Goal: Communication & Community: Answer question/provide support

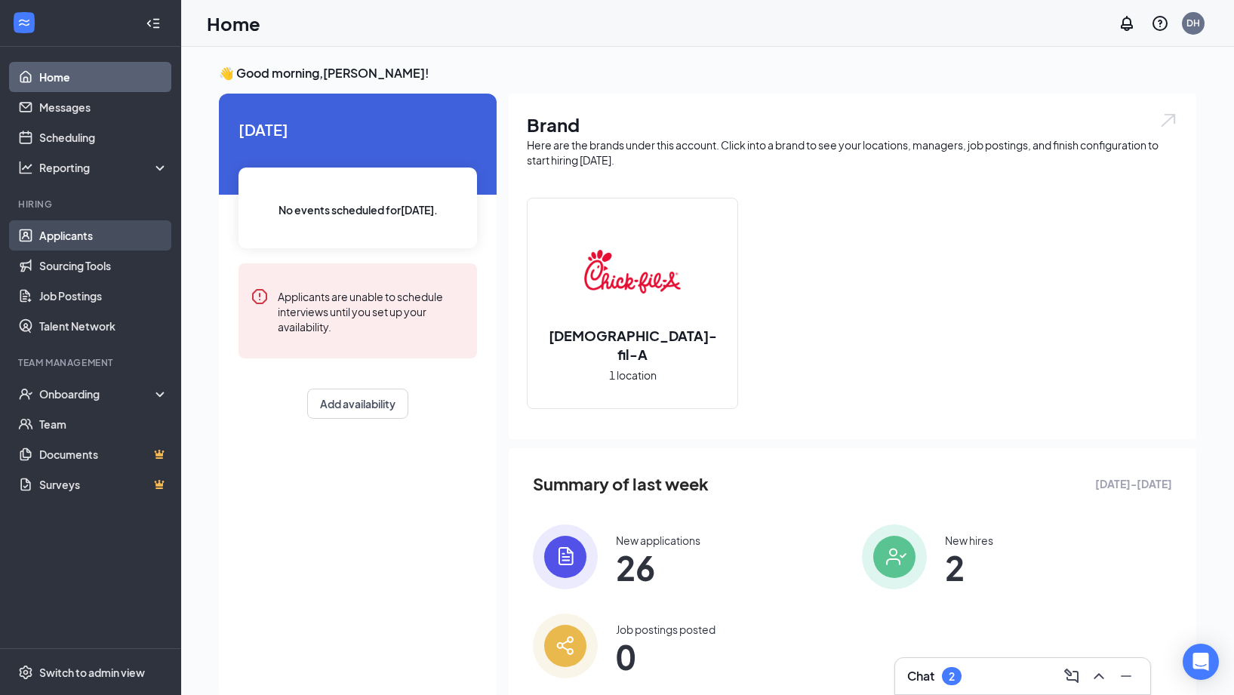
click at [103, 249] on link "Applicants" at bounding box center [103, 235] width 129 height 30
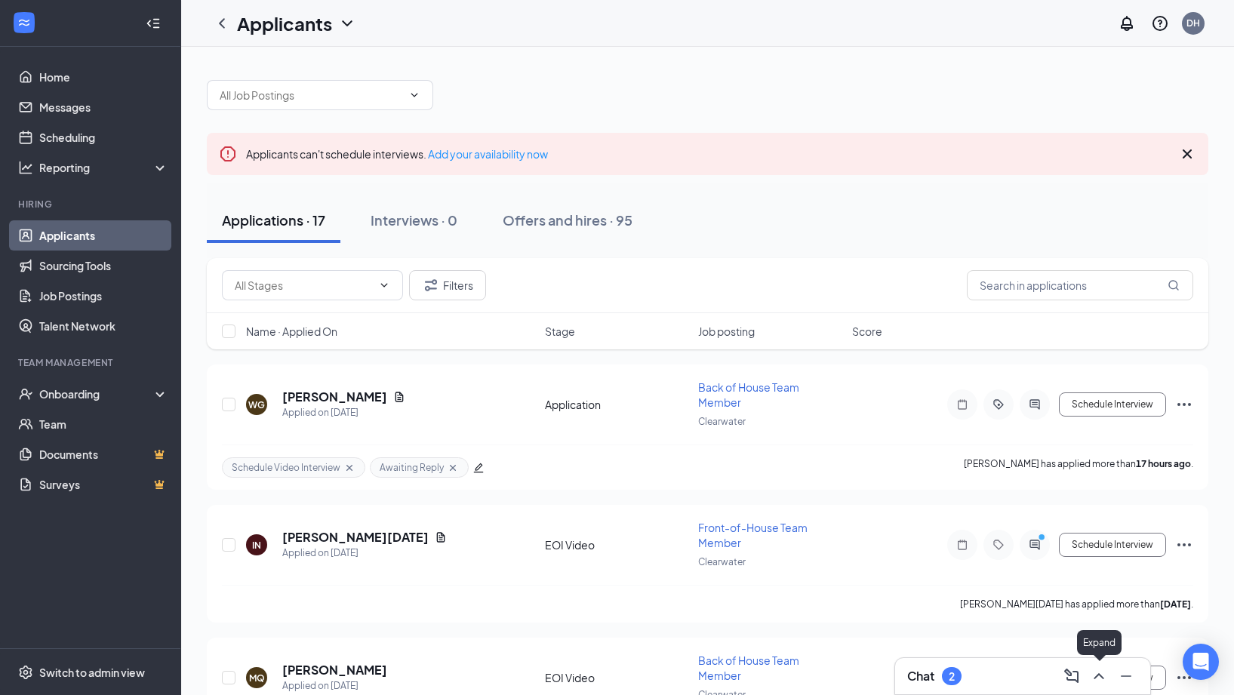
click at [1096, 679] on icon "ChevronUp" at bounding box center [1098, 676] width 18 height 18
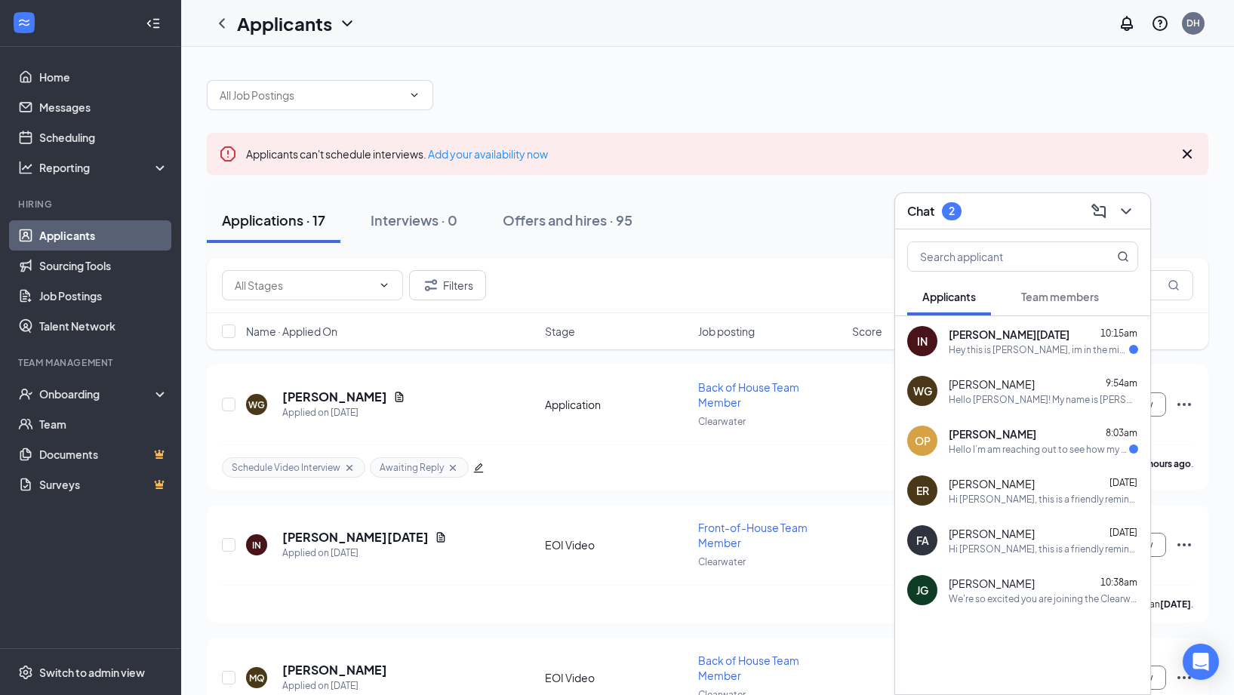
click at [1021, 450] on div "Hello I’m am reaching out to see how my application is going." at bounding box center [1038, 449] width 180 height 13
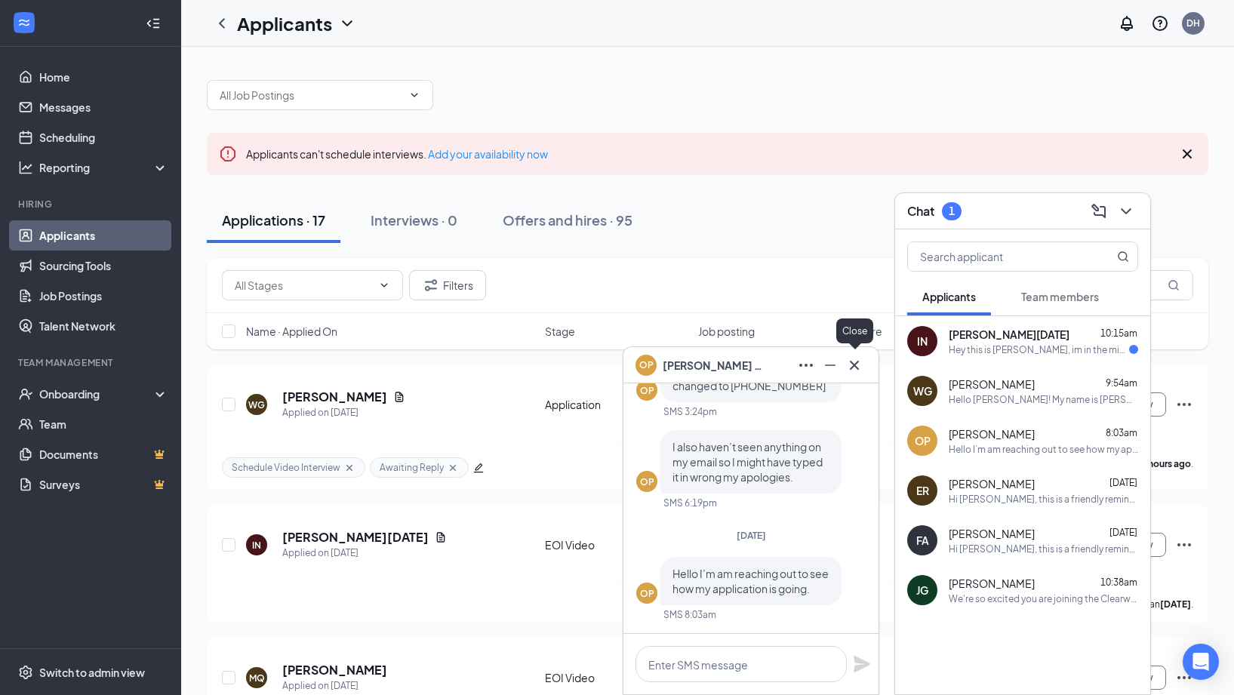
click at [857, 370] on icon "Cross" at bounding box center [854, 365] width 18 height 18
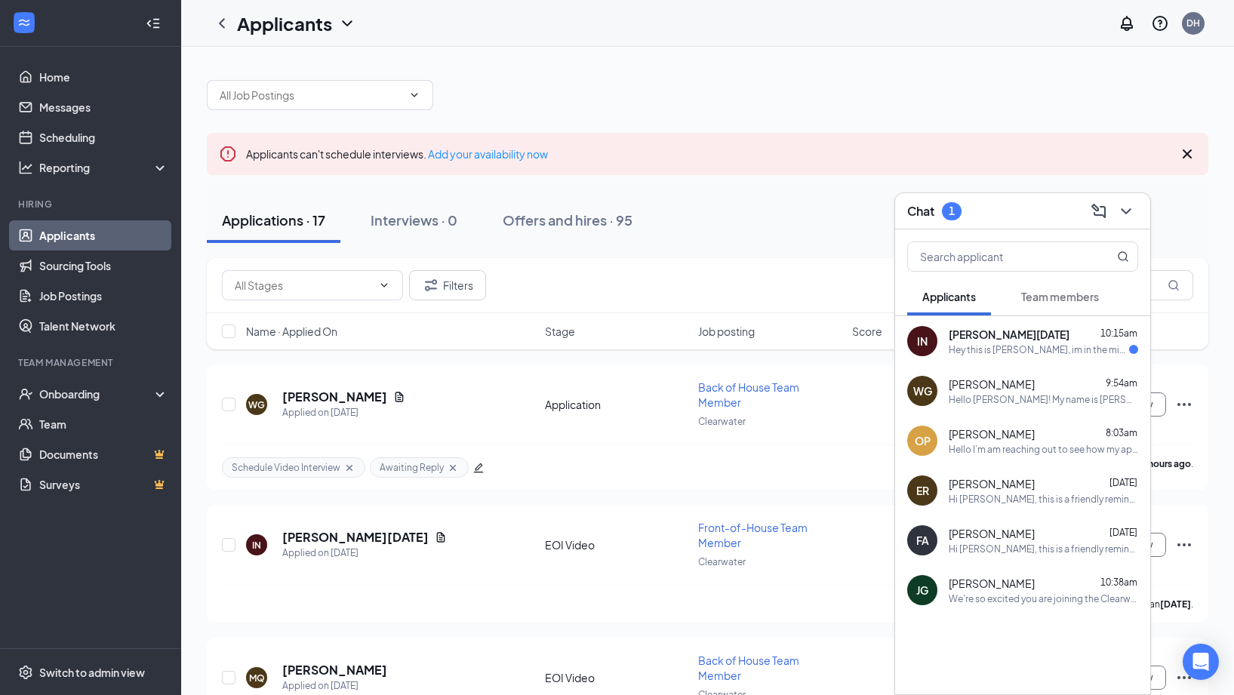
click at [997, 361] on div "IN [PERSON_NAME][DATE] 10:15am Hey this is [PERSON_NAME], im in the middle of a…" at bounding box center [1022, 341] width 255 height 50
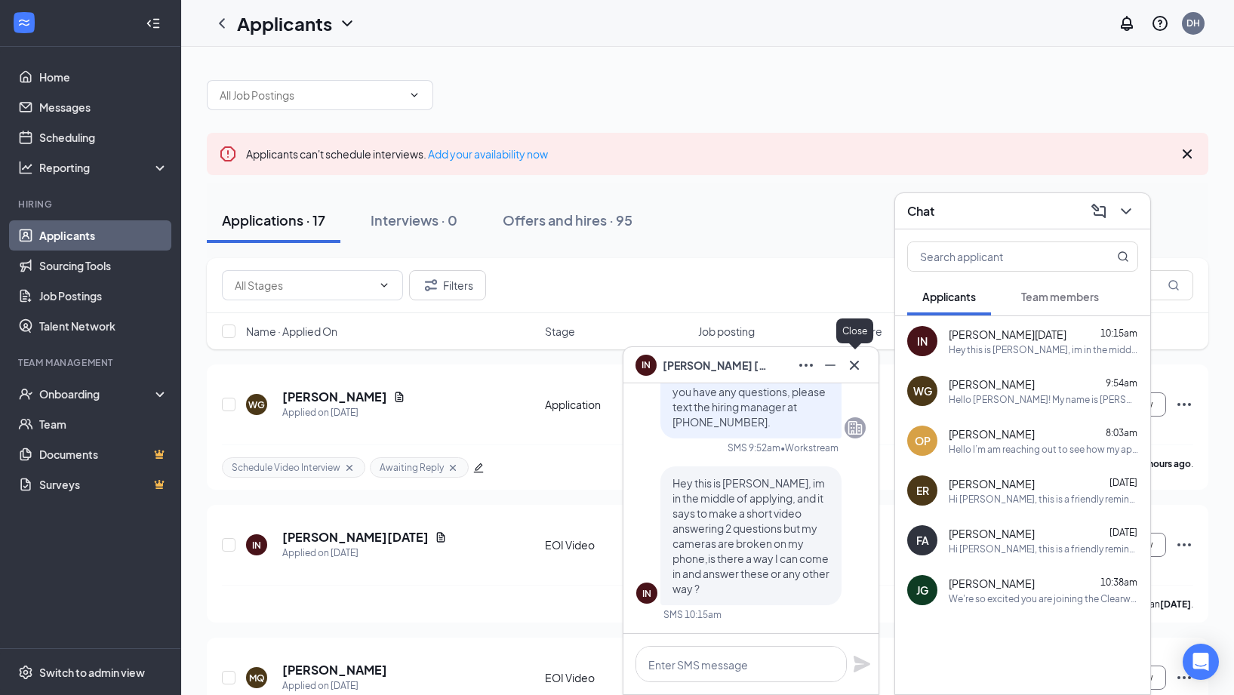
click at [856, 371] on icon "Cross" at bounding box center [854, 365] width 18 height 18
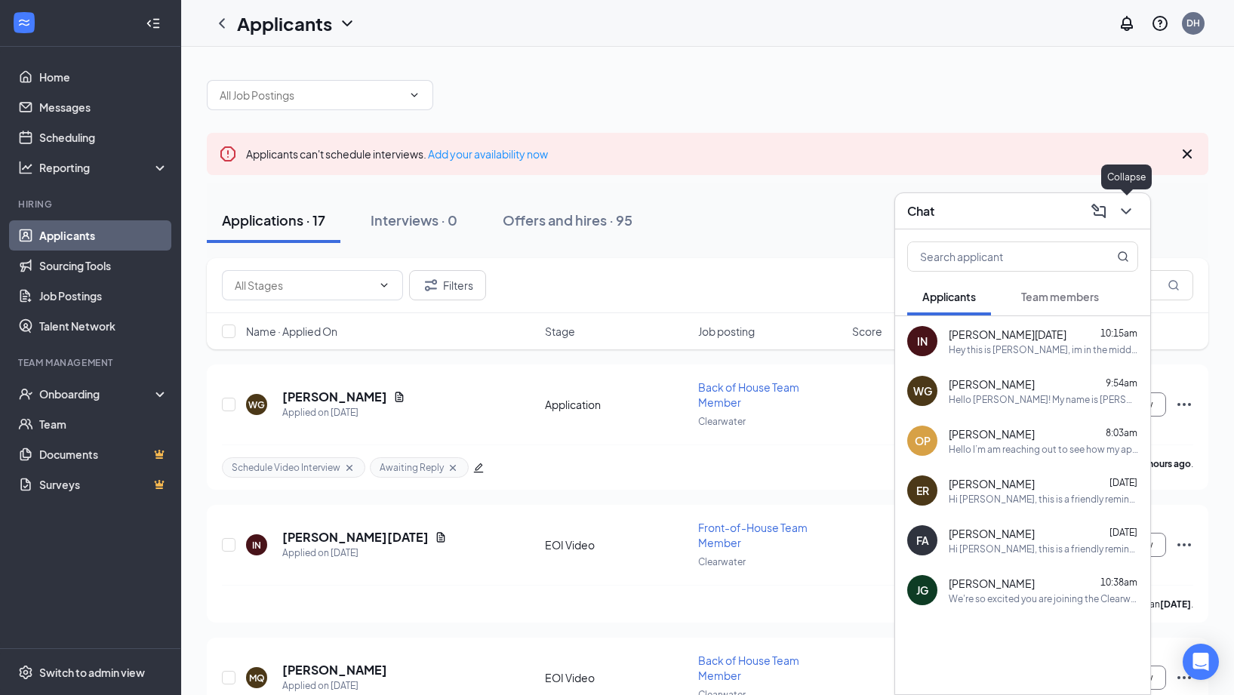
click at [1130, 212] on icon "ChevronDown" at bounding box center [1126, 211] width 18 height 18
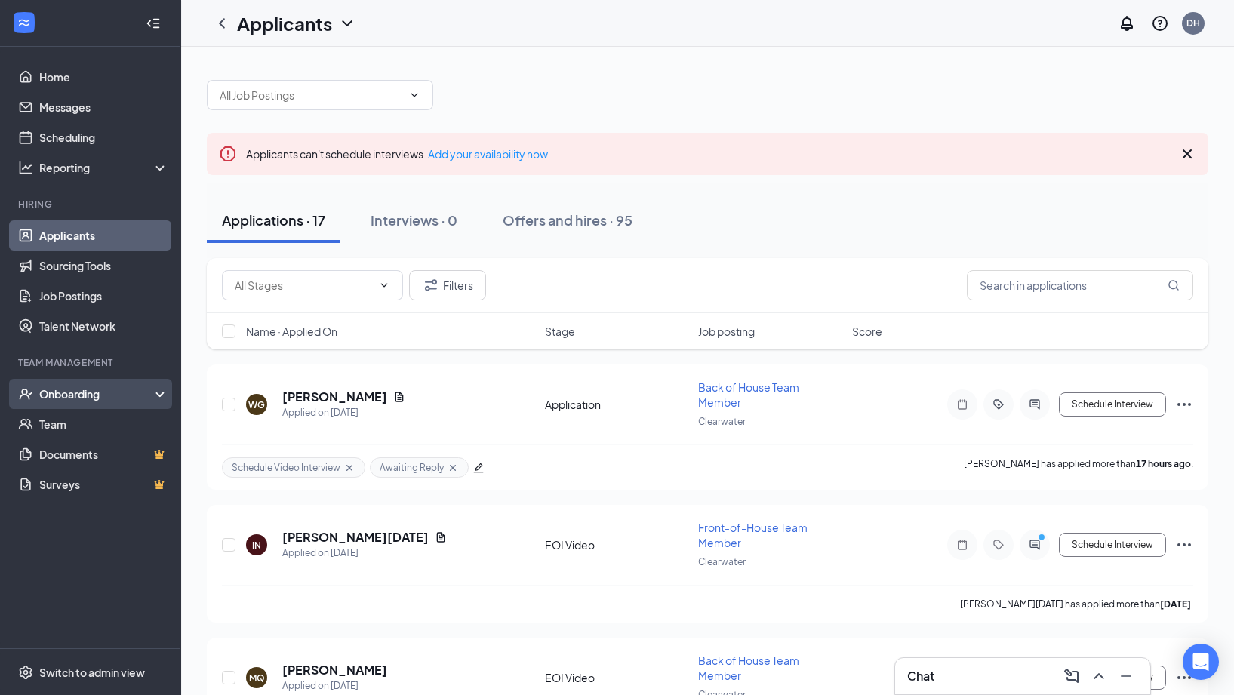
click at [88, 392] on div "Onboarding" at bounding box center [97, 393] width 116 height 15
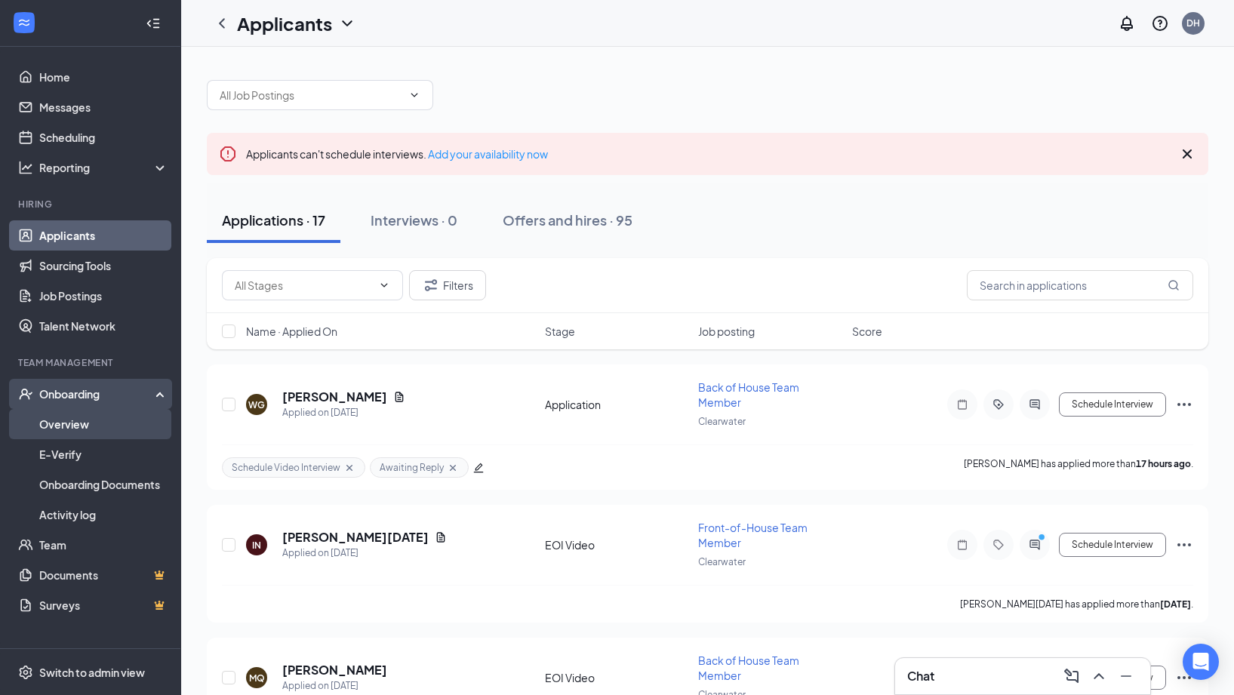
click at [89, 418] on link "Overview" at bounding box center [103, 424] width 129 height 30
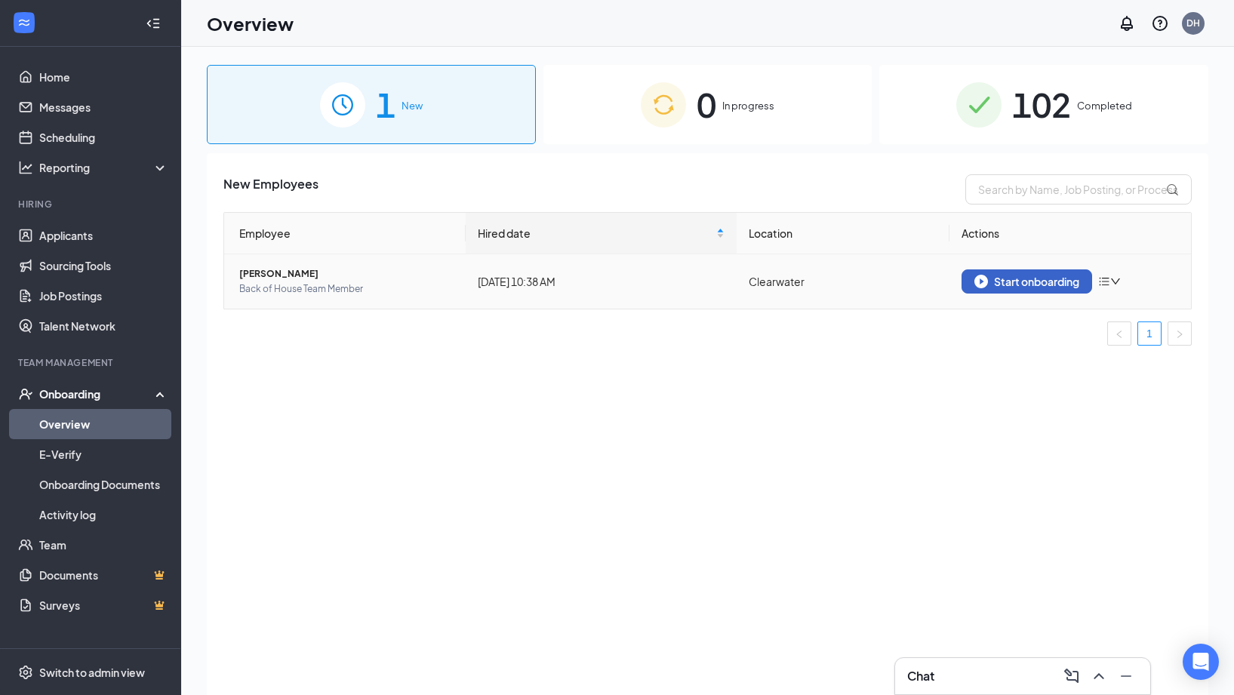
click at [994, 281] on div "Start onboarding" at bounding box center [1026, 282] width 105 height 14
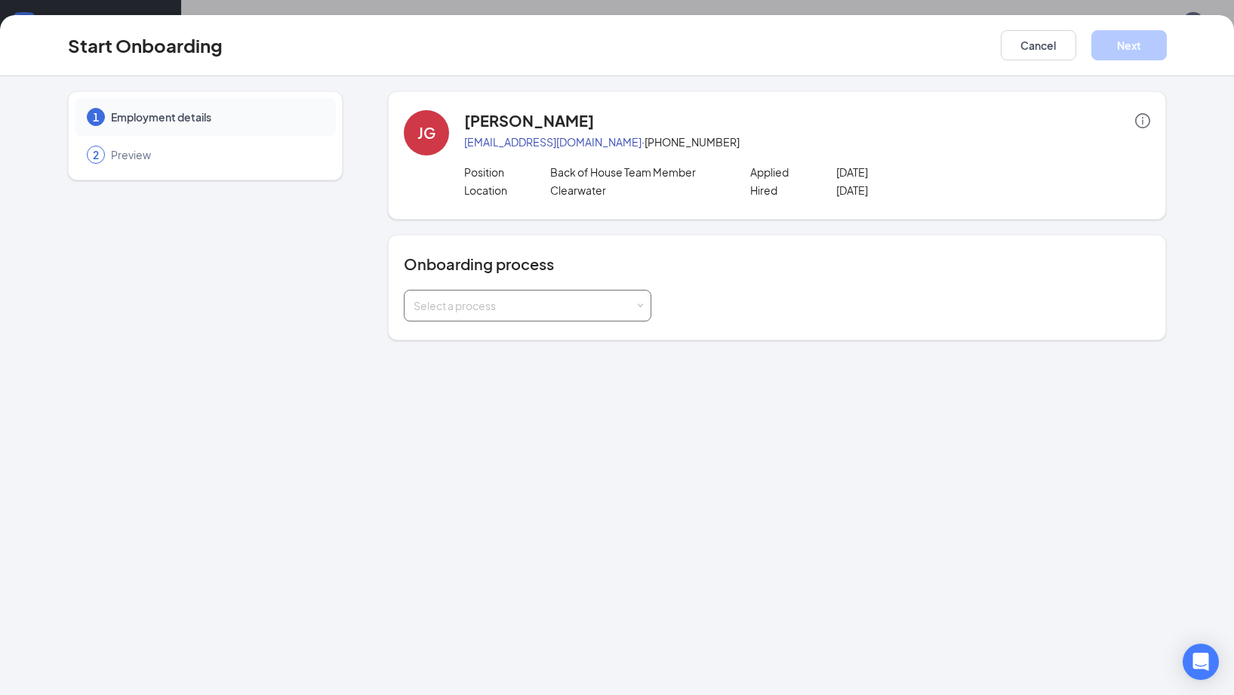
click at [470, 309] on div "Select a process" at bounding box center [523, 305] width 221 height 15
click at [461, 343] on span "Clearwater Onboarding" at bounding box center [469, 337] width 118 height 14
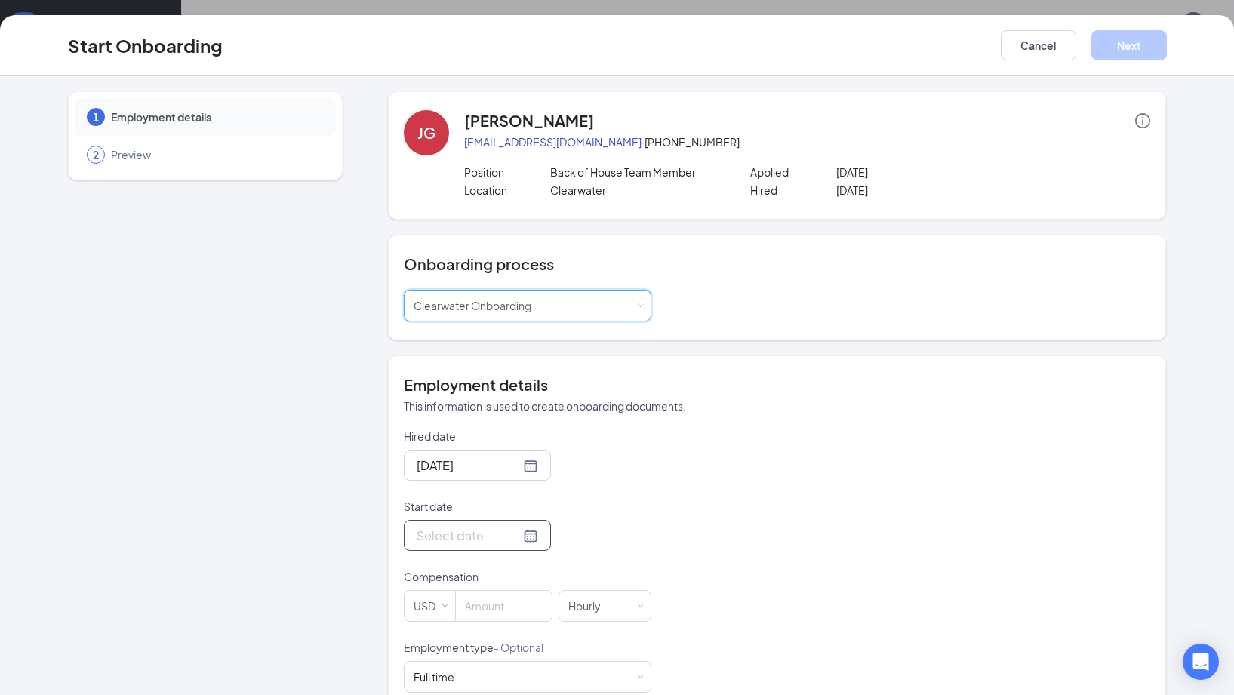
click at [481, 535] on input "Start date" at bounding box center [467, 535] width 103 height 19
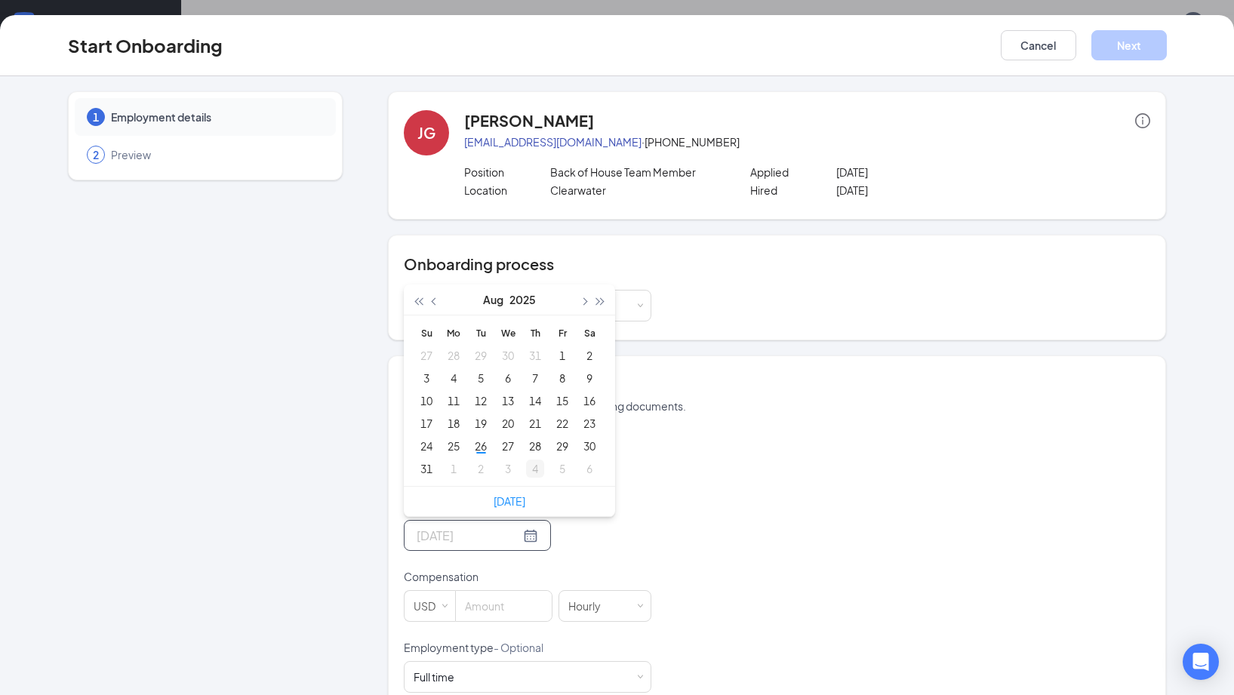
type input "[DATE]"
click at [586, 303] on button "button" at bounding box center [583, 299] width 17 height 30
type input "[DATE]"
click at [454, 380] on div "8" at bounding box center [453, 378] width 18 height 18
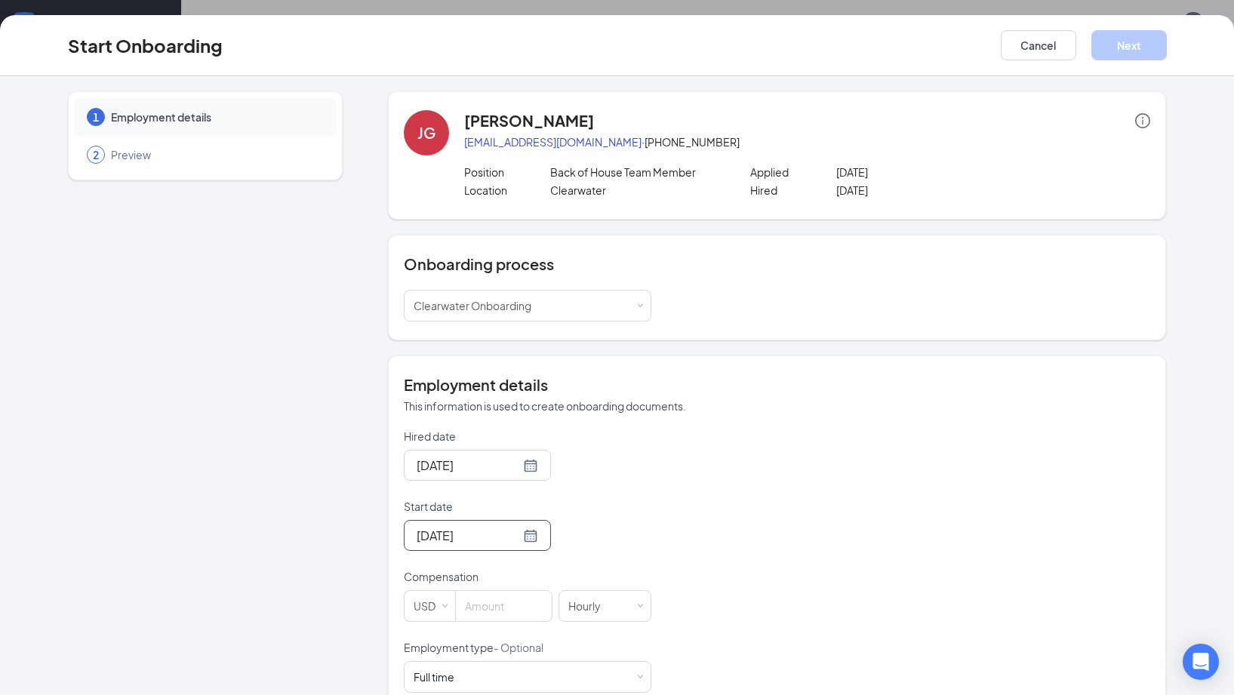
click at [939, 483] on div "Hired date [DATE] Start date [DATE] [DATE] Su Mo Tu We Th Fr Sa 31 1 2 3 4 5 6 …" at bounding box center [777, 640] width 746 height 423
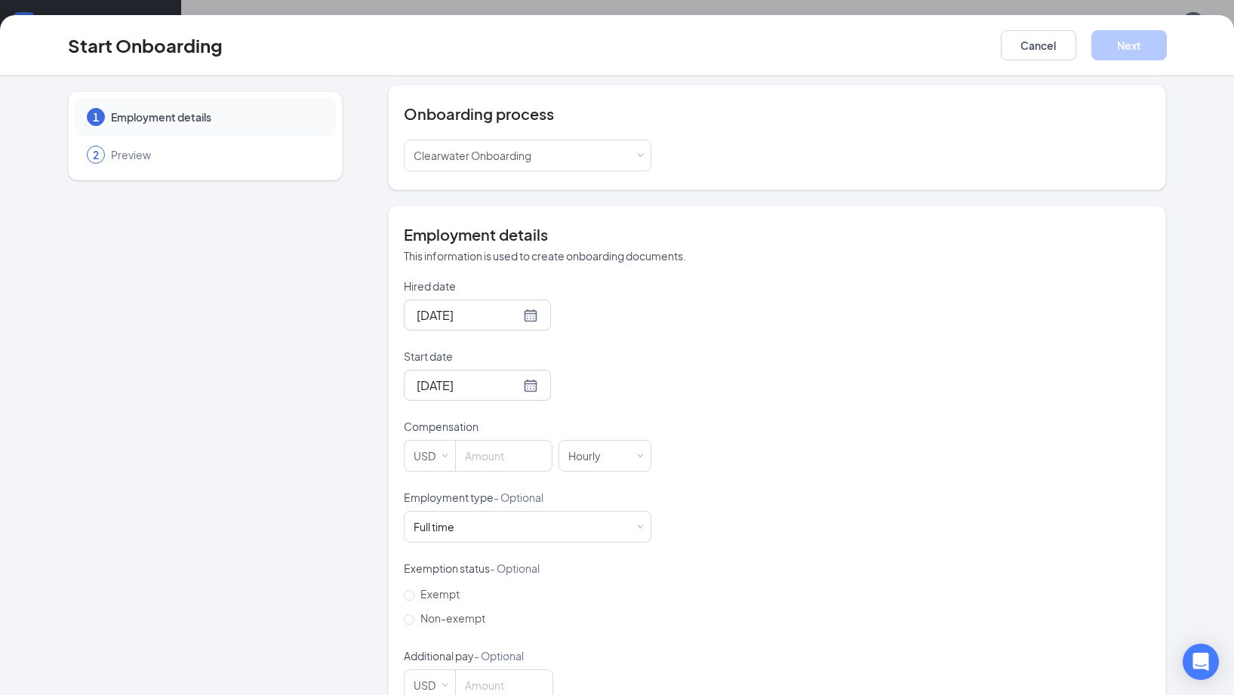
scroll to position [190, 0]
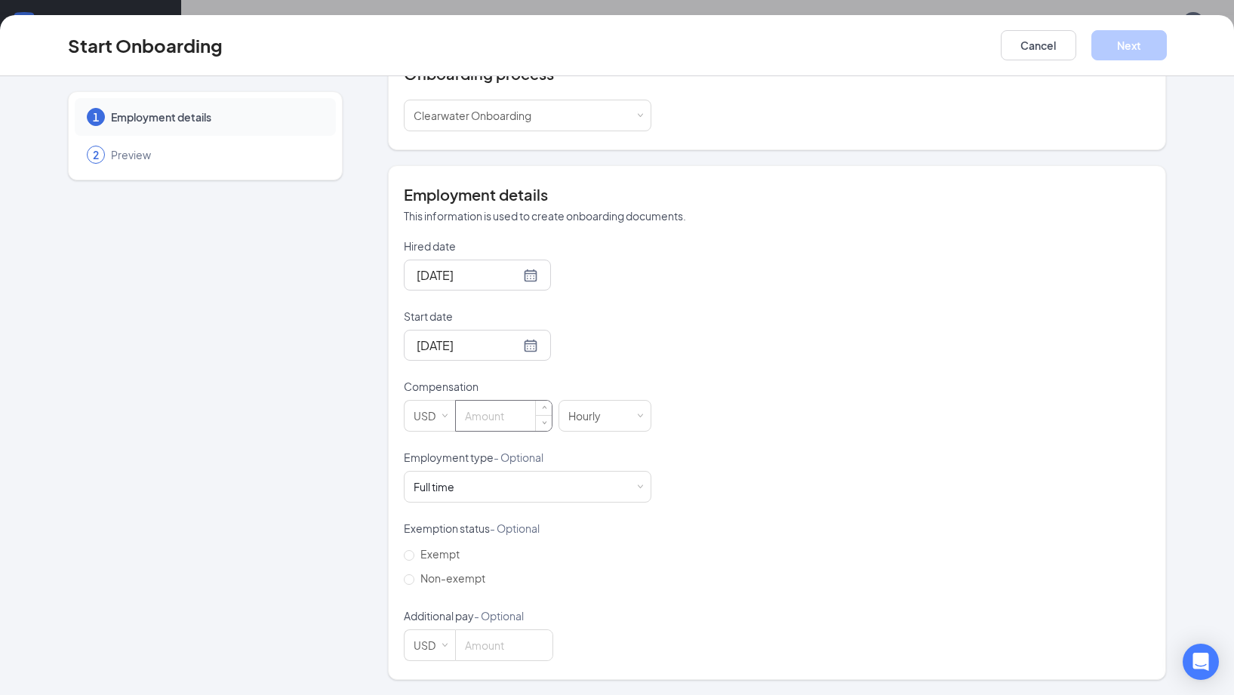
click at [526, 423] on input at bounding box center [504, 416] width 96 height 30
type input "14"
click at [641, 469] on div "Employment type - Optional" at bounding box center [527, 460] width 247 height 21
click at [631, 481] on div "Full time Works 30+ hours per week and is reasonably expected to work" at bounding box center [527, 487] width 228 height 30
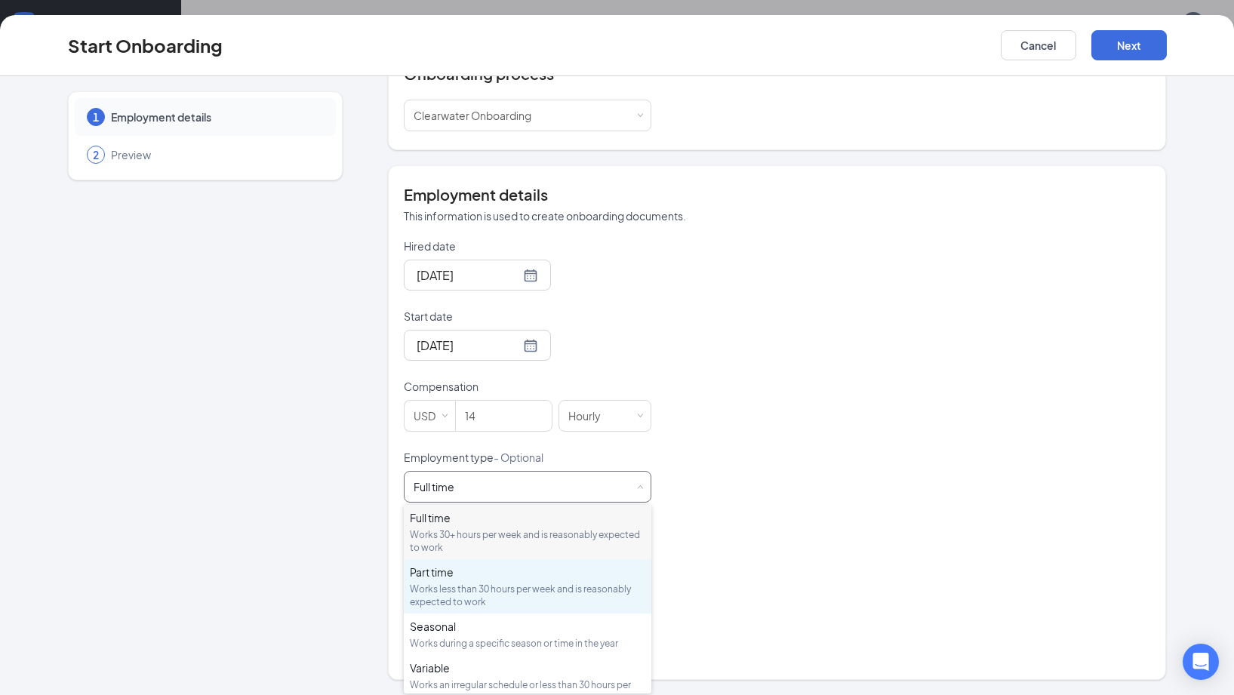
click at [521, 575] on div "Part time" at bounding box center [527, 571] width 235 height 15
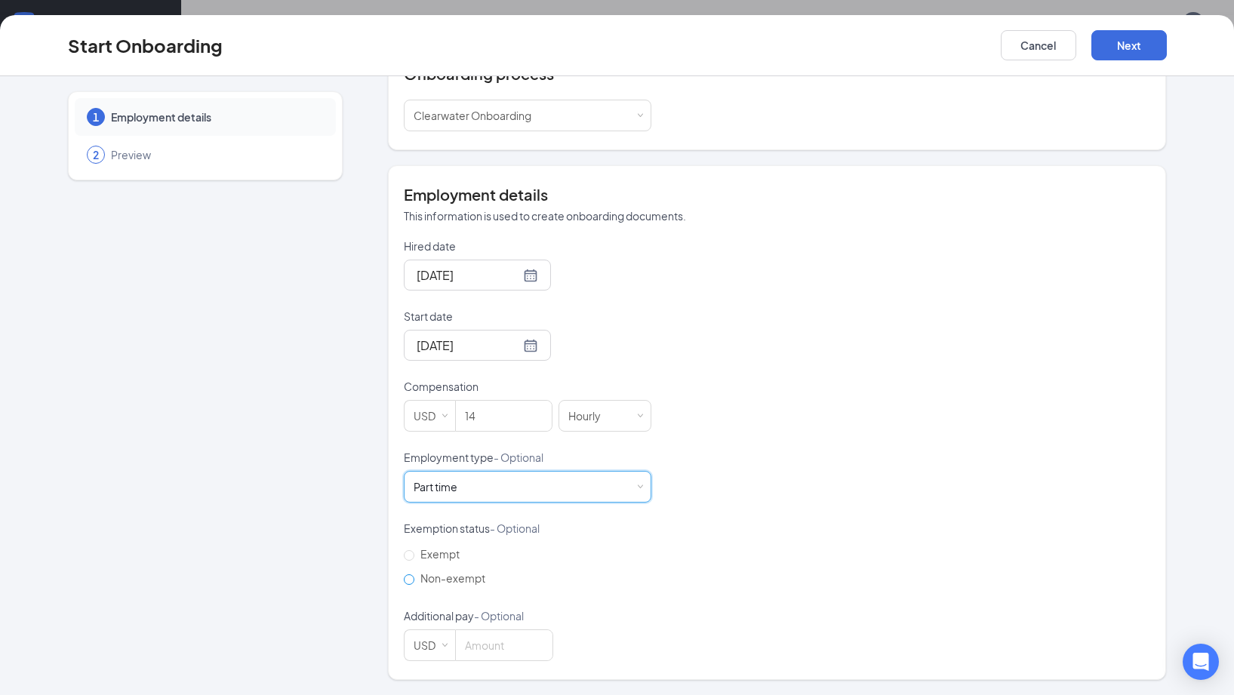
click at [438, 579] on span "Non-exempt" at bounding box center [452, 578] width 77 height 14
click at [414, 579] on input "Non-exempt" at bounding box center [409, 579] width 11 height 11
radio input "true"
click at [1135, 48] on button "Next" at bounding box center [1128, 45] width 75 height 30
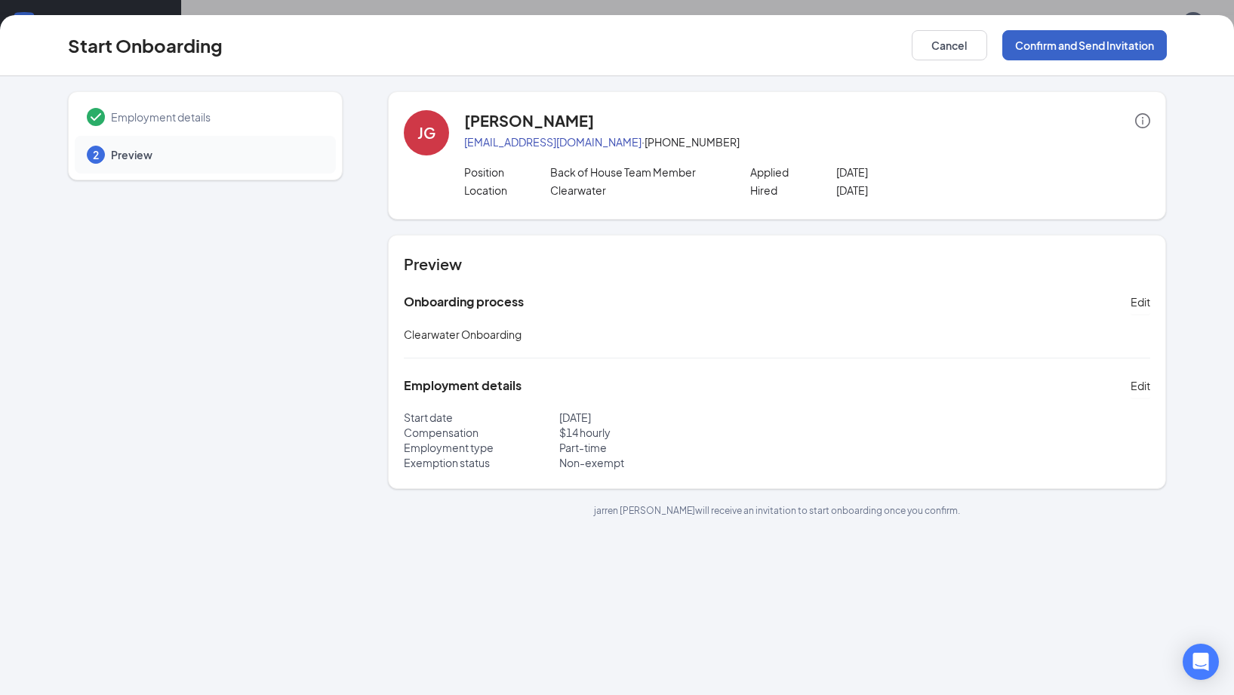
click at [1079, 54] on button "Confirm and Send Invitation" at bounding box center [1084, 45] width 164 height 30
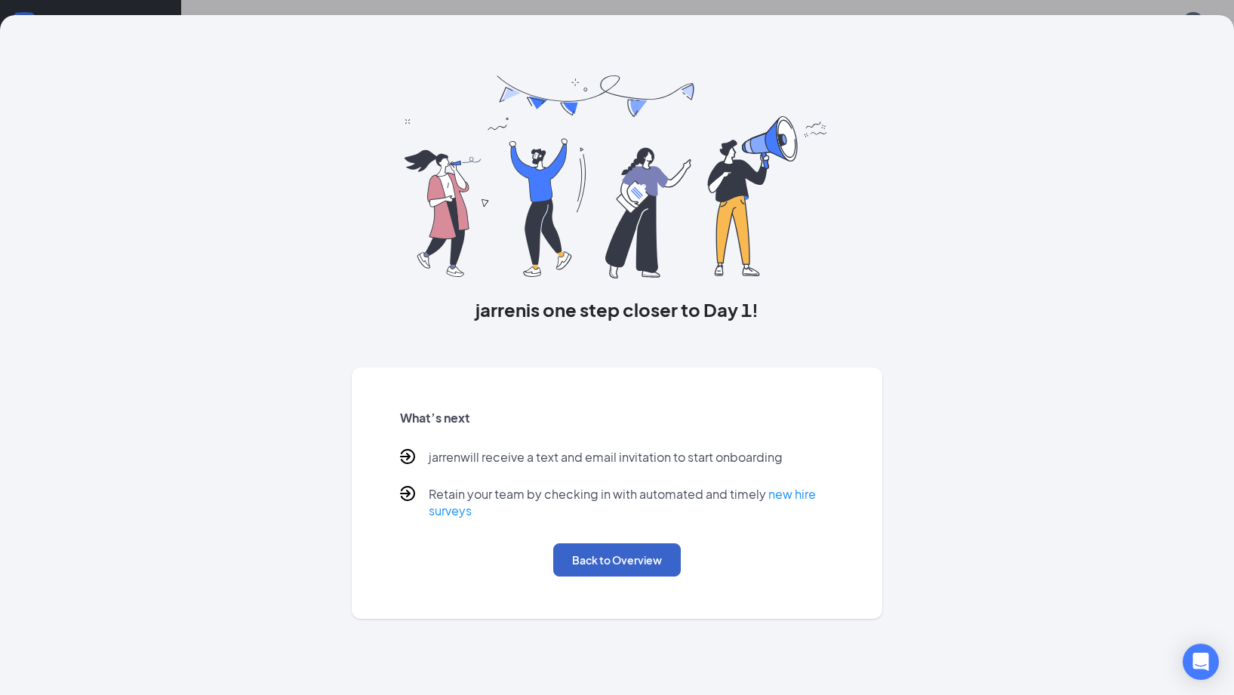
click at [603, 561] on button "Back to Overview" at bounding box center [617, 559] width 128 height 33
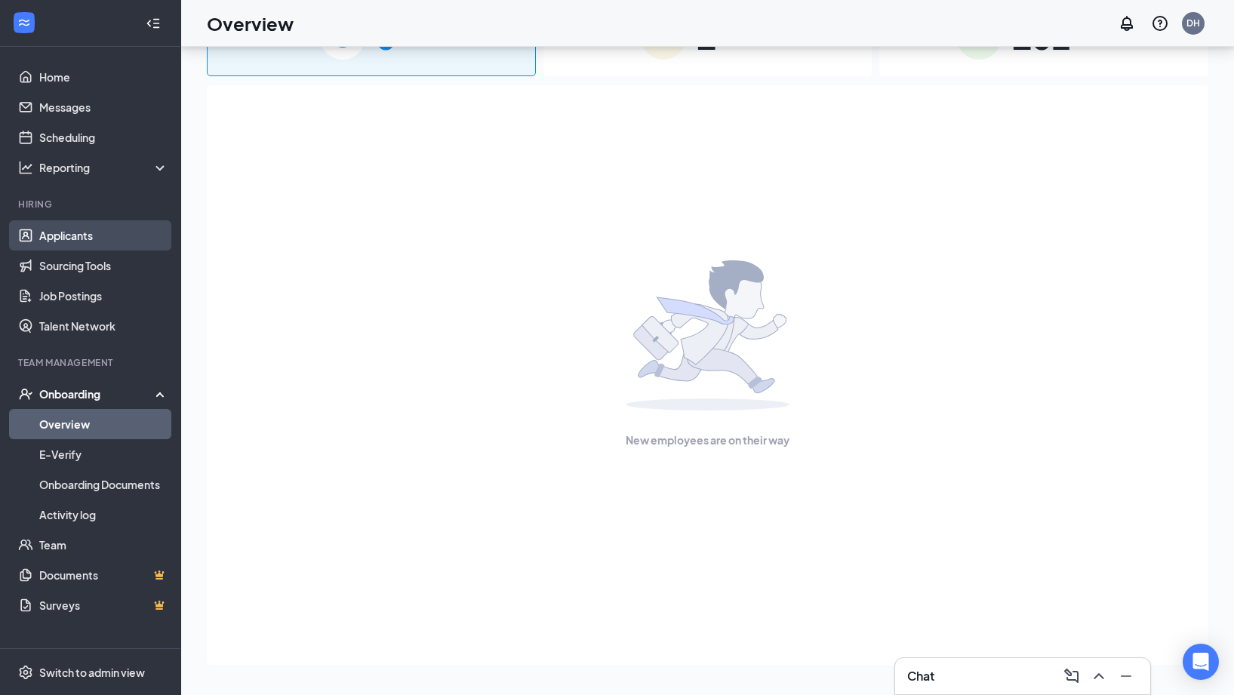
click at [86, 240] on link "Applicants" at bounding box center [103, 235] width 129 height 30
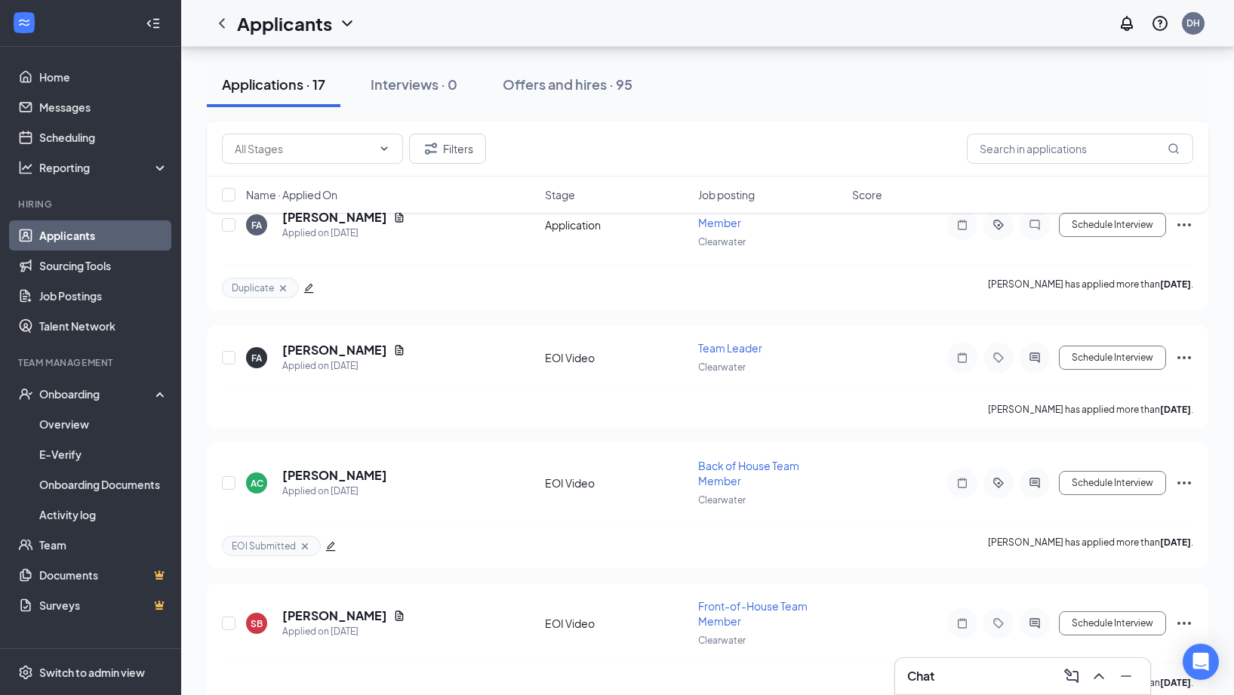
scroll to position [1941, 0]
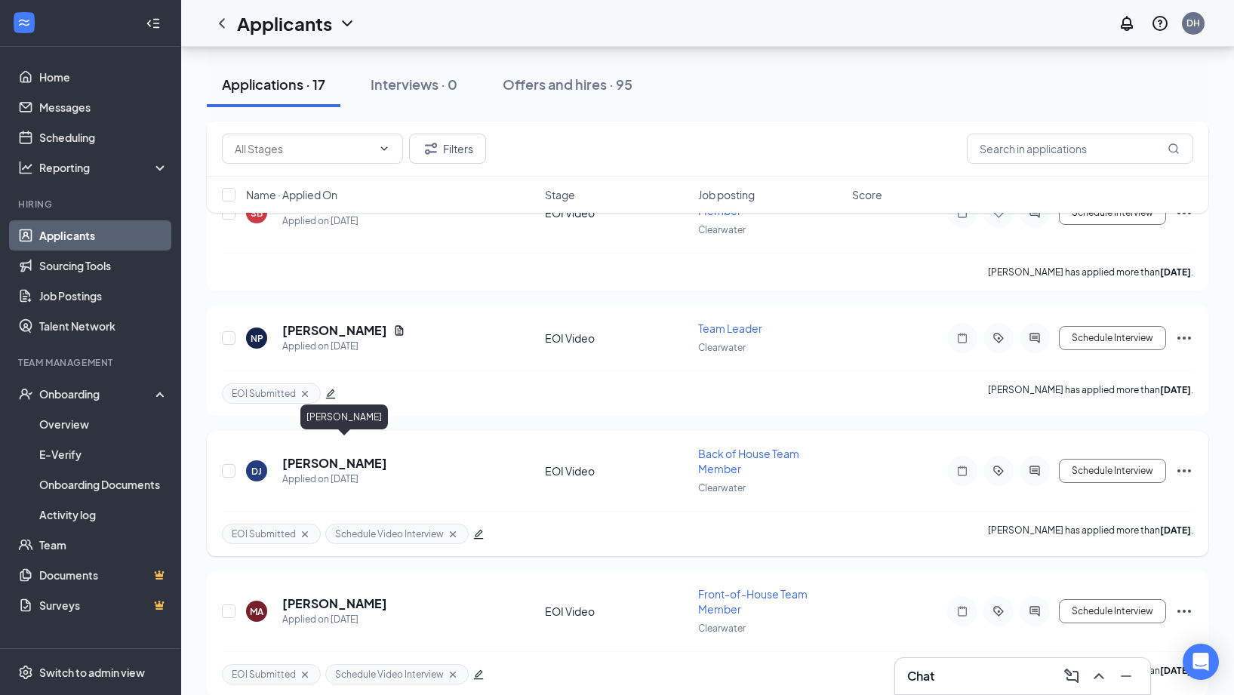
click at [381, 455] on h5 "[PERSON_NAME]" at bounding box center [334, 463] width 105 height 17
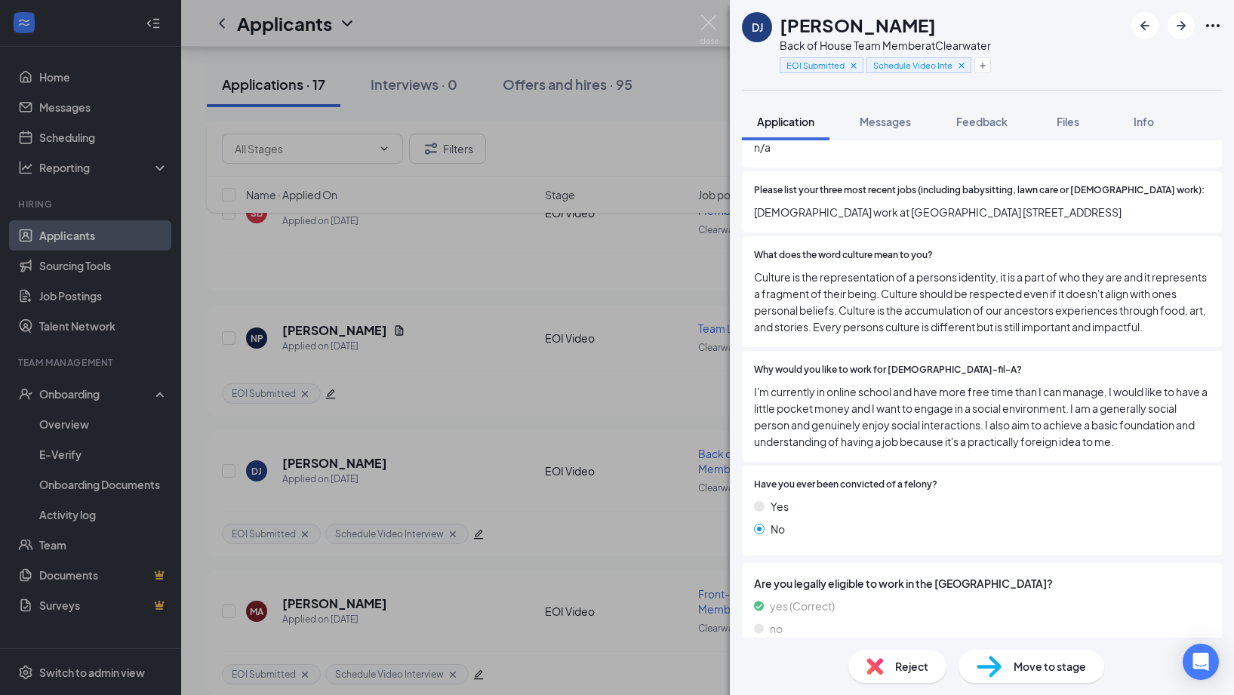
scroll to position [762, 0]
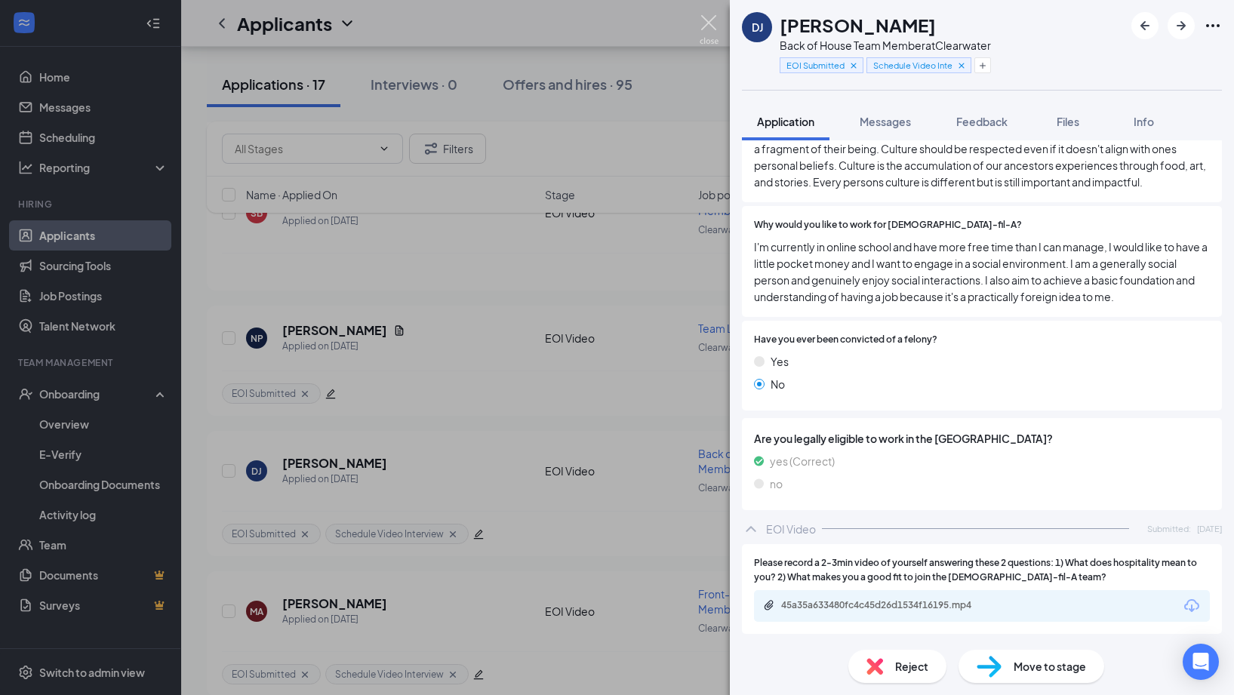
click at [708, 22] on img at bounding box center [708, 29] width 19 height 29
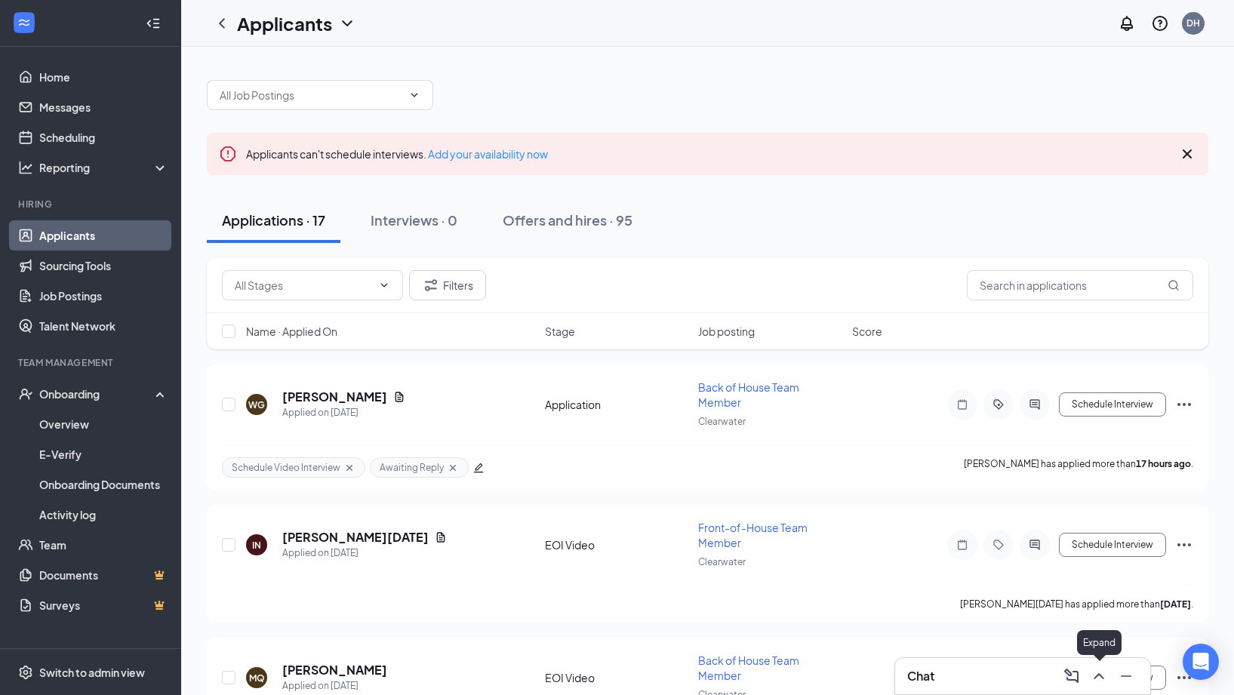
click at [1099, 675] on icon "ChevronUp" at bounding box center [1098, 676] width 10 height 6
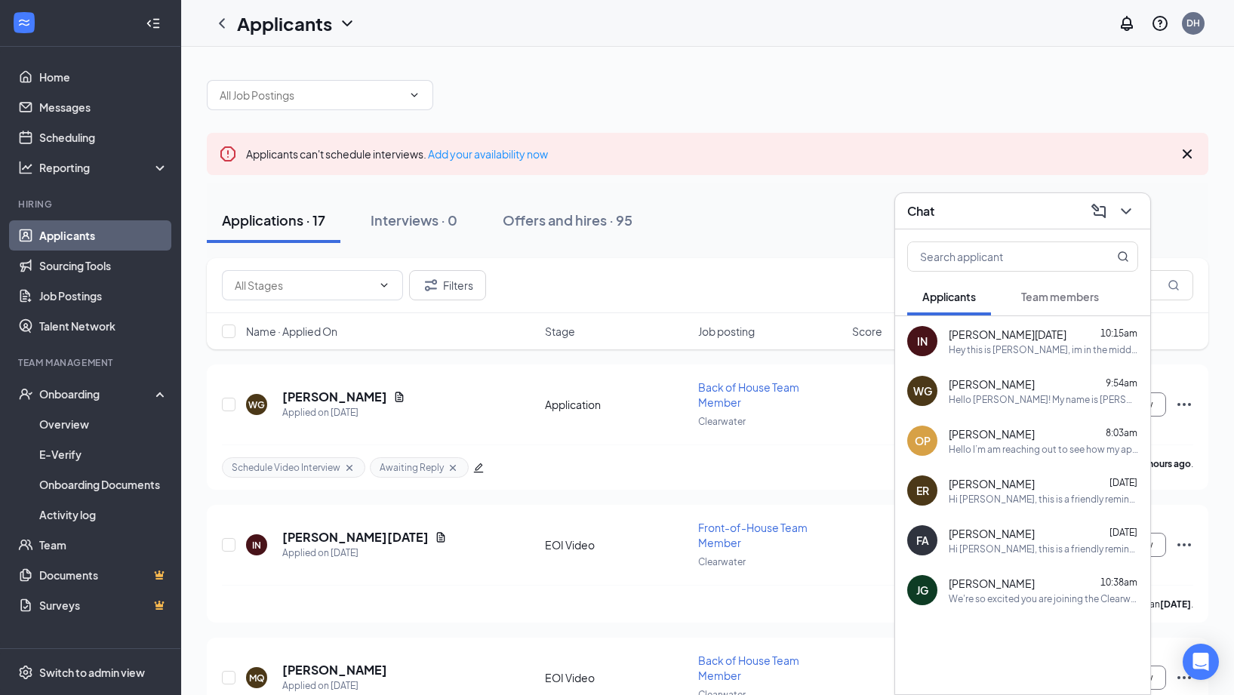
click at [1010, 399] on div "Hello [PERSON_NAME]! My name is [PERSON_NAME] and I am the Operating Director a…" at bounding box center [1042, 399] width 189 height 13
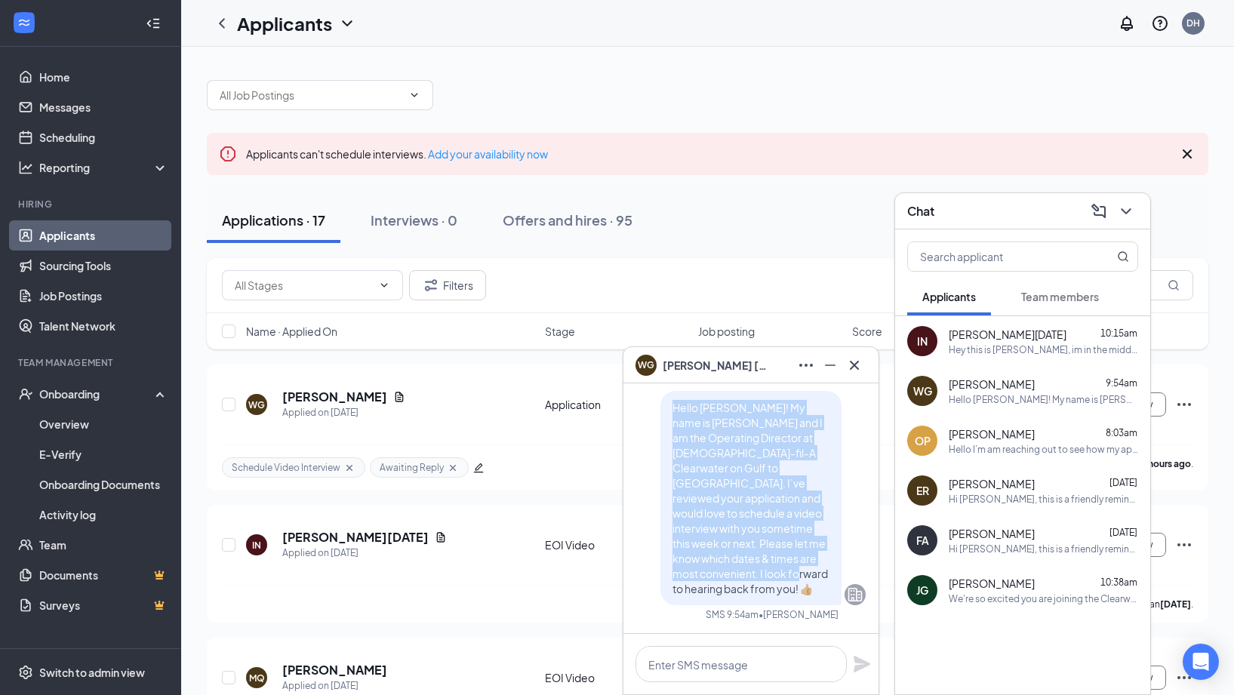
drag, startPoint x: 735, startPoint y: 587, endPoint x: 670, endPoint y: 423, distance: 176.1
click at [670, 423] on div "Hello [PERSON_NAME]! My name is [PERSON_NAME] and I am the Operating Director a…" at bounding box center [750, 498] width 181 height 214
copy span "Hello [PERSON_NAME]! My name is [PERSON_NAME] and I am the Operating Director a…"
click at [859, 367] on icon "Cross" at bounding box center [854, 365] width 18 height 18
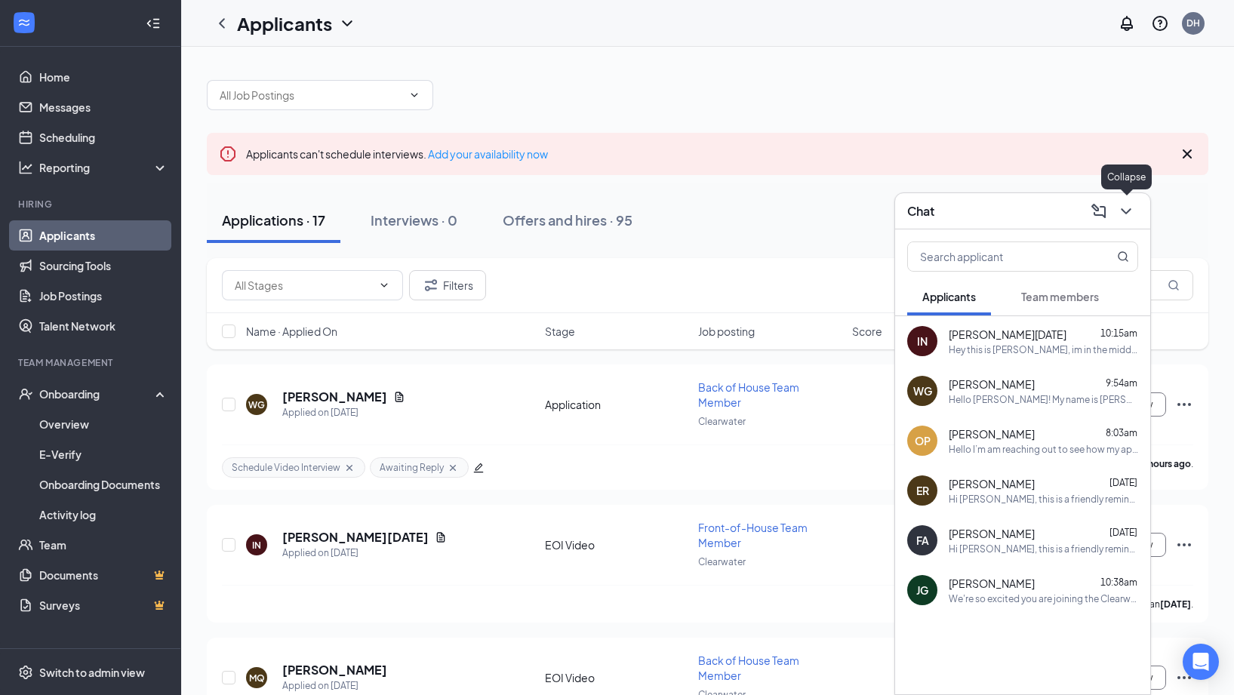
click at [1123, 217] on icon "ChevronDown" at bounding box center [1126, 211] width 18 height 18
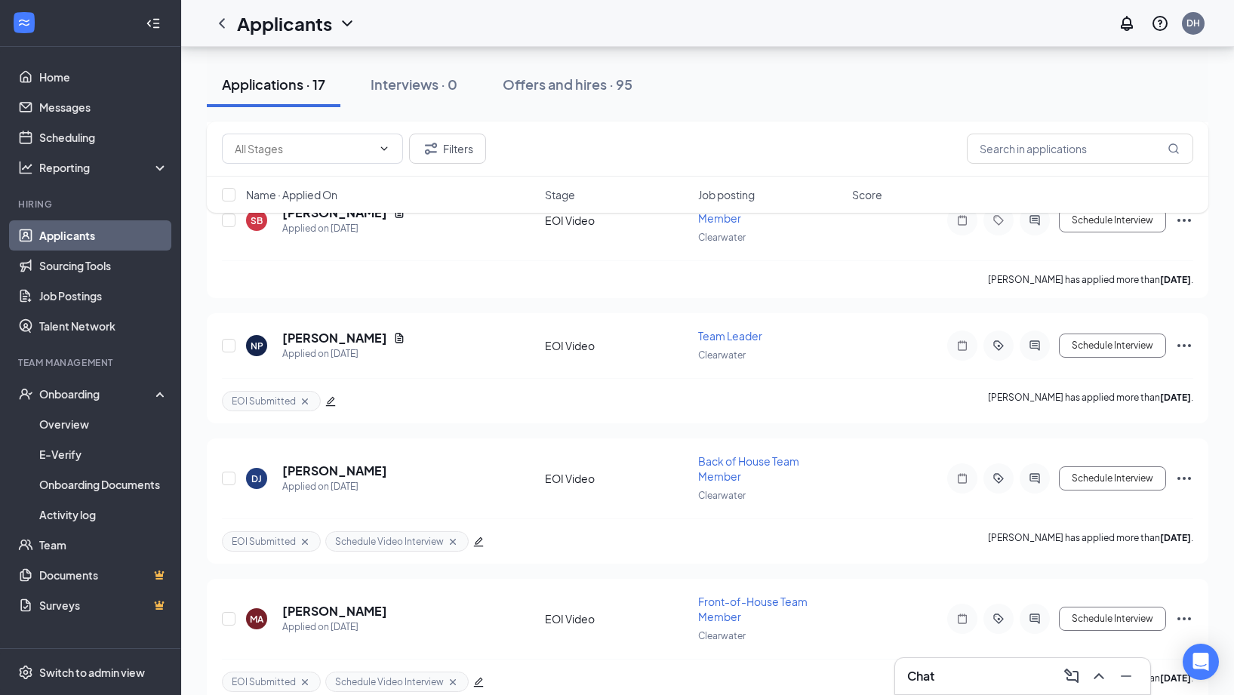
scroll to position [1941, 0]
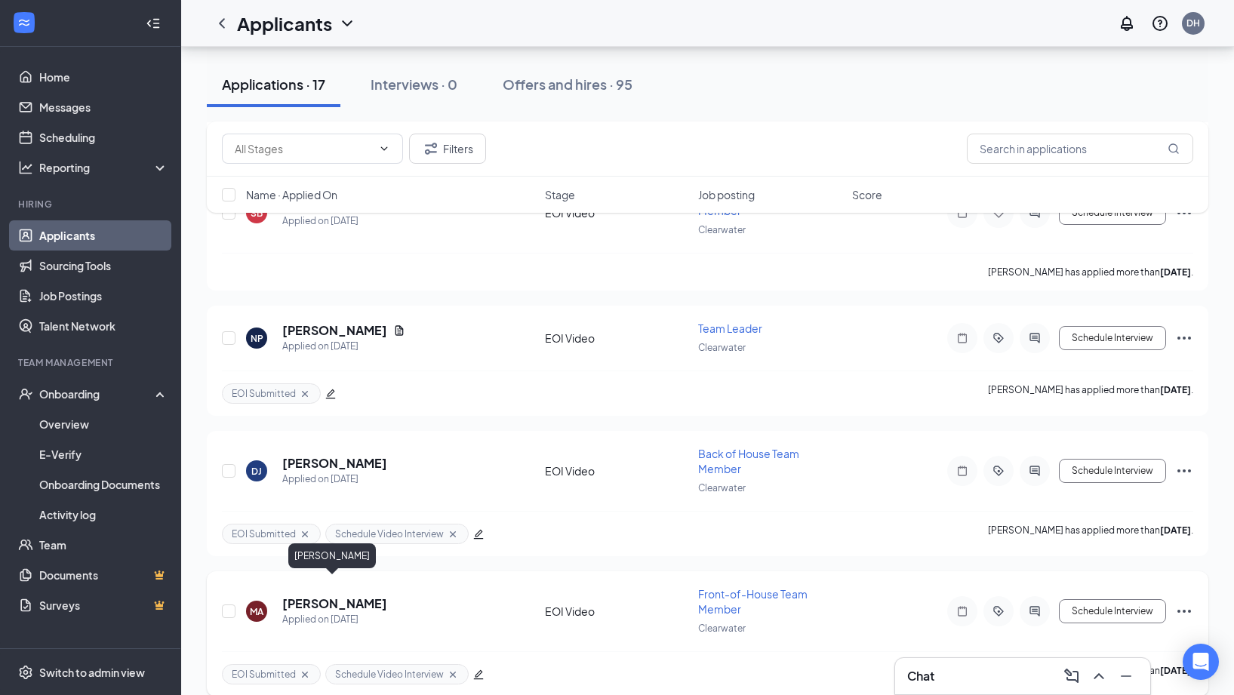
click at [312, 595] on h5 "[PERSON_NAME]" at bounding box center [334, 603] width 105 height 17
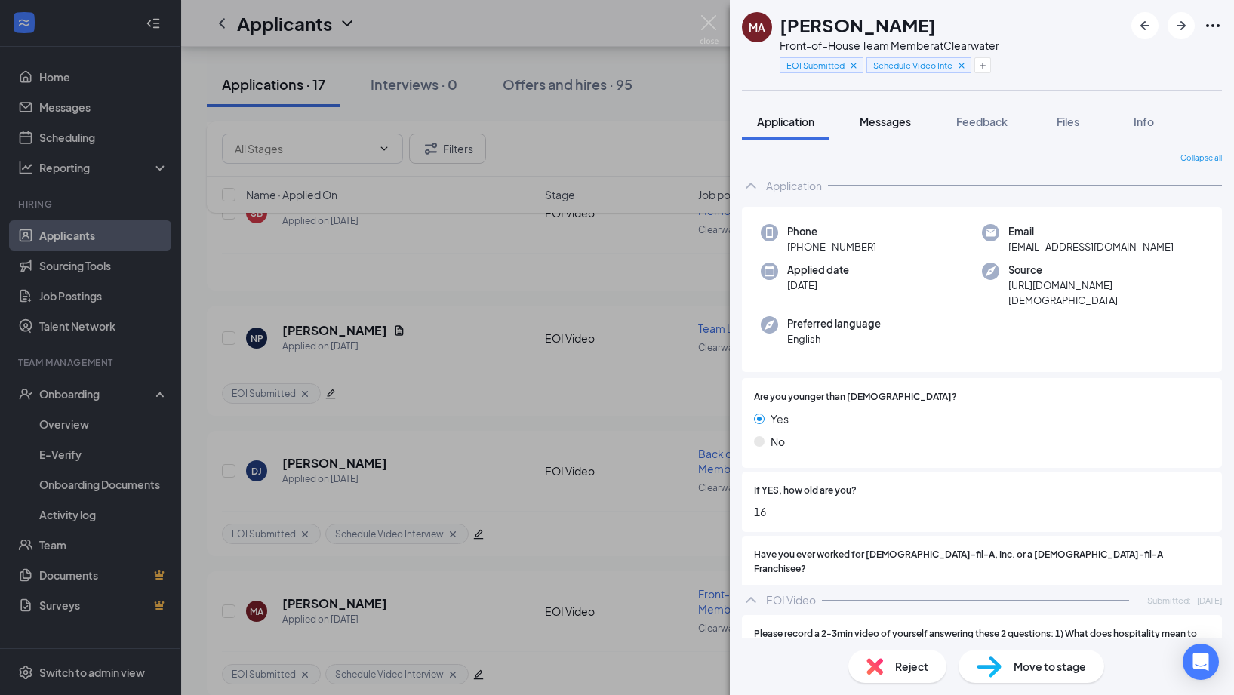
click at [898, 127] on span "Messages" at bounding box center [884, 122] width 51 height 14
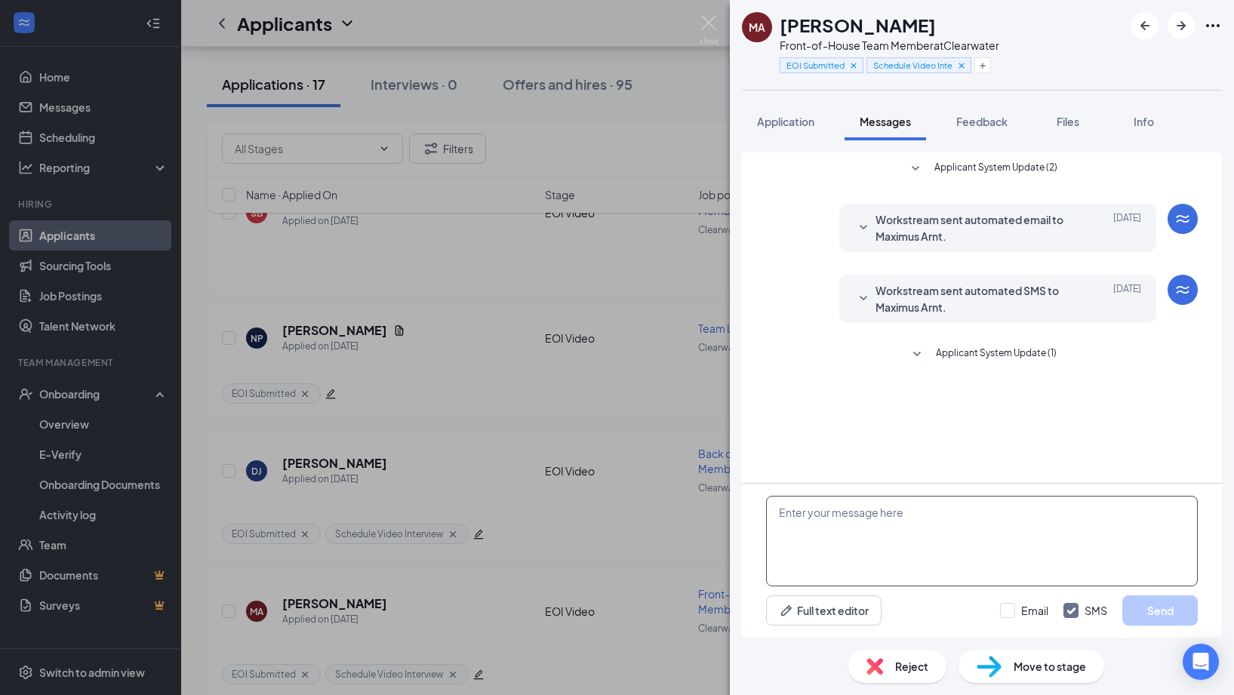
click at [863, 542] on textarea at bounding box center [982, 541] width 432 height 91
paste textarea "Hello [PERSON_NAME]! My name is [PERSON_NAME] and I am the Operating Director a…"
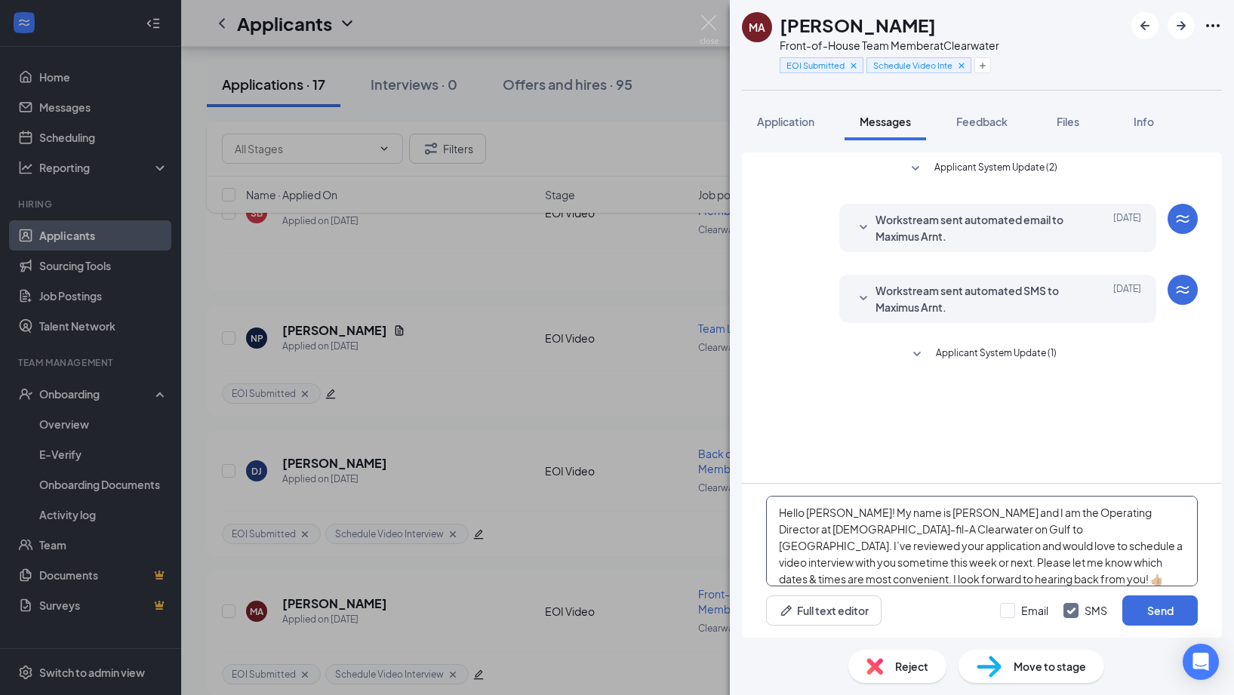
click at [845, 512] on textarea "Hello [PERSON_NAME]! My name is [PERSON_NAME] and I am the Operating Director a…" at bounding box center [982, 541] width 432 height 91
type textarea "Hello [PERSON_NAME]! My name is [PERSON_NAME] and I am the Operating Director a…"
click at [1013, 614] on input "Email" at bounding box center [1024, 610] width 48 height 15
checkbox input "true"
click at [887, 579] on textarea "Hello [PERSON_NAME]! My name is [PERSON_NAME] and I am the Operating Director a…" at bounding box center [982, 541] width 432 height 91
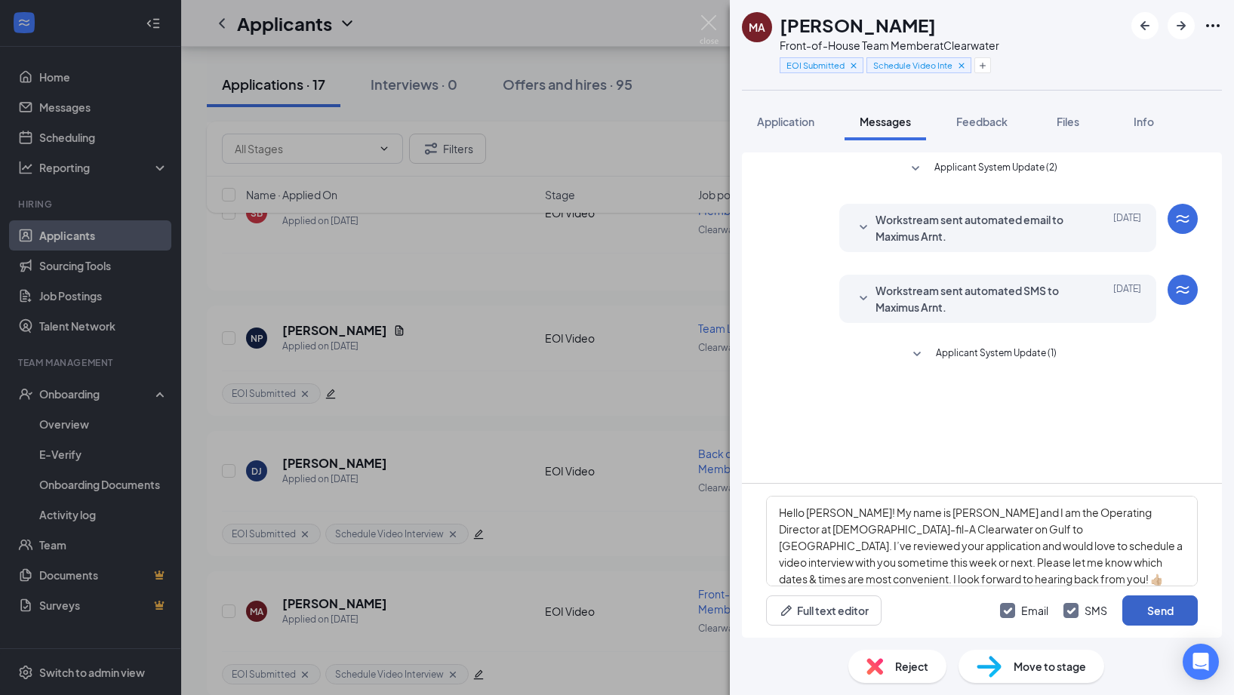
click at [1158, 605] on button "Send" at bounding box center [1159, 610] width 75 height 30
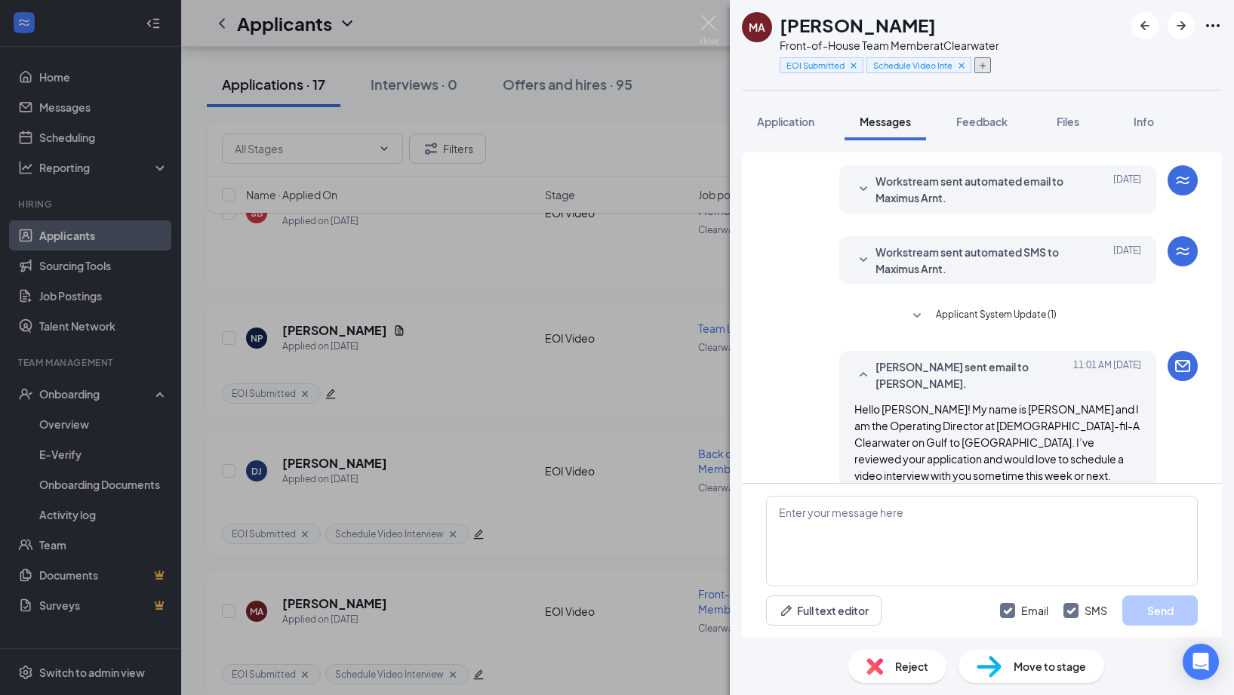
click at [985, 63] on icon "Plus" at bounding box center [982, 65] width 9 height 9
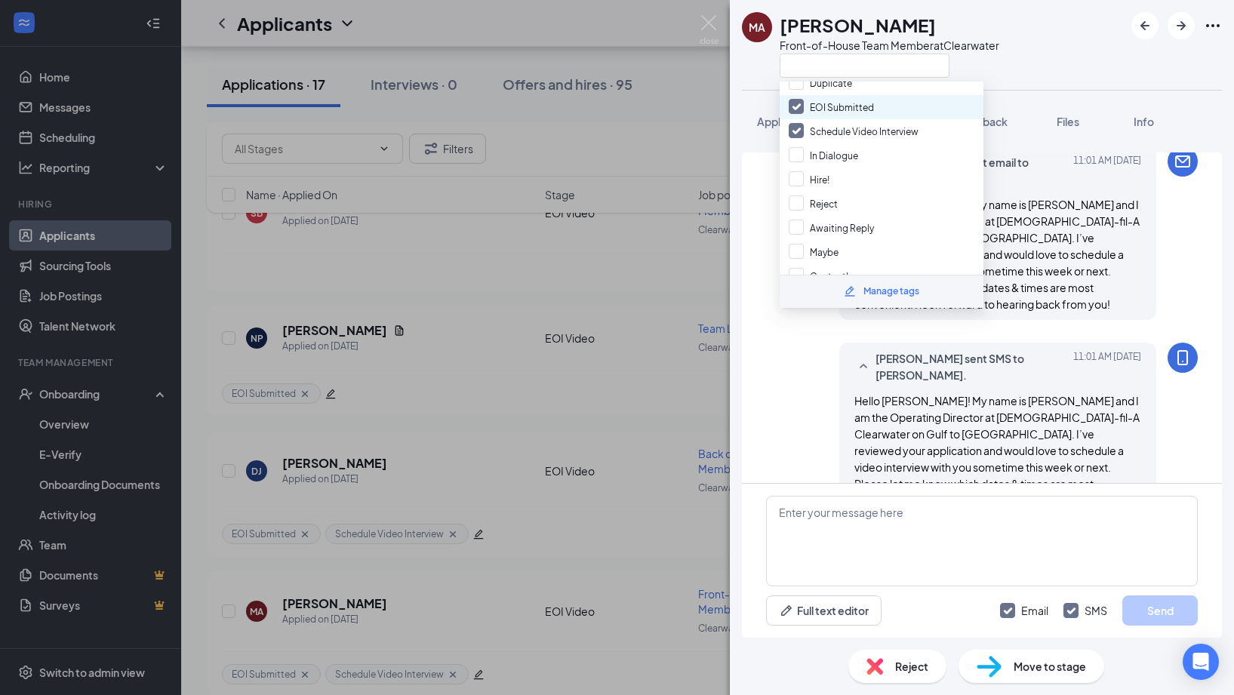
scroll to position [113, 0]
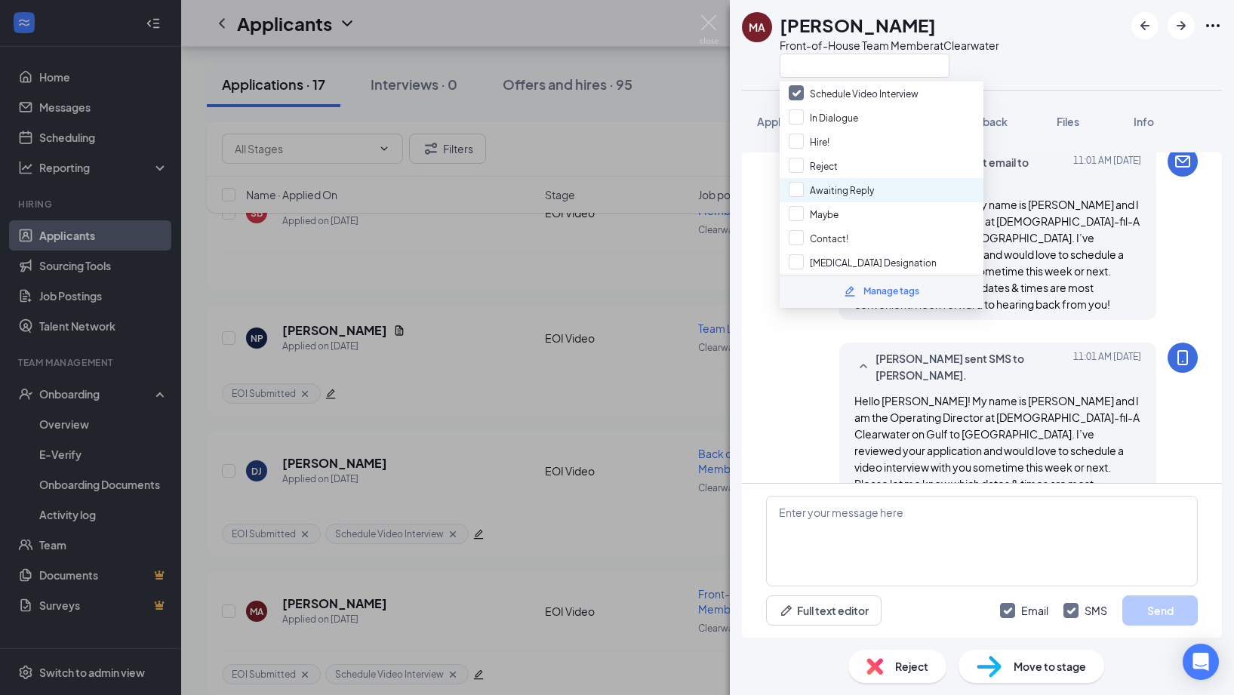
click at [875, 178] on div "Awaiting Reply" at bounding box center [881, 190] width 204 height 24
checkbox input "true"
click at [776, 72] on div "MA Maximus Arnt Front-of-House Team Member at [GEOGRAPHIC_DATA]" at bounding box center [870, 45] width 257 height 66
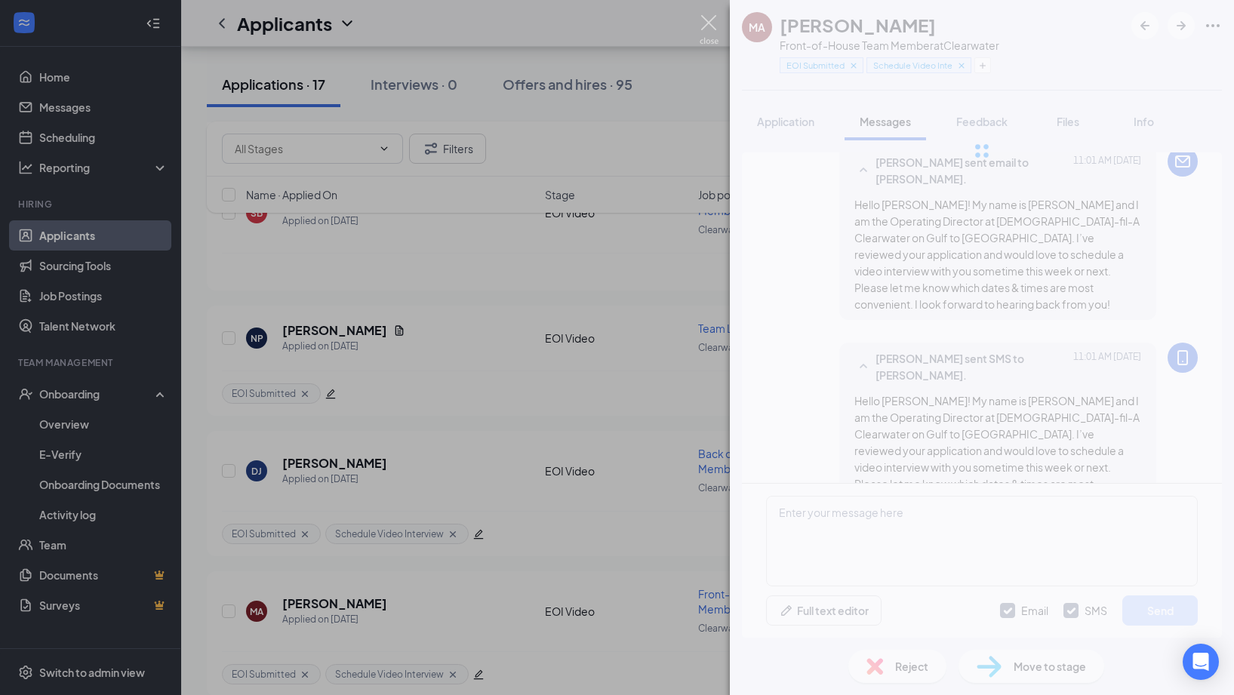
click at [711, 23] on img at bounding box center [708, 29] width 19 height 29
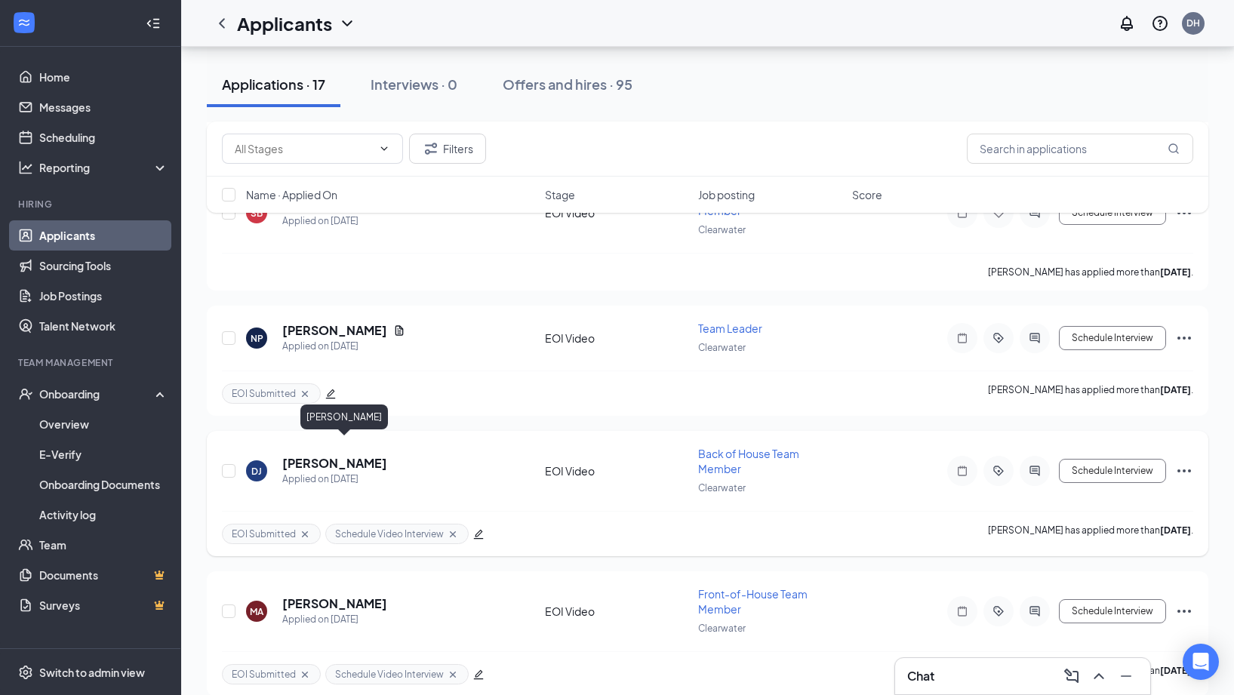
click at [387, 455] on h5 "[PERSON_NAME]" at bounding box center [334, 463] width 105 height 17
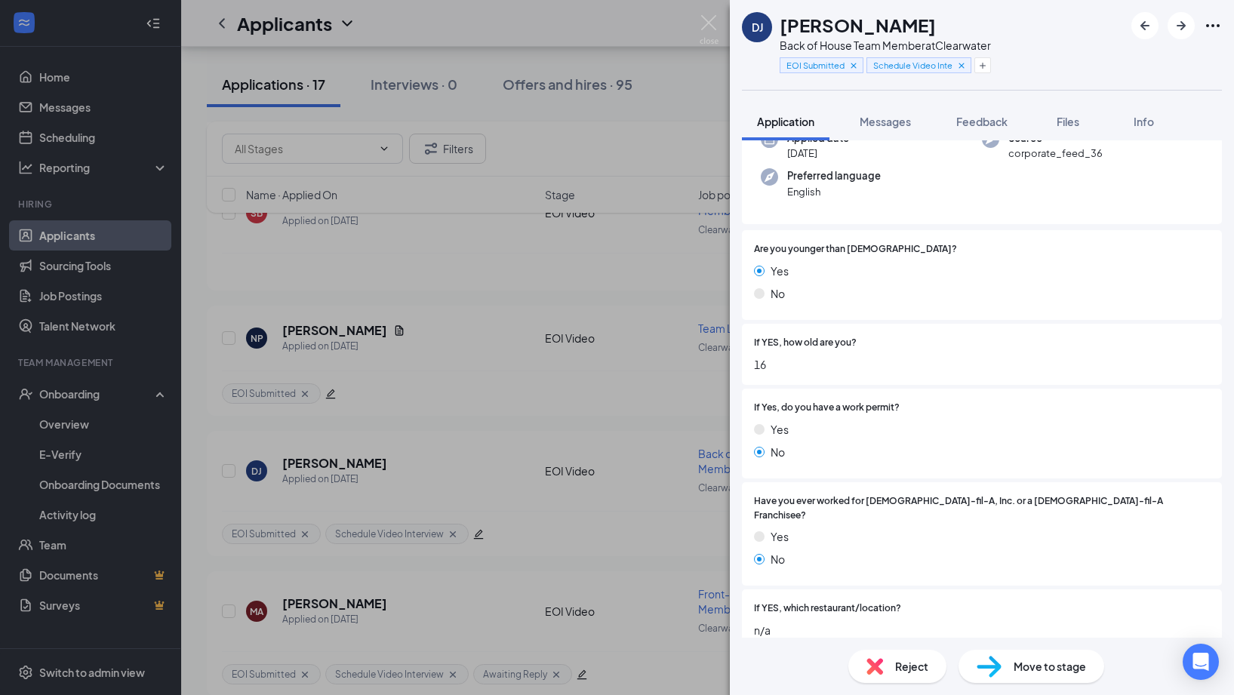
scroll to position [133, 0]
click at [888, 131] on button "Messages" at bounding box center [884, 122] width 81 height 38
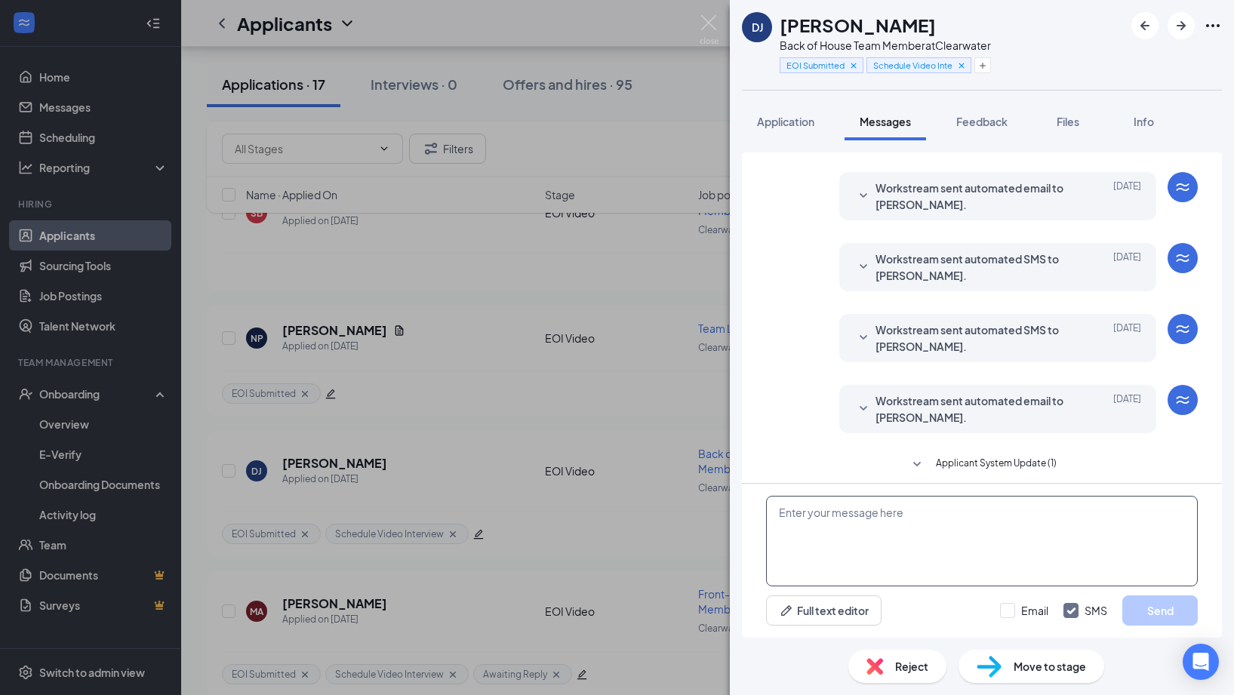
scroll to position [41, 0]
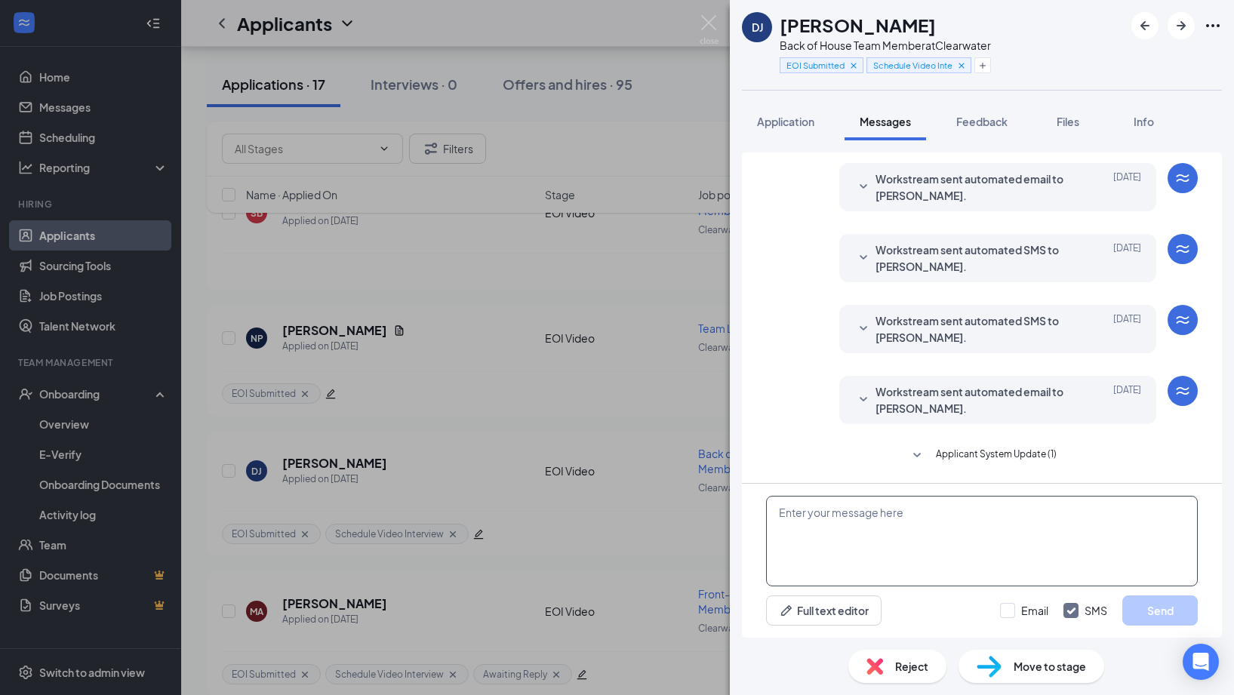
click at [868, 527] on textarea at bounding box center [982, 541] width 432 height 91
paste textarea "Hello [PERSON_NAME]! My name is [PERSON_NAME] and I am the Operating Director a…"
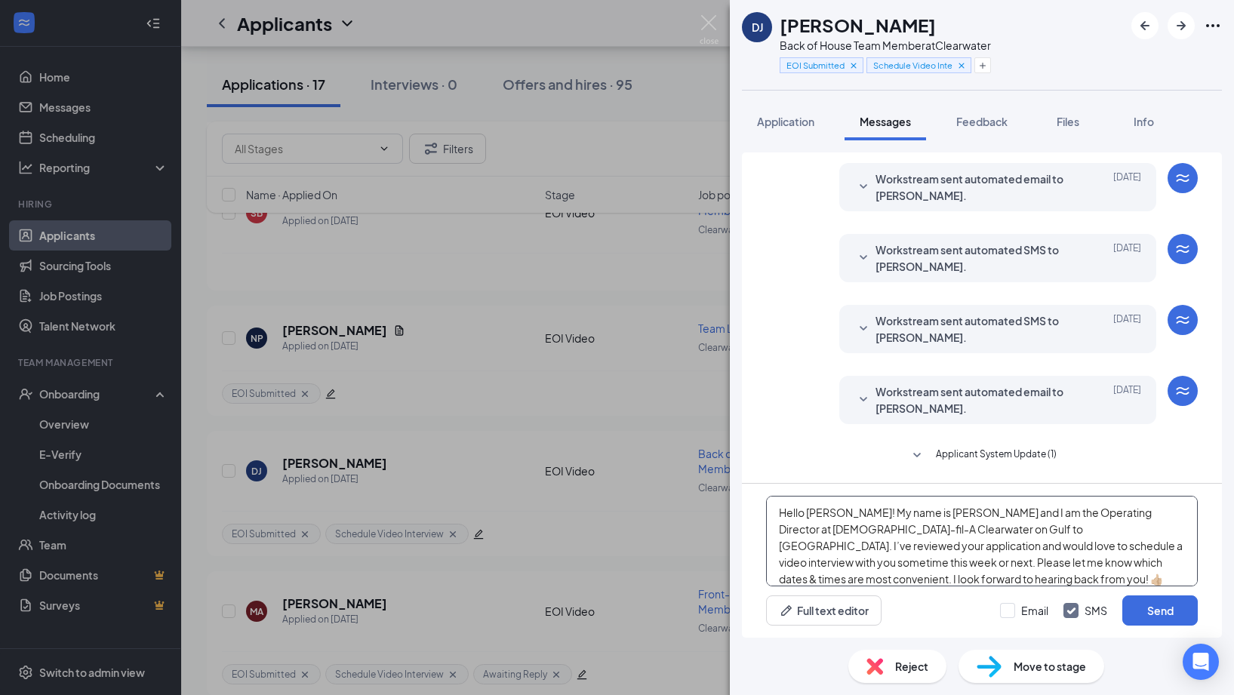
click at [847, 512] on textarea "Hello [PERSON_NAME]! My name is [PERSON_NAME] and I am the Operating Director a…" at bounding box center [982, 541] width 432 height 91
type textarea "Hello Dulcinea! My name is [PERSON_NAME] and I am the Operating Director at [DE…"
click at [1015, 607] on input "Email" at bounding box center [1024, 610] width 48 height 15
checkbox input "true"
click at [1153, 605] on button "Send" at bounding box center [1159, 610] width 75 height 30
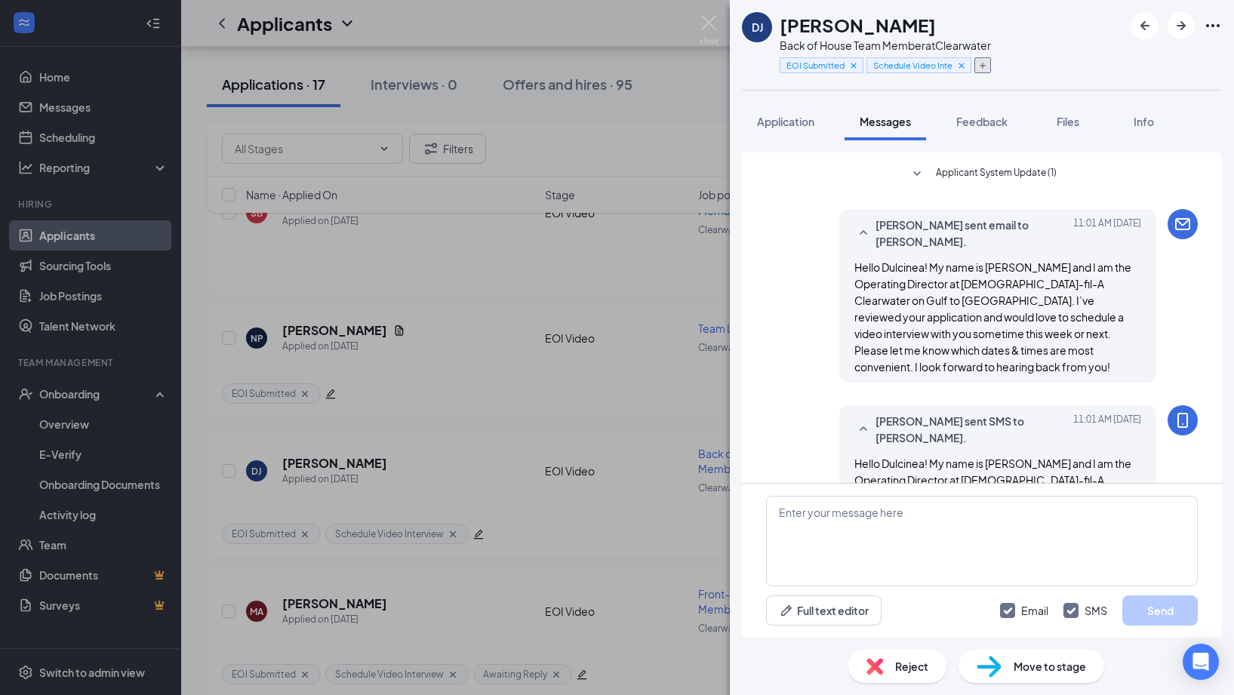
scroll to position [400, 0]
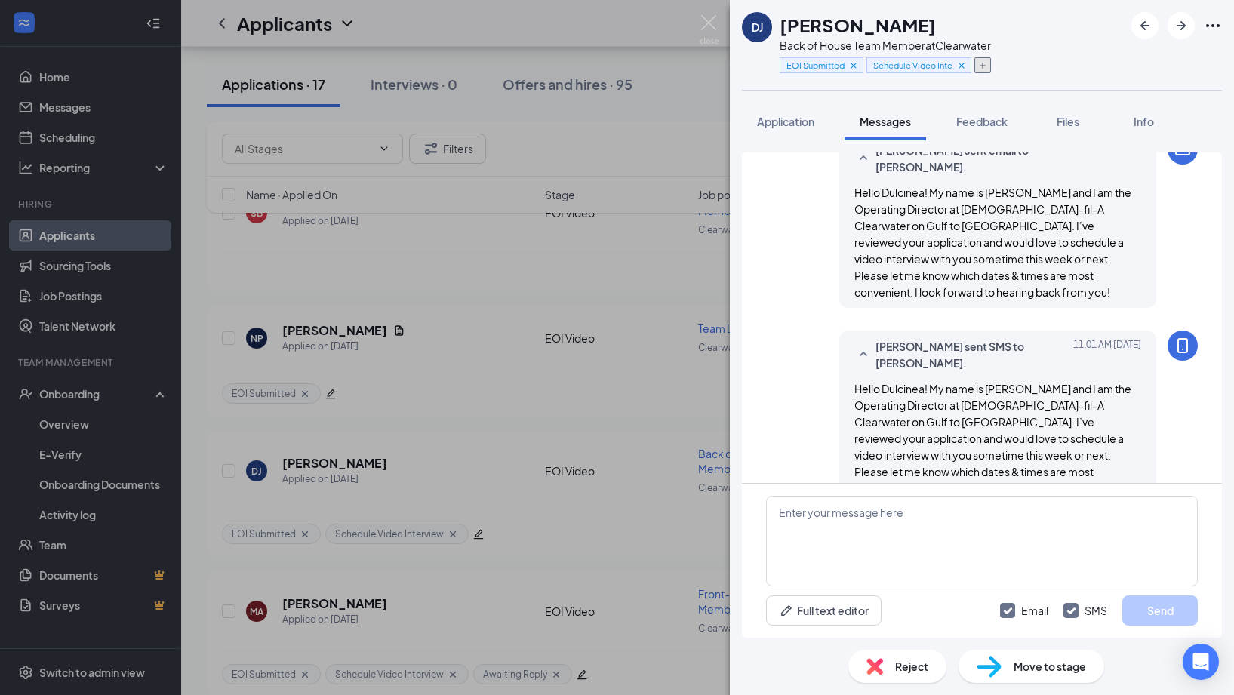
click at [986, 65] on icon "Plus" at bounding box center [982, 65] width 9 height 9
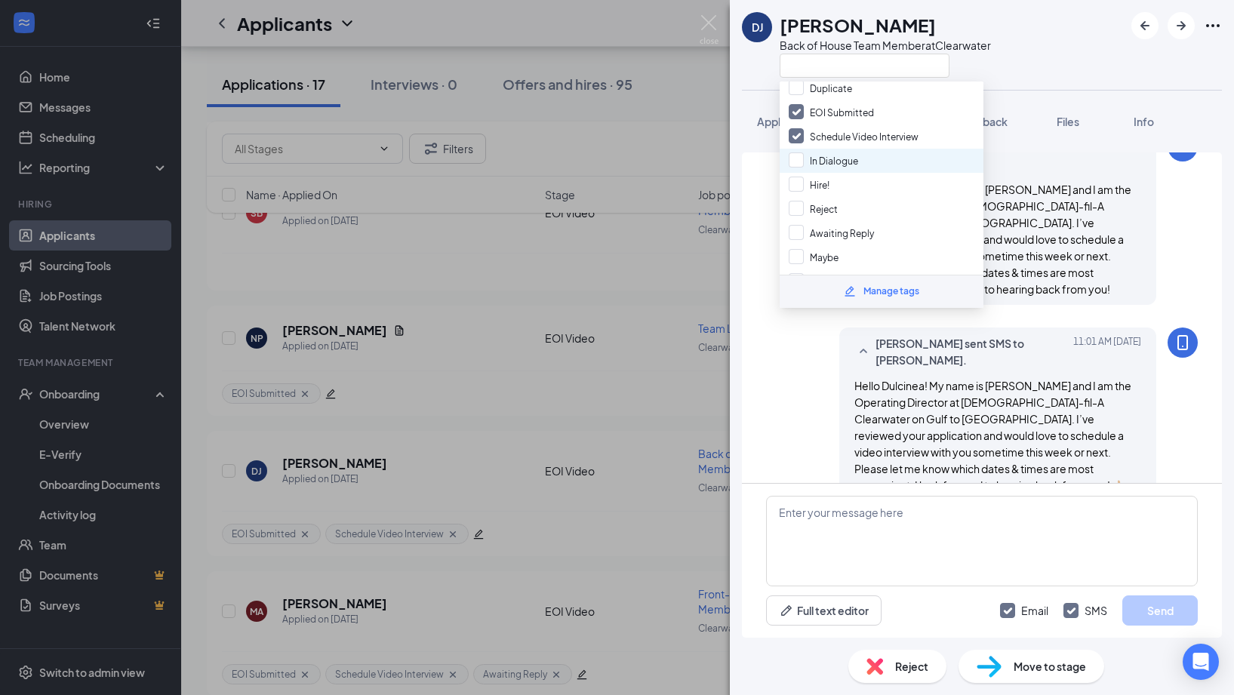
scroll to position [96, 0]
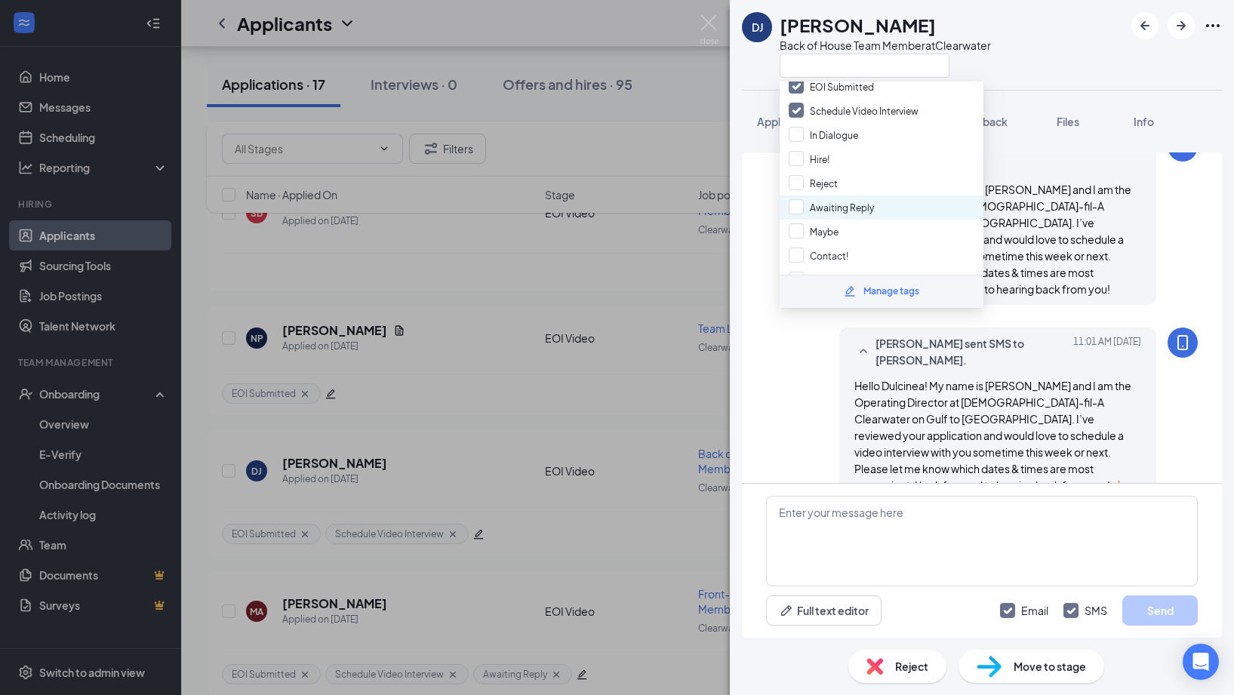
click at [896, 203] on div "Awaiting Reply" at bounding box center [881, 207] width 204 height 24
checkbox input "true"
click at [754, 71] on div "DJ [PERSON_NAME] Back of House Team Member at [GEOGRAPHIC_DATA]" at bounding box center [866, 45] width 249 height 66
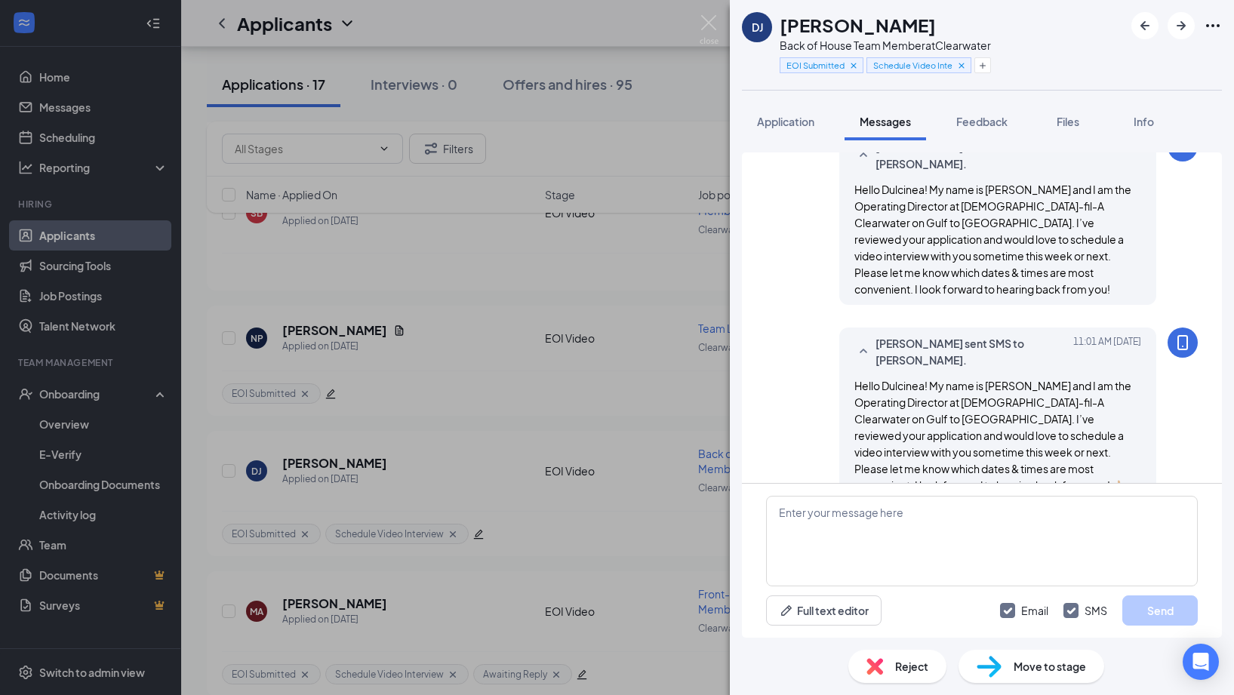
click at [713, 29] on img at bounding box center [708, 29] width 19 height 29
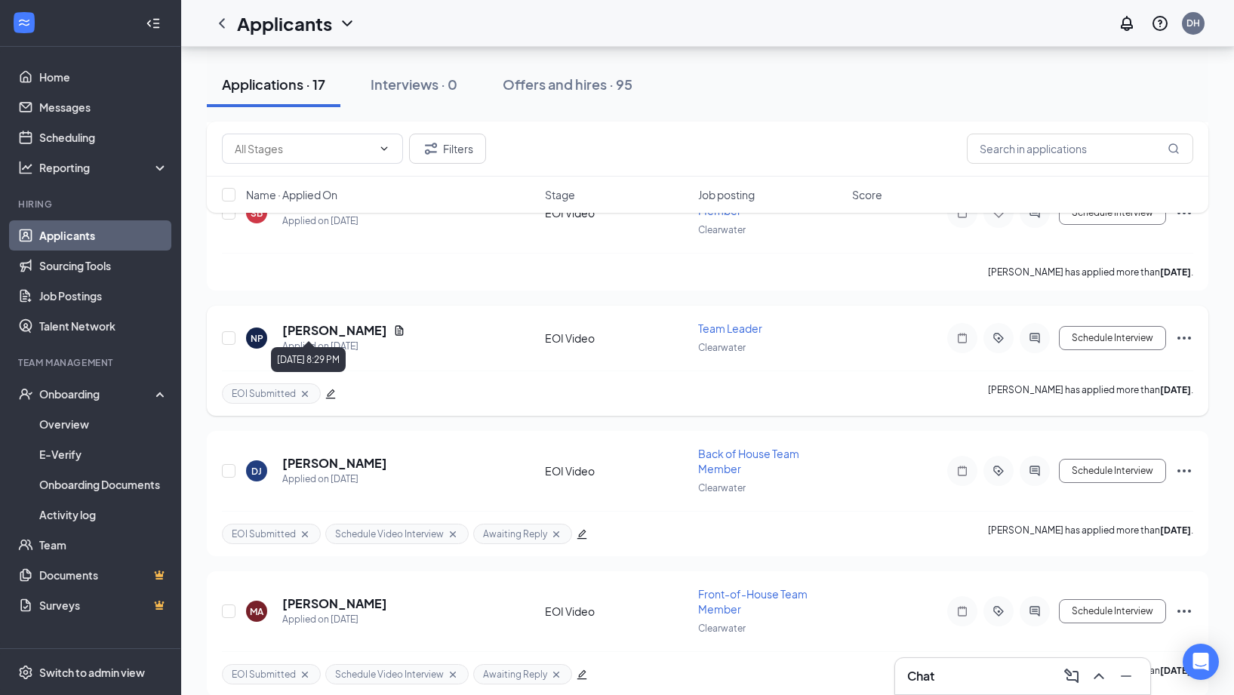
click at [344, 339] on div "Applied on [DATE]" at bounding box center [343, 346] width 123 height 15
click at [339, 322] on h5 "[PERSON_NAME]" at bounding box center [334, 330] width 105 height 17
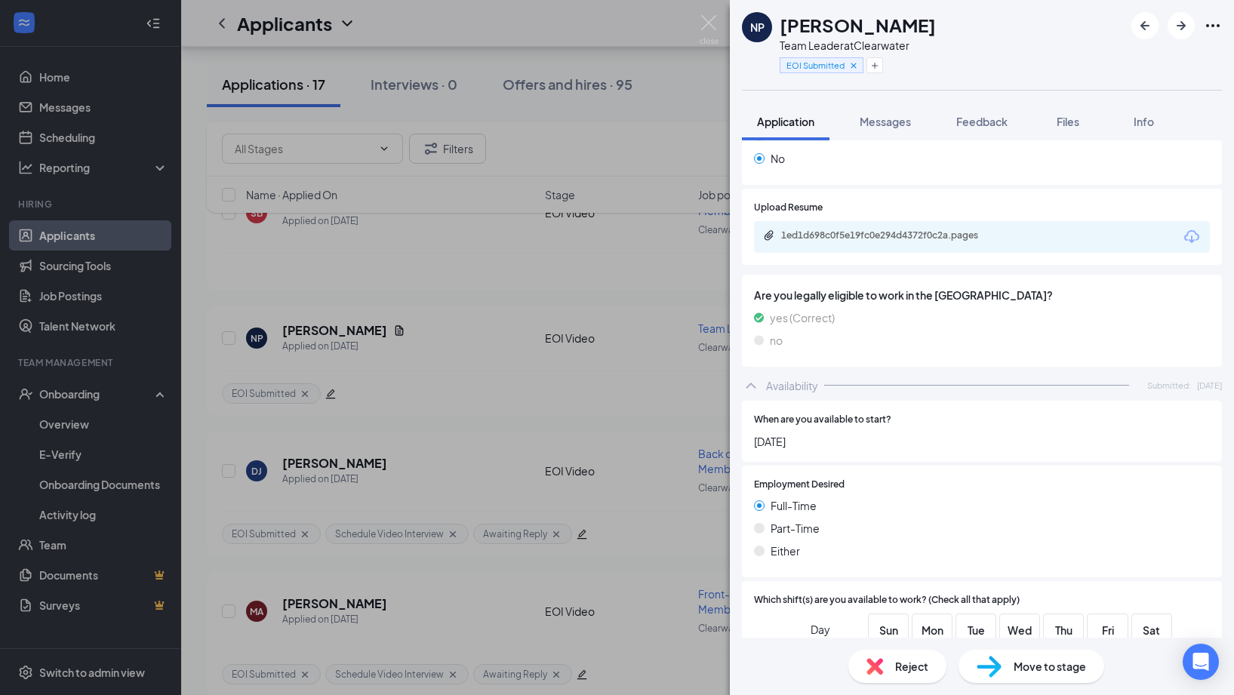
scroll to position [810, 0]
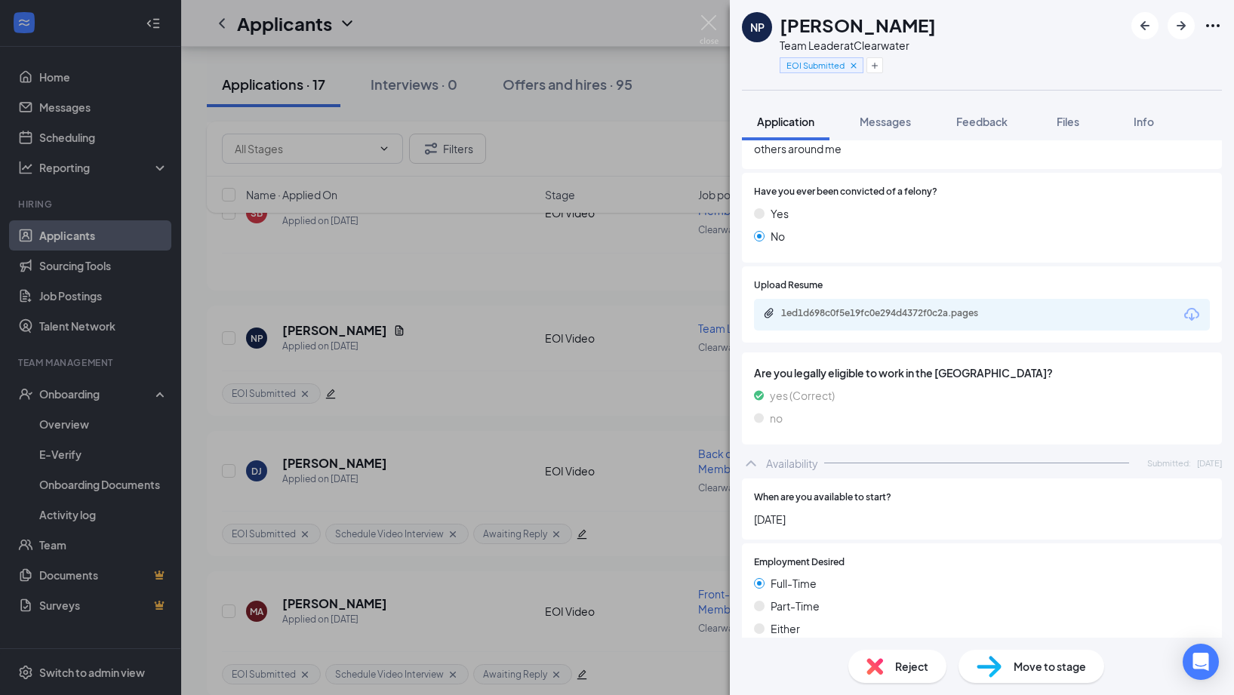
click at [909, 307] on div "1ed1d698c0f5e19fc0e294d4372f0c2a.pages" at bounding box center [886, 313] width 211 height 12
click at [875, 67] on icon "Plus" at bounding box center [874, 65] width 9 height 9
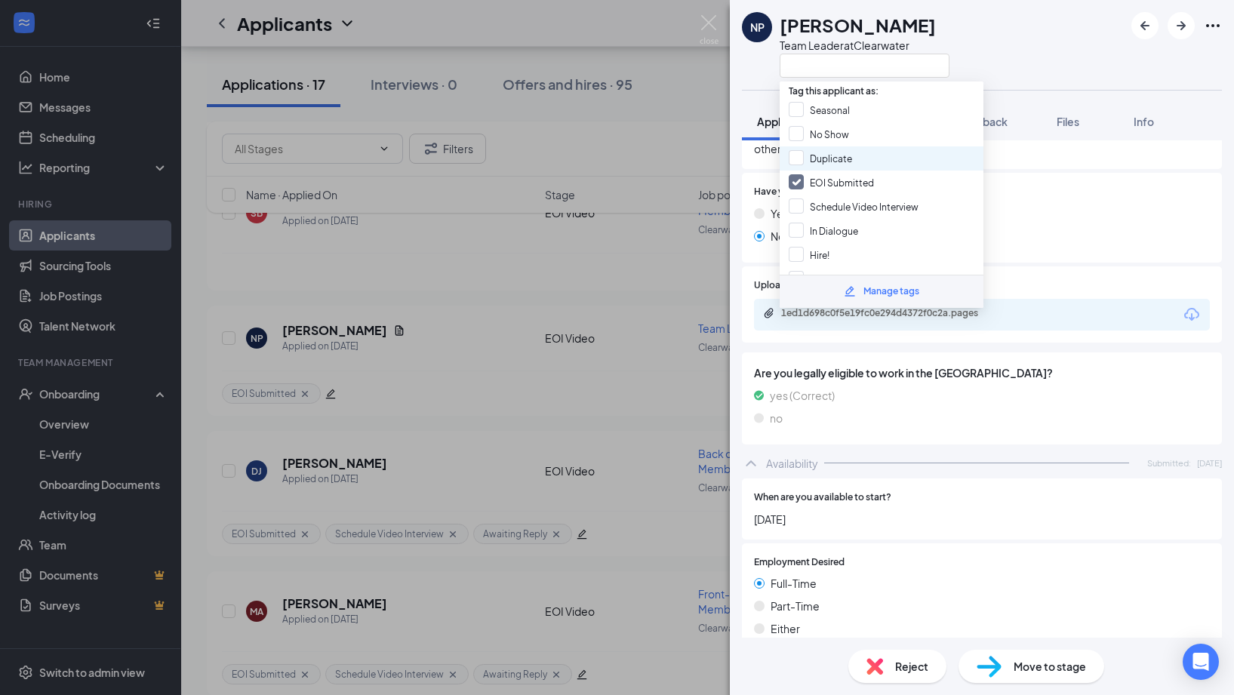
scroll to position [17, 0]
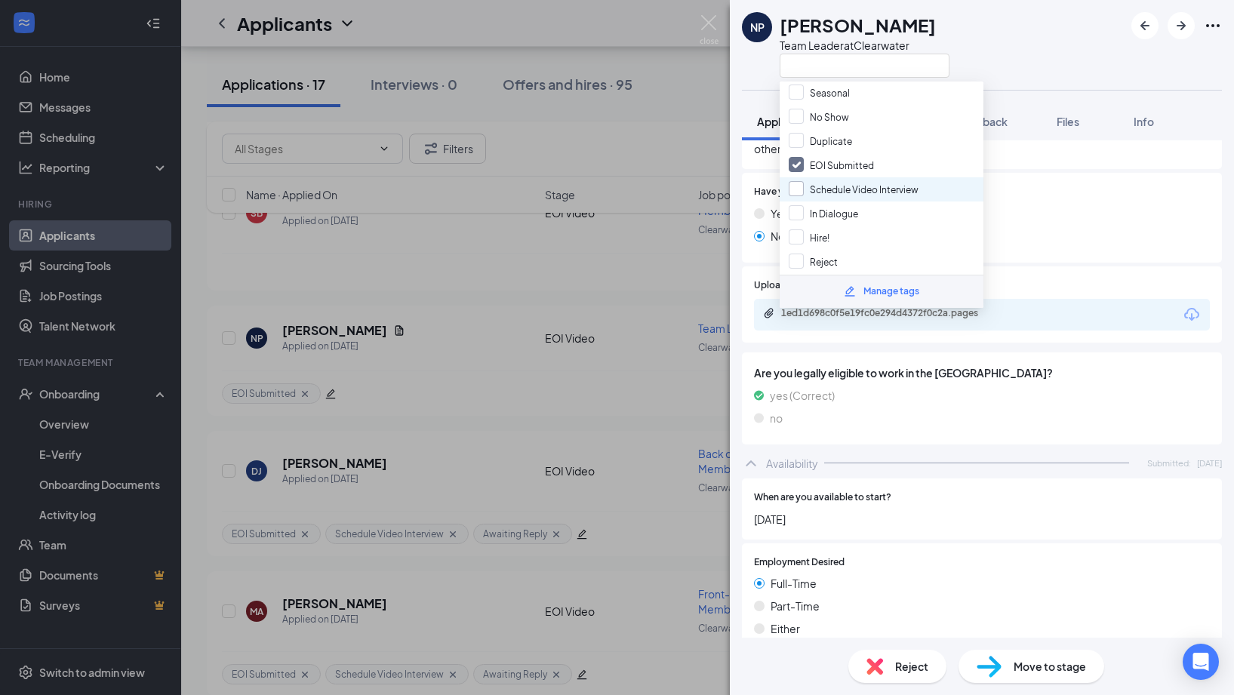
click at [878, 182] on input "Schedule Video Interview" at bounding box center [853, 189] width 130 height 17
checkbox input "true"
click at [997, 65] on div "NP [PERSON_NAME] Team Leader at [GEOGRAPHIC_DATA]" at bounding box center [982, 45] width 504 height 90
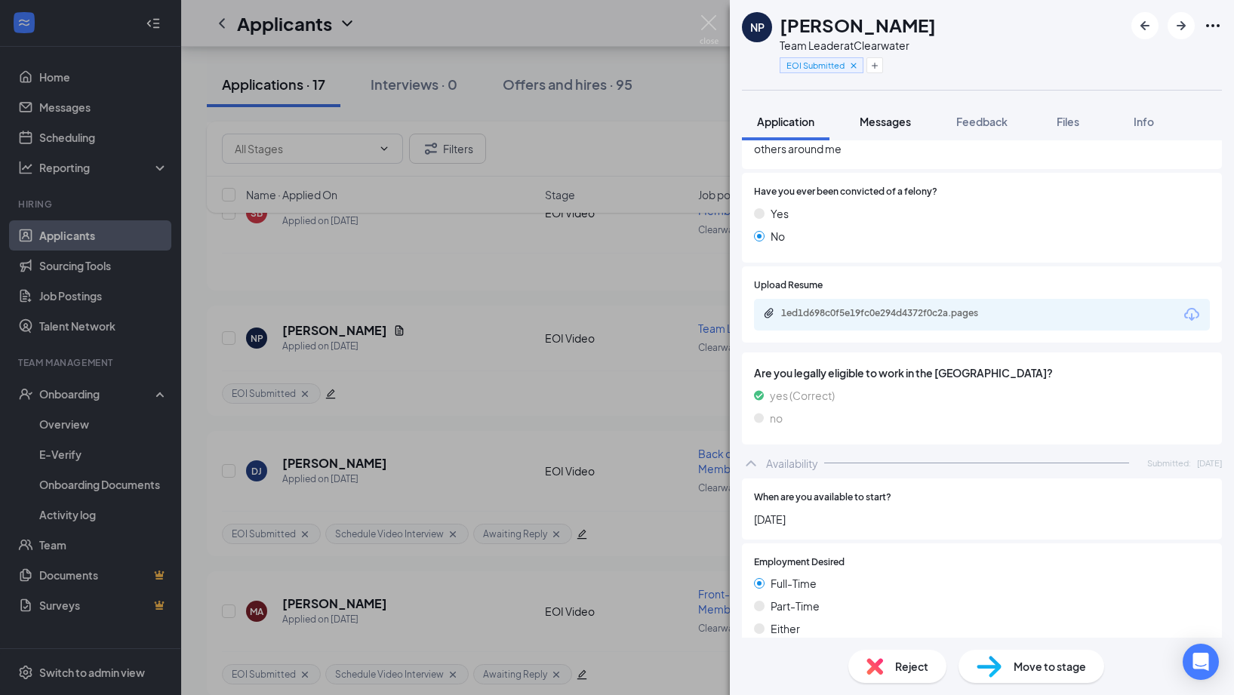
click at [891, 120] on div "NP [PERSON_NAME] Team Leader at Clearwater EOI Submitted Application Messages F…" at bounding box center [982, 347] width 504 height 695
click at [895, 125] on span "Messages" at bounding box center [884, 122] width 51 height 14
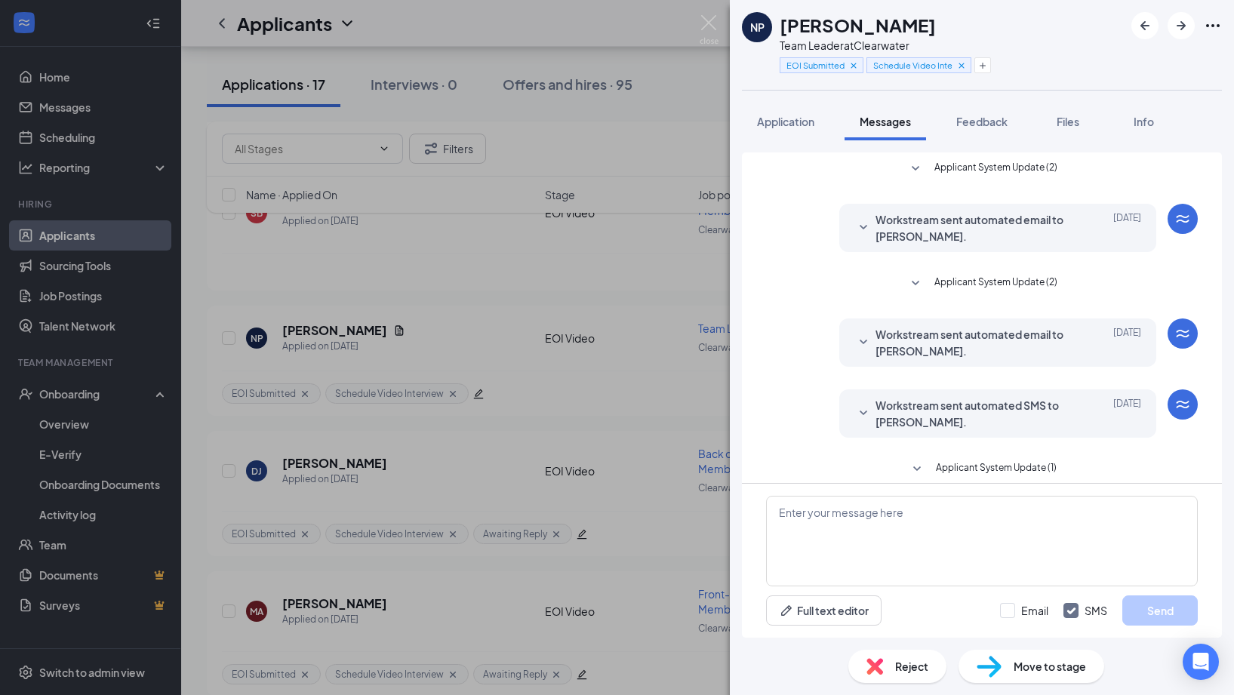
scroll to position [14, 0]
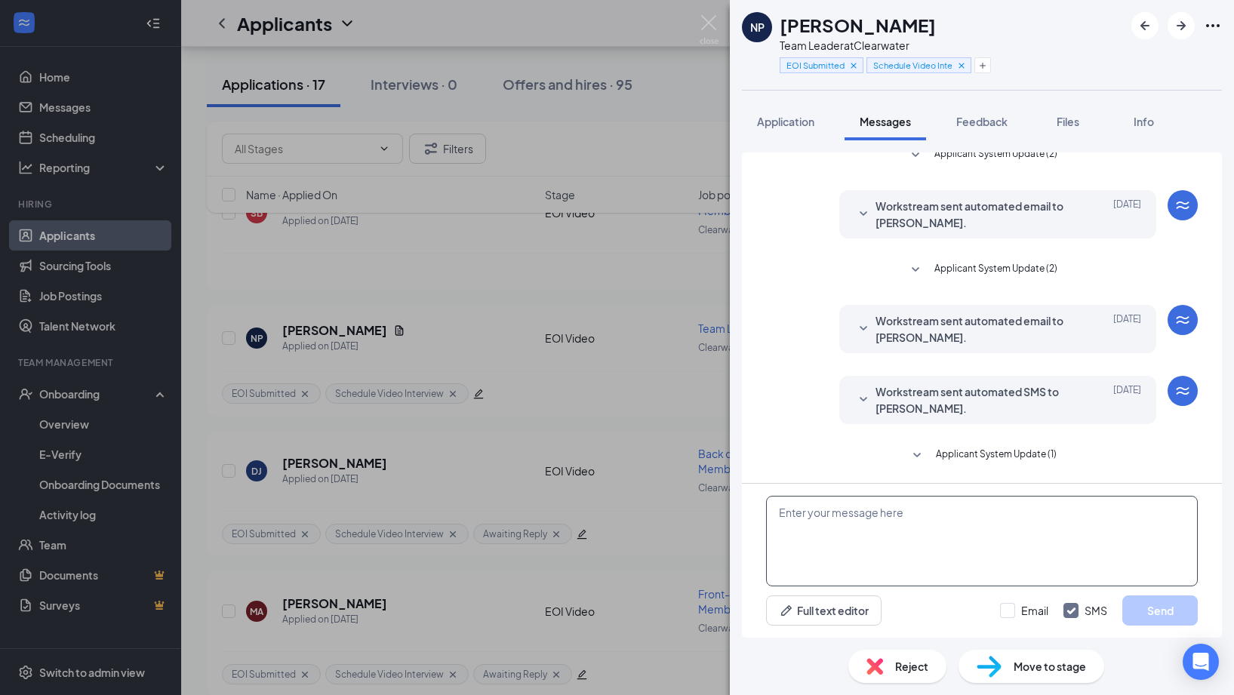
click at [917, 525] on textarea at bounding box center [982, 541] width 432 height 91
paste textarea "Hello [PERSON_NAME]! My name is [PERSON_NAME] and I am the Operating Director a…"
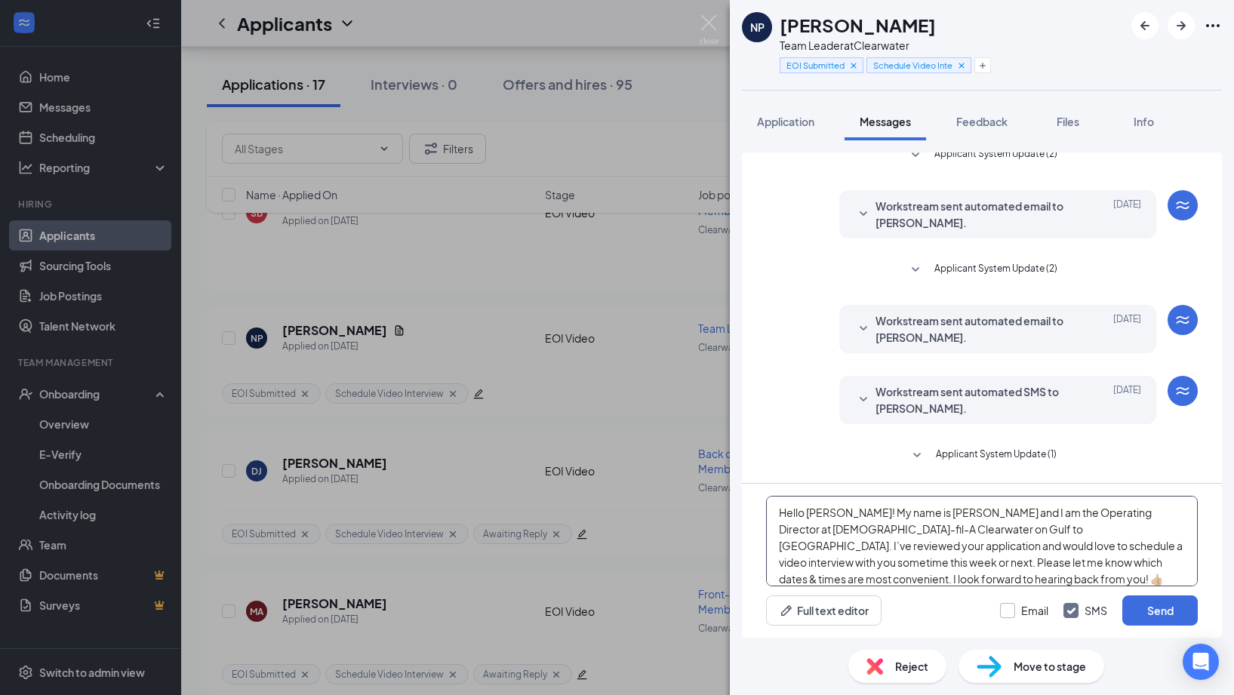
type textarea "Hello [PERSON_NAME]! My name is [PERSON_NAME] and I am the Operating Director a…"
click at [1002, 605] on input "Email" at bounding box center [1024, 610] width 48 height 15
checkbox input "true"
click at [848, 512] on textarea "Hello [PERSON_NAME]! My name is [PERSON_NAME] and I am the Operating Director a…" at bounding box center [982, 541] width 432 height 91
type textarea "Hello [PERSON_NAME]! My name is [PERSON_NAME] and I am the Operating Director a…"
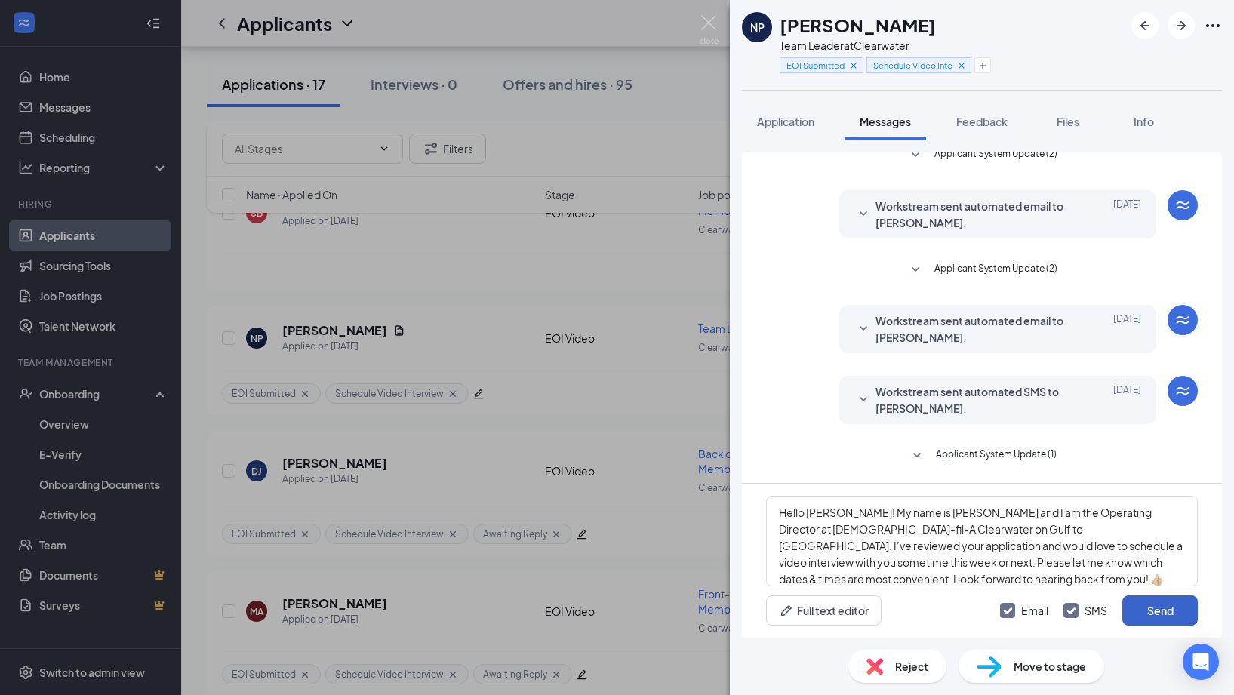
click at [1167, 610] on button "Send" at bounding box center [1159, 610] width 75 height 30
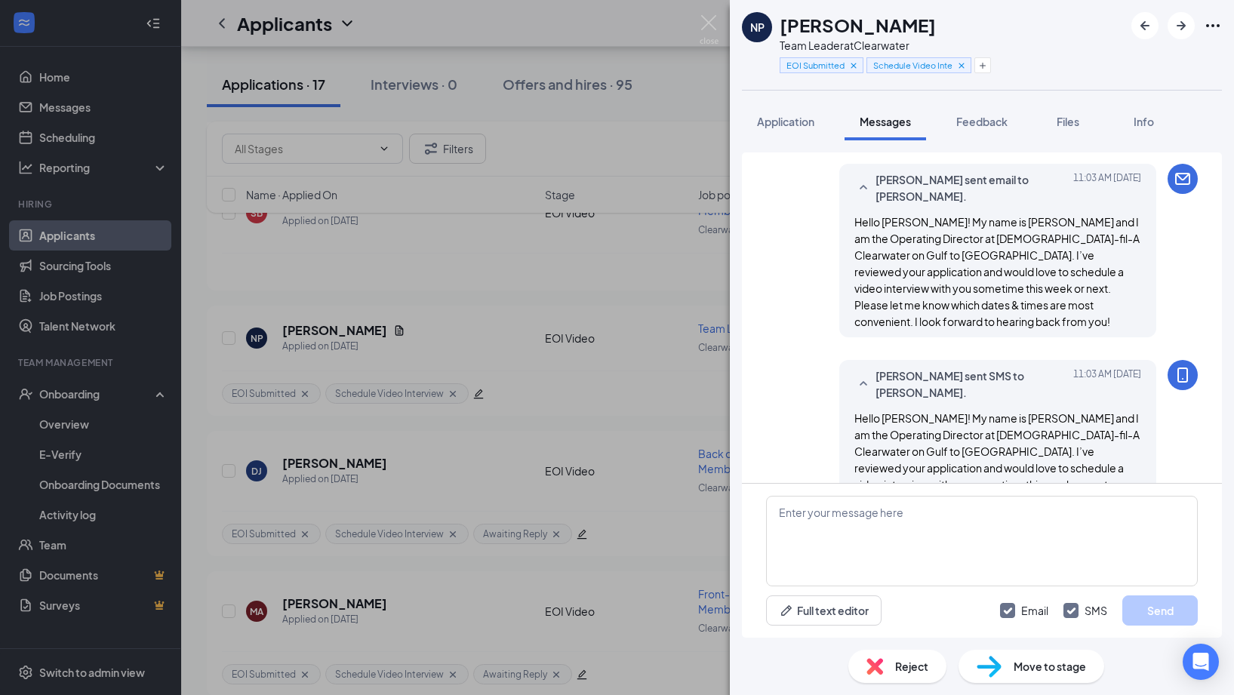
scroll to position [343, 0]
click at [979, 62] on icon "Plus" at bounding box center [982, 65] width 9 height 9
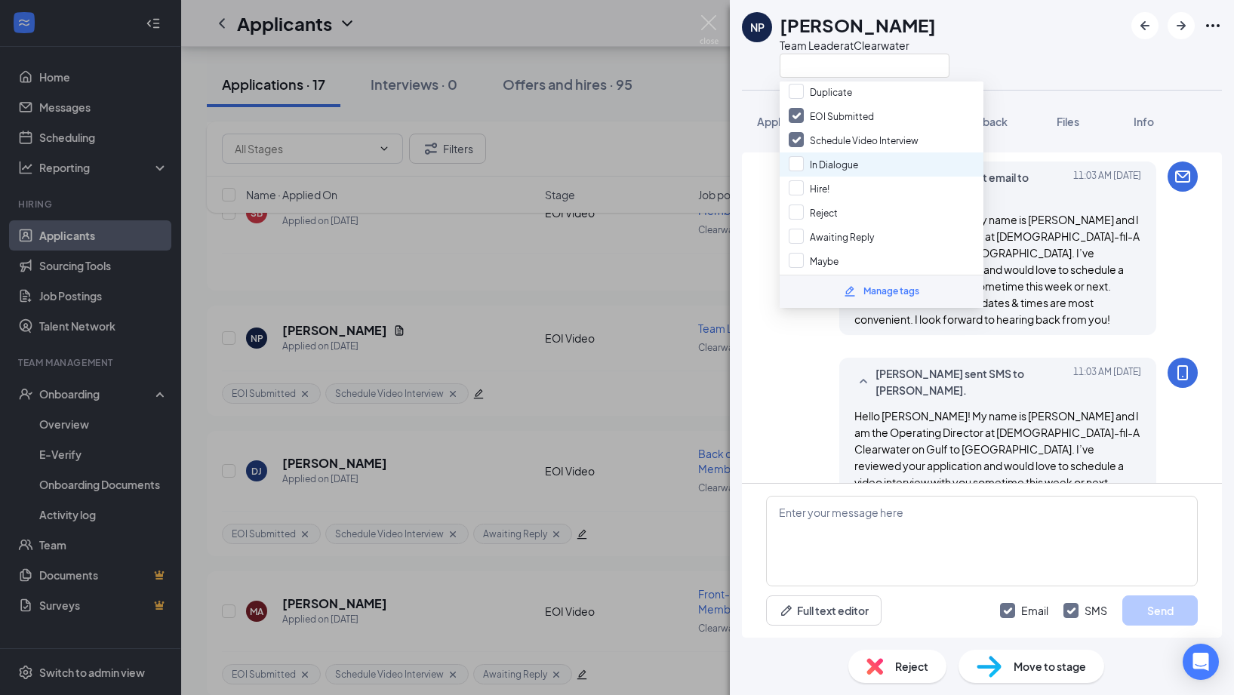
scroll to position [68, 0]
click at [887, 231] on div "Awaiting Reply" at bounding box center [881, 235] width 204 height 24
checkbox input "true"
click at [759, 69] on div "NP [PERSON_NAME] Team Leader at [GEOGRAPHIC_DATA]" at bounding box center [845, 45] width 207 height 66
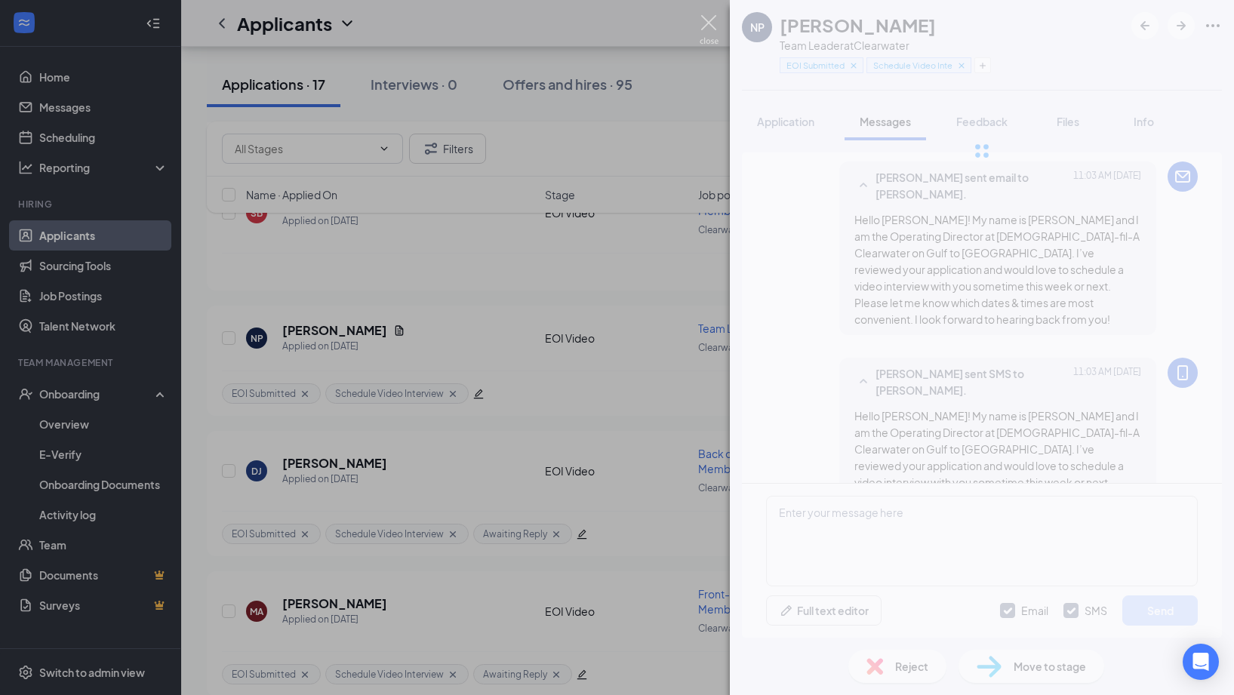
click at [711, 26] on img at bounding box center [708, 29] width 19 height 29
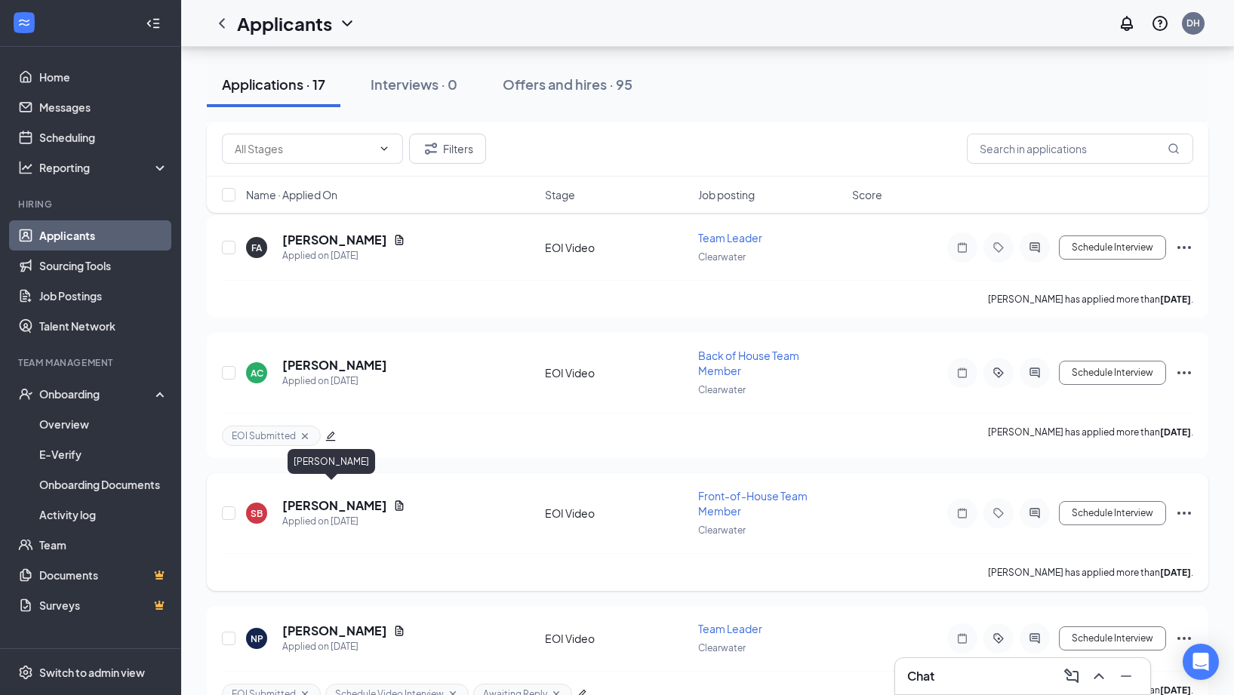
scroll to position [1640, 0]
click at [331, 498] on h5 "[PERSON_NAME]" at bounding box center [334, 506] width 105 height 17
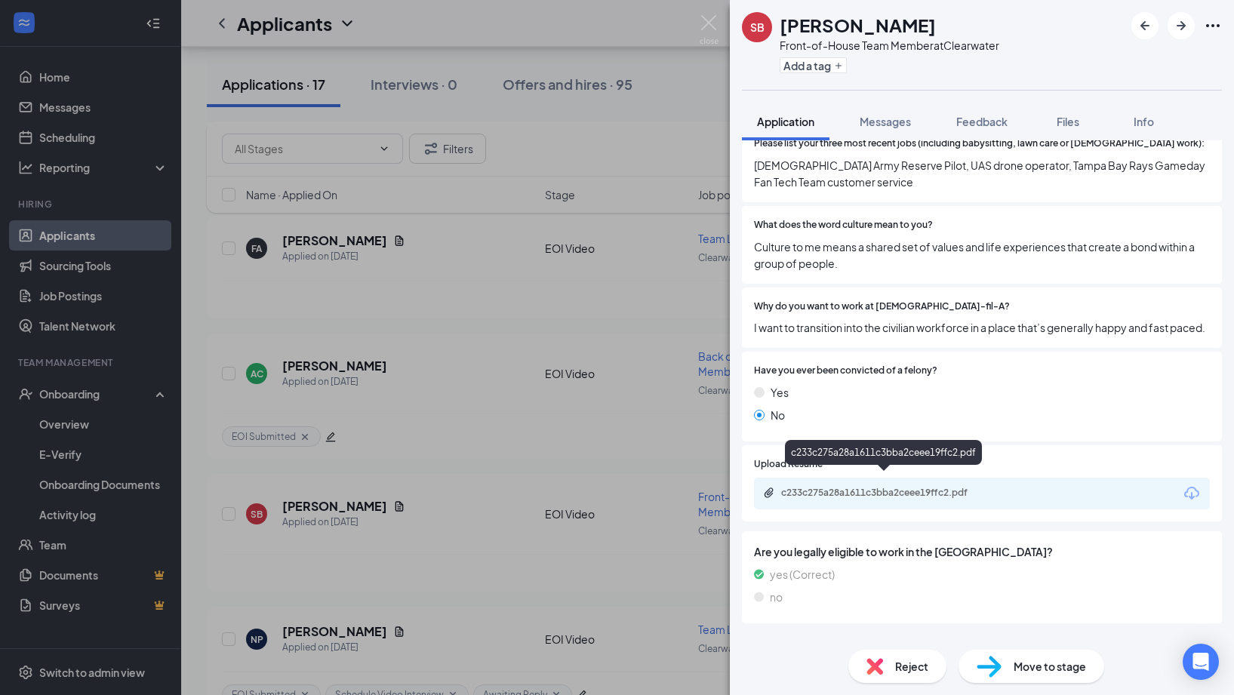
scroll to position [591, 0]
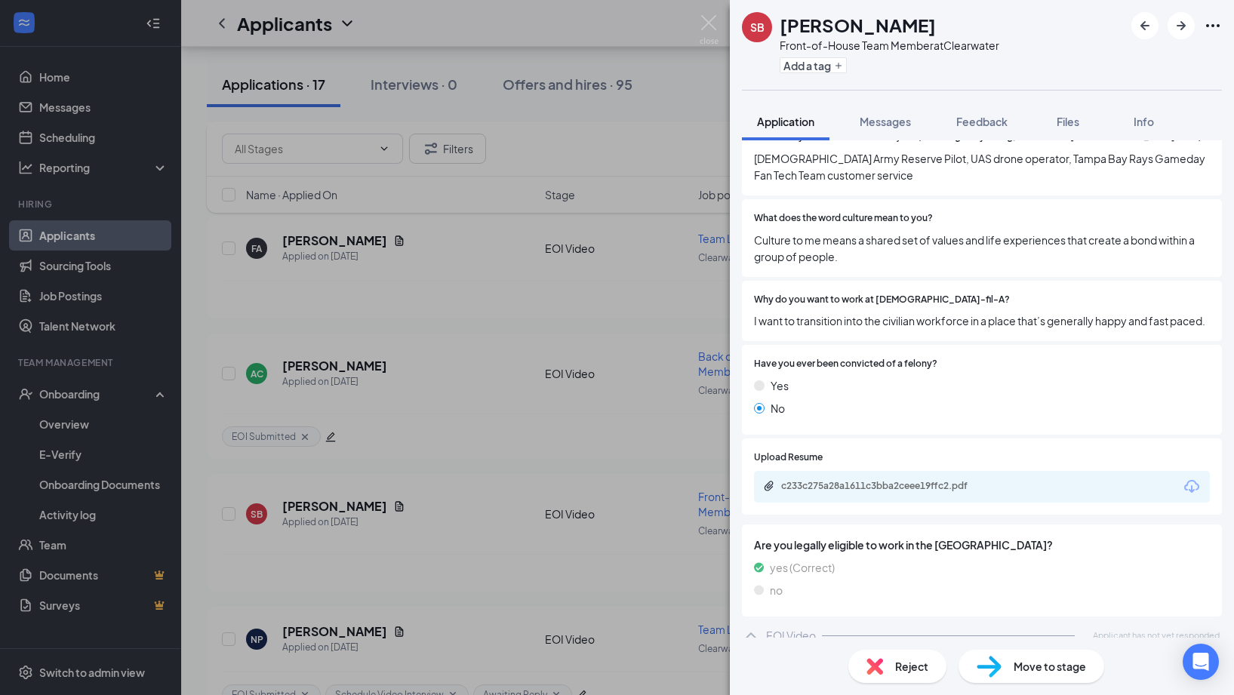
click at [895, 663] on span "Reject" at bounding box center [911, 666] width 33 height 17
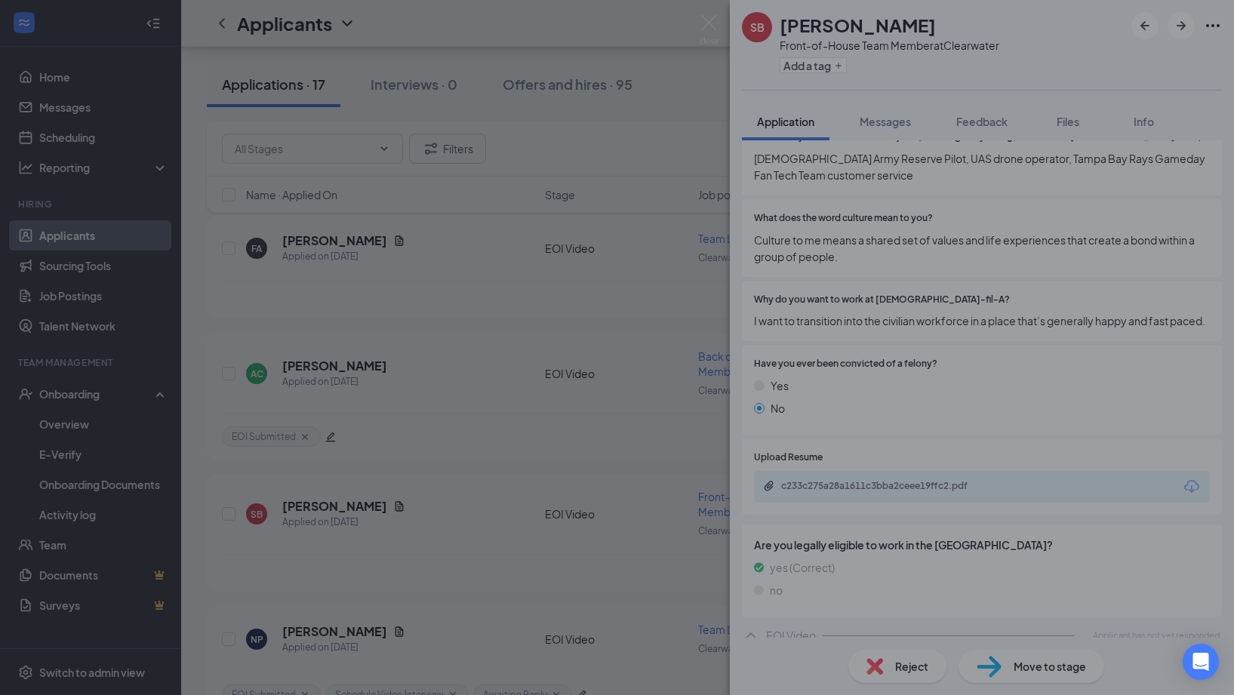
scroll to position [584, 0]
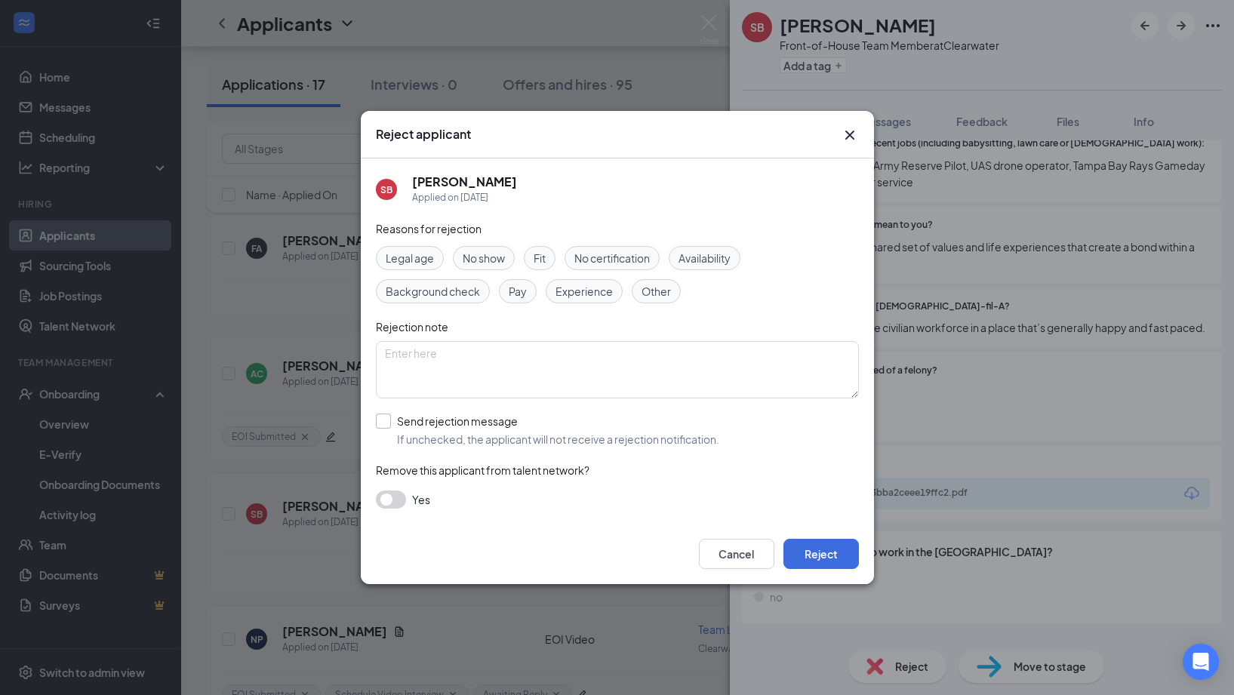
click at [576, 420] on input "Send rejection message If unchecked, the applicant will not receive a rejection…" at bounding box center [547, 429] width 343 height 33
checkbox input "true"
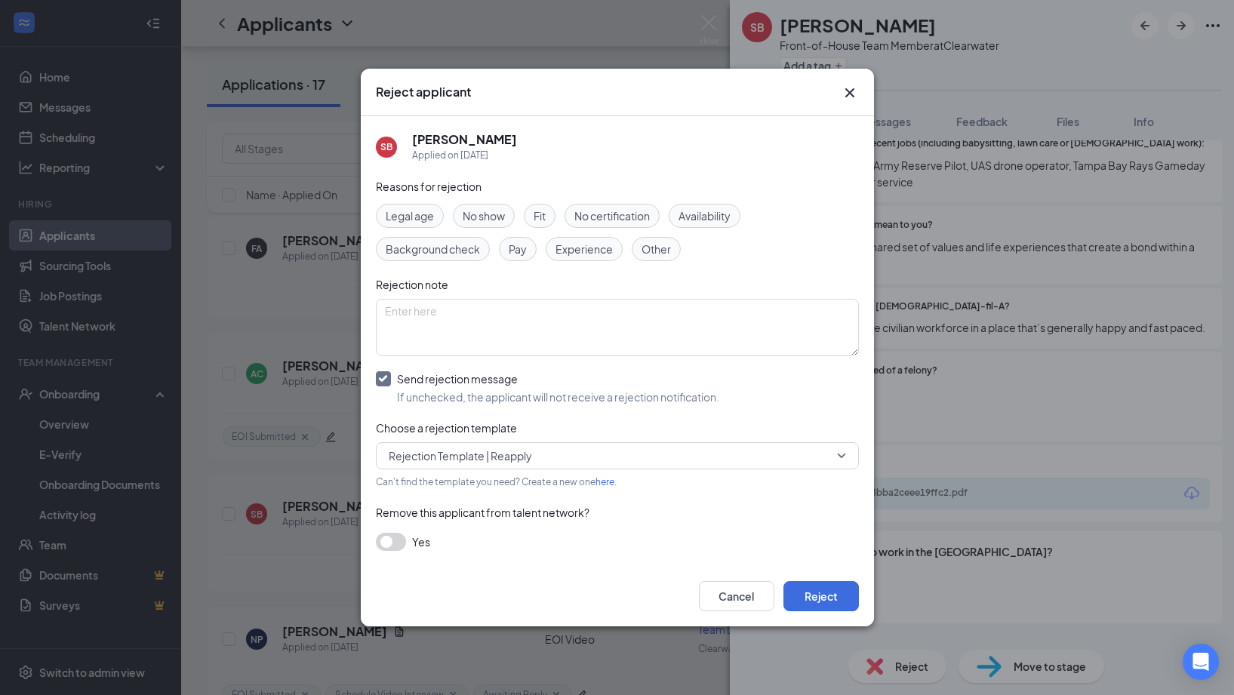
click at [485, 453] on span "Rejection Template | Reapply" at bounding box center [460, 455] width 143 height 23
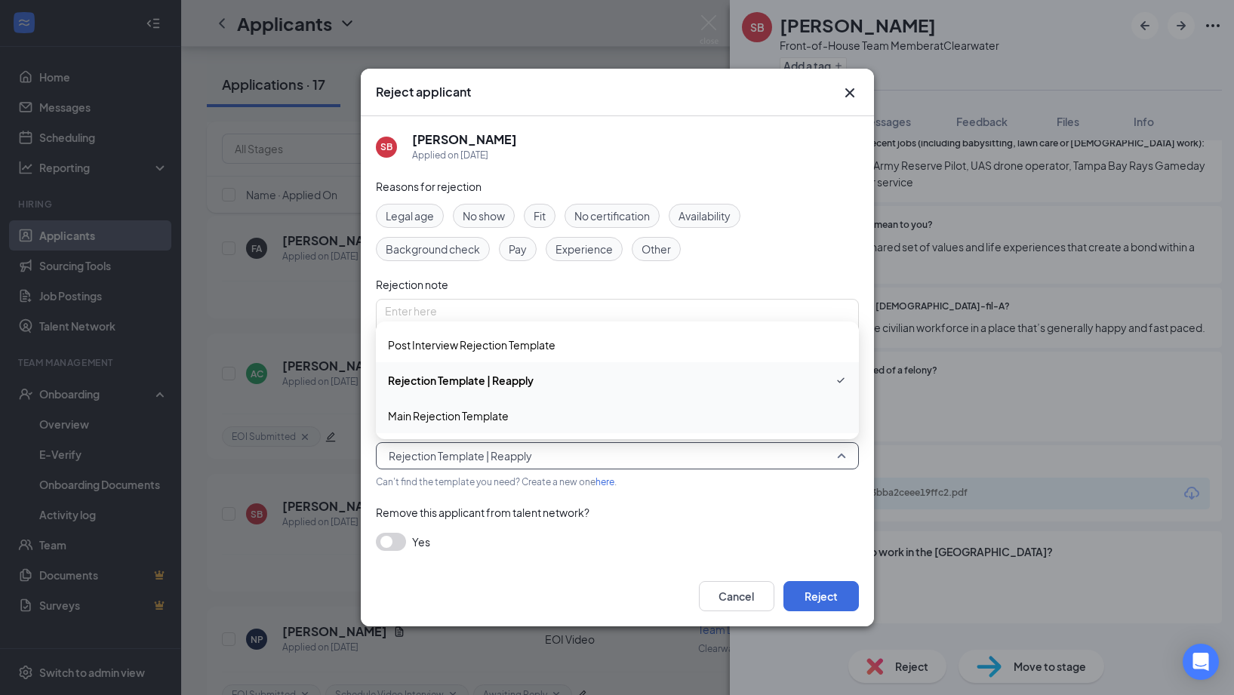
click at [468, 410] on span "Main Rejection Template" at bounding box center [448, 415] width 121 height 17
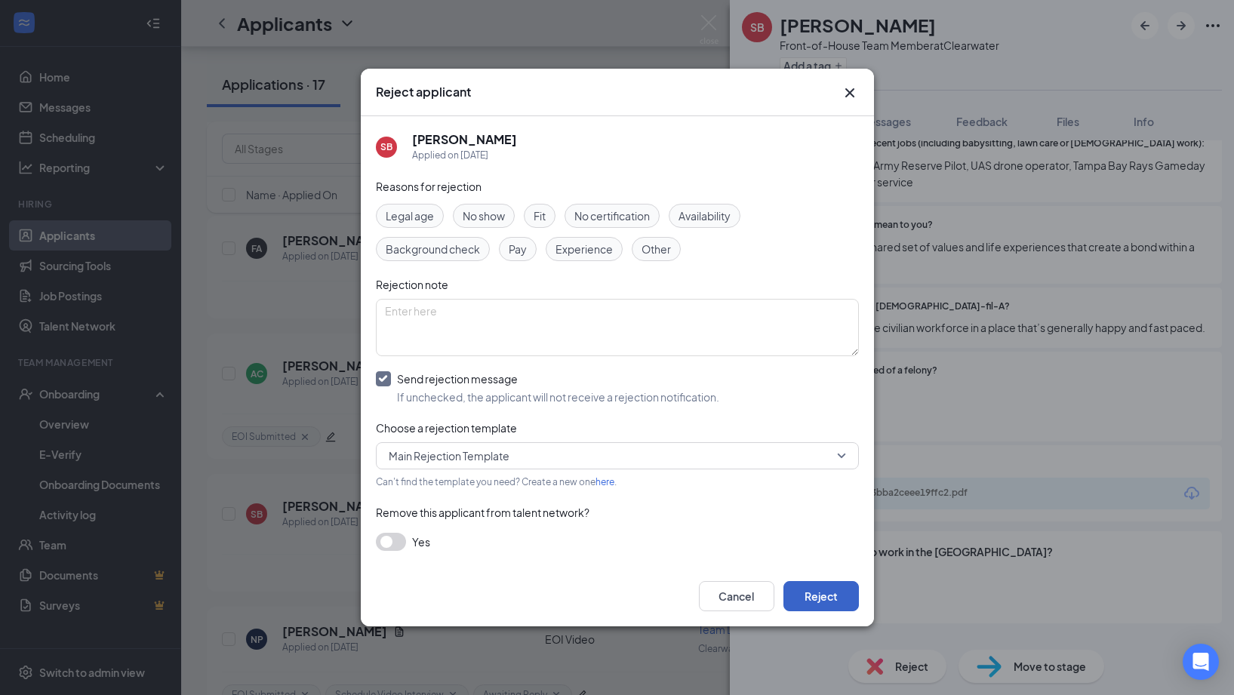
click at [806, 586] on button "Reject" at bounding box center [820, 596] width 75 height 30
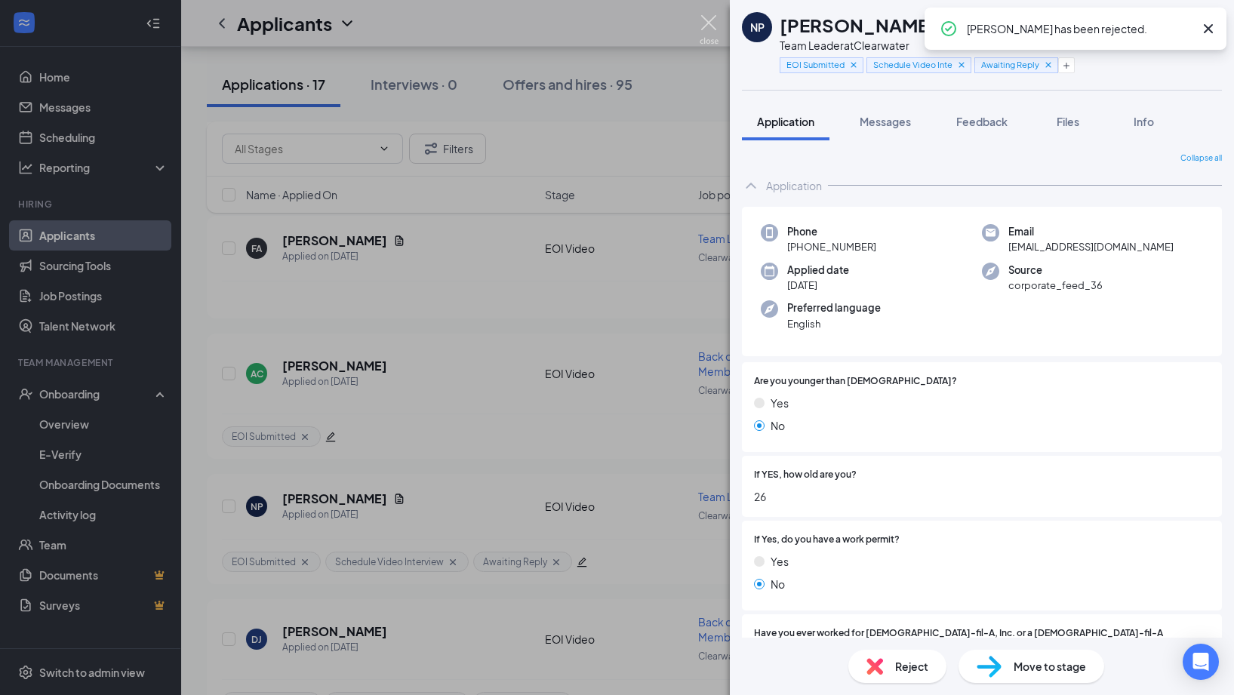
click at [710, 29] on img at bounding box center [708, 29] width 19 height 29
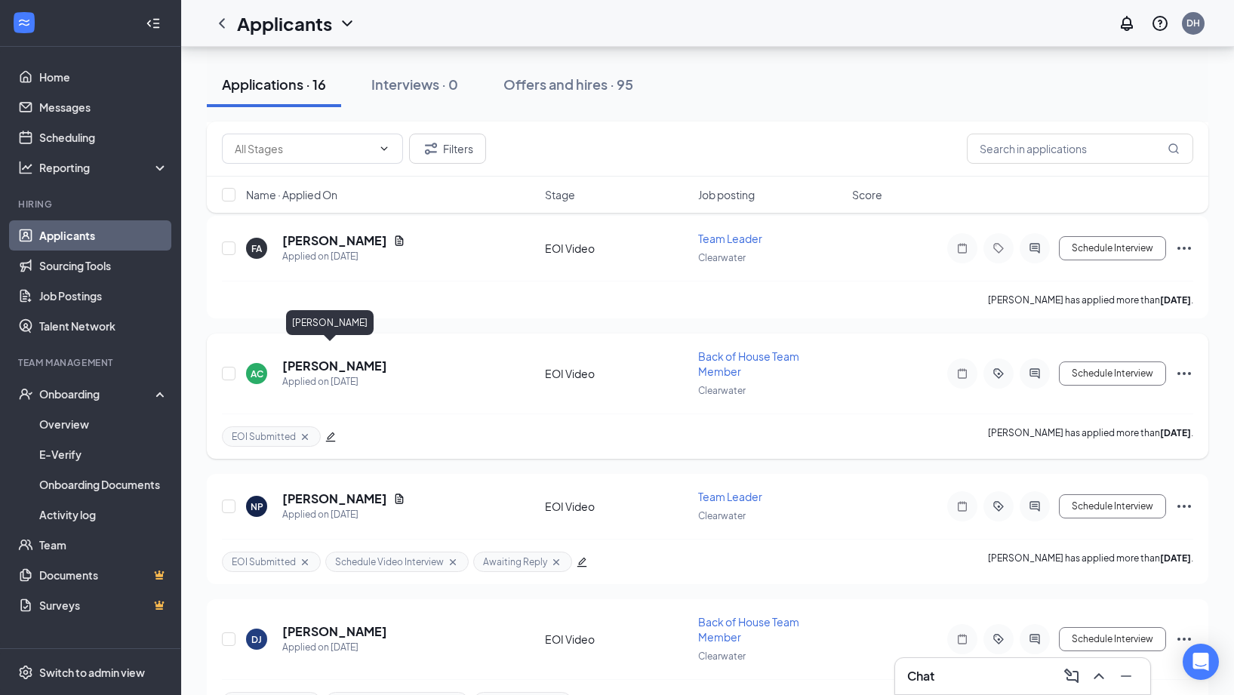
click at [334, 358] on h5 "[PERSON_NAME]" at bounding box center [334, 366] width 105 height 17
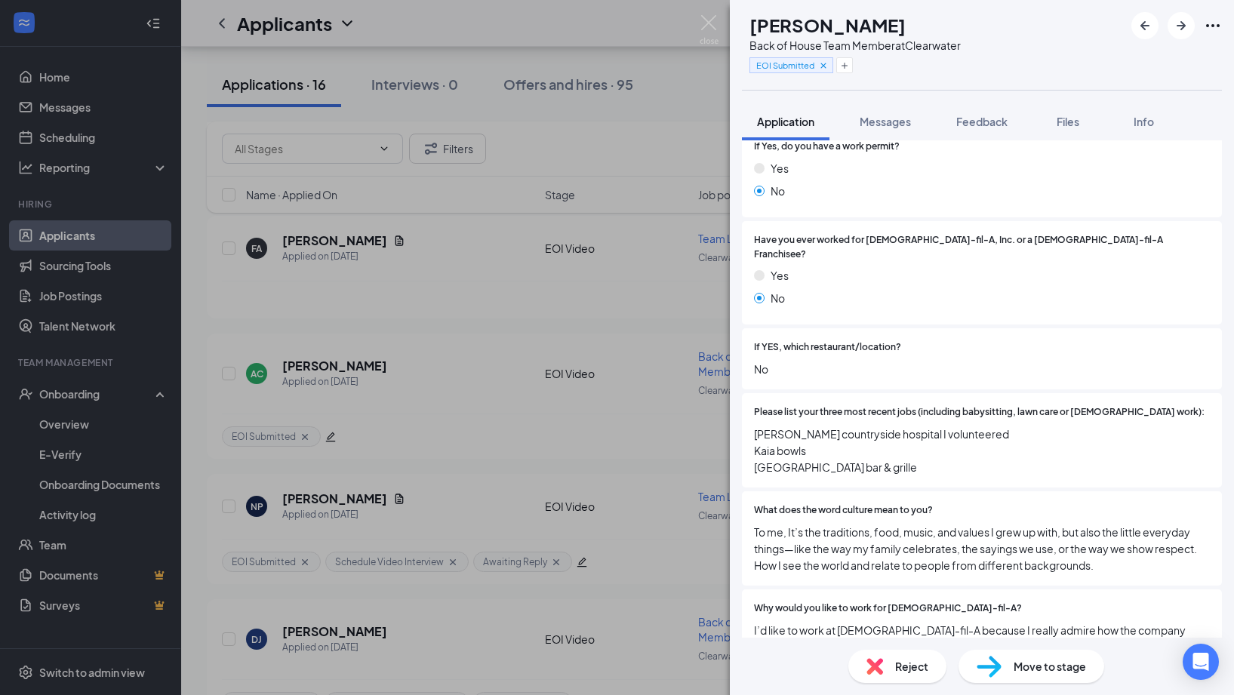
scroll to position [394, 0]
click at [853, 67] on button "button" at bounding box center [844, 65] width 17 height 16
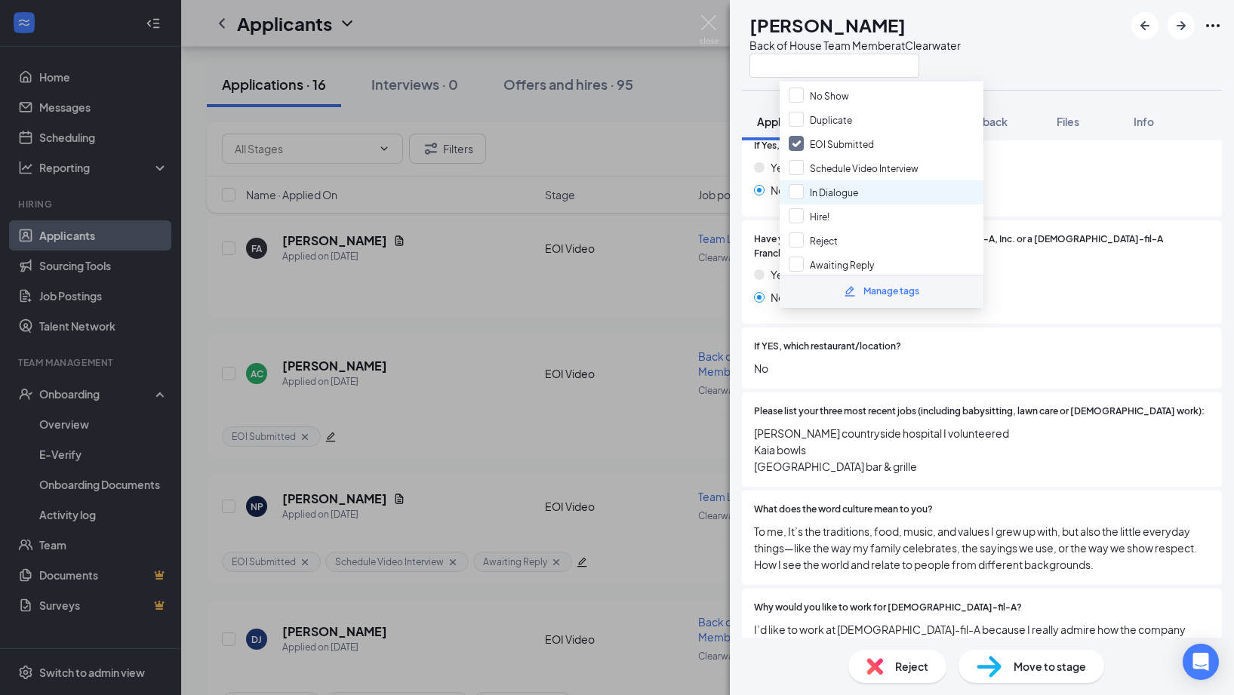
scroll to position [45, 0]
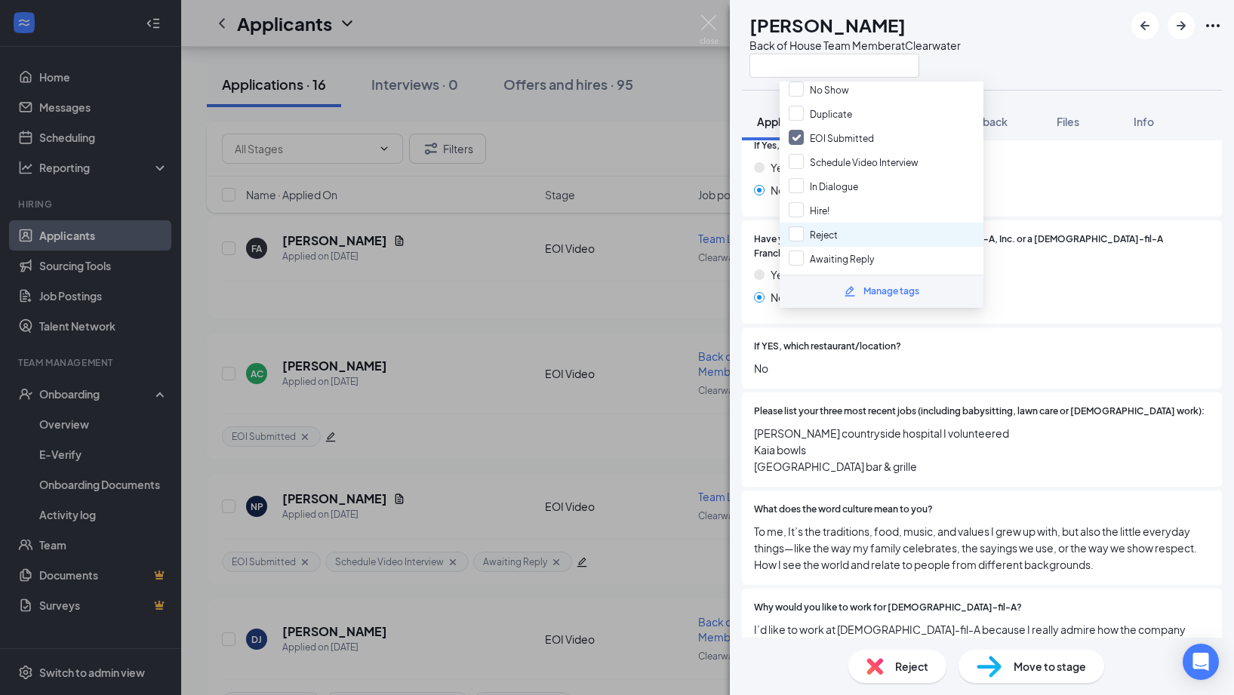
click at [864, 229] on div "Reject" at bounding box center [881, 235] width 204 height 24
checkbox input "true"
click at [1030, 54] on div "AC [PERSON_NAME] Back of House Team Member at [GEOGRAPHIC_DATA]" at bounding box center [982, 45] width 504 height 90
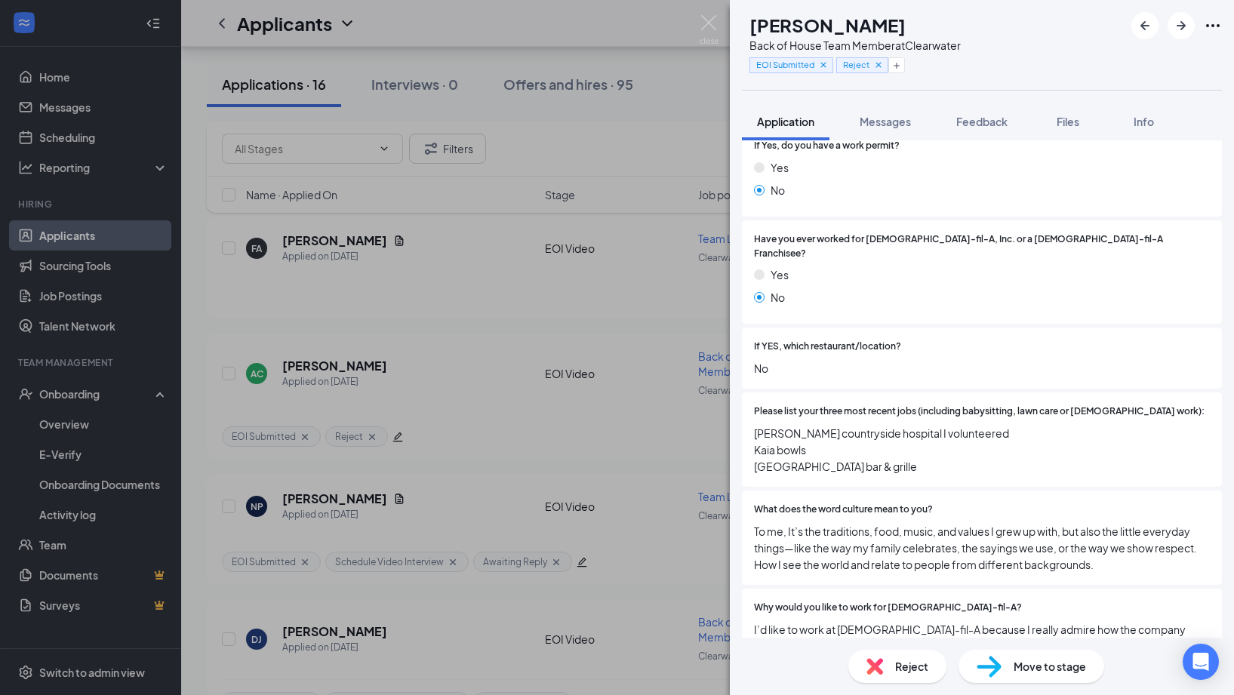
click at [909, 674] on span "Reject" at bounding box center [911, 666] width 33 height 17
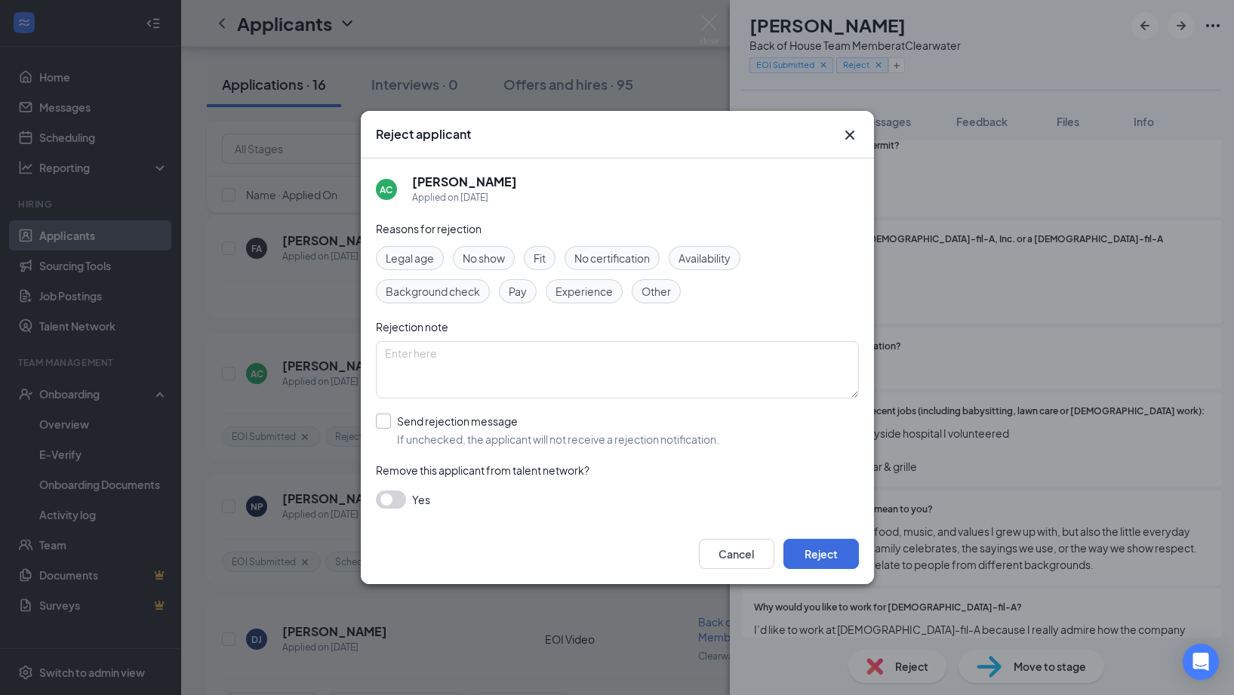
click at [463, 423] on input "Send rejection message If unchecked, the applicant will not receive a rejection…" at bounding box center [547, 429] width 343 height 33
checkbox input "true"
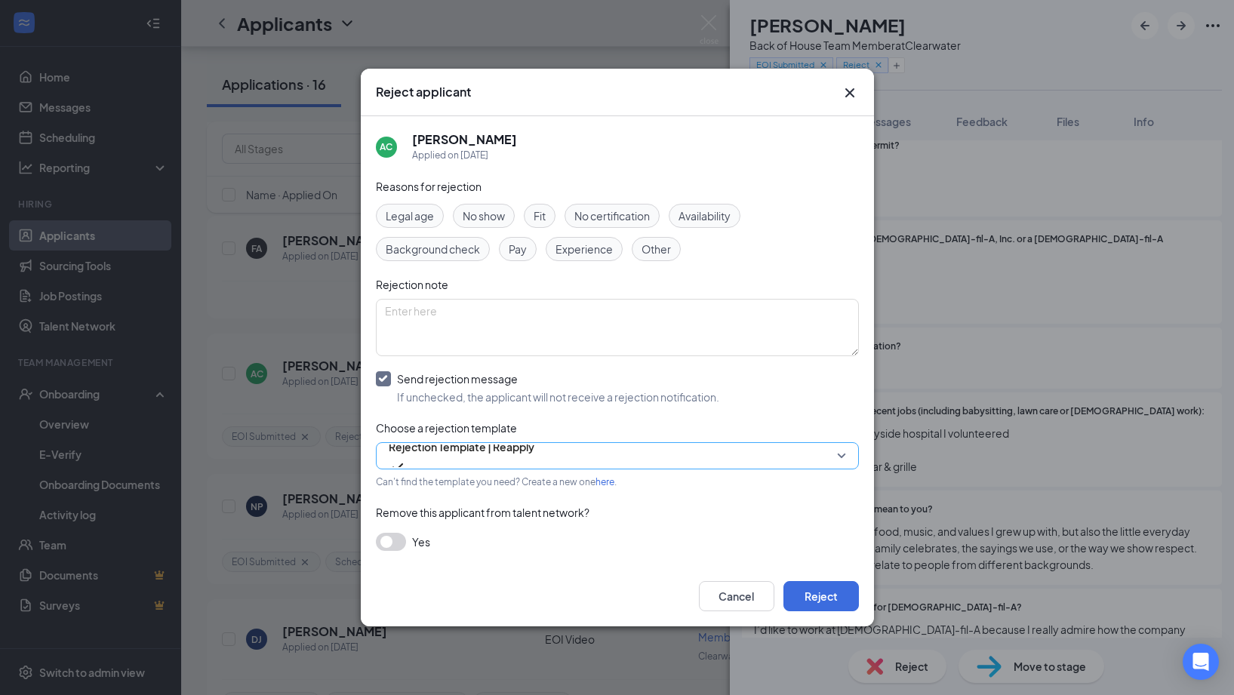
click at [533, 453] on span "Rejection Template | Reapply" at bounding box center [462, 455] width 146 height 41
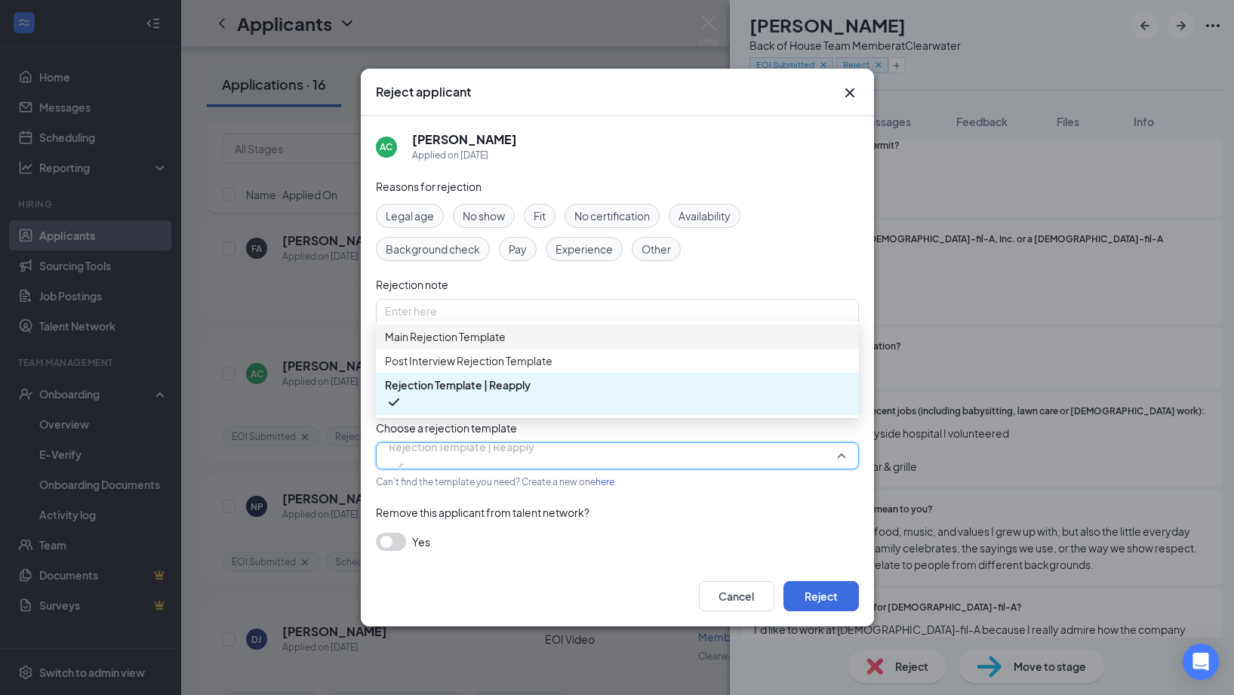
click at [516, 345] on span "Main Rejection Template" at bounding box center [617, 336] width 465 height 17
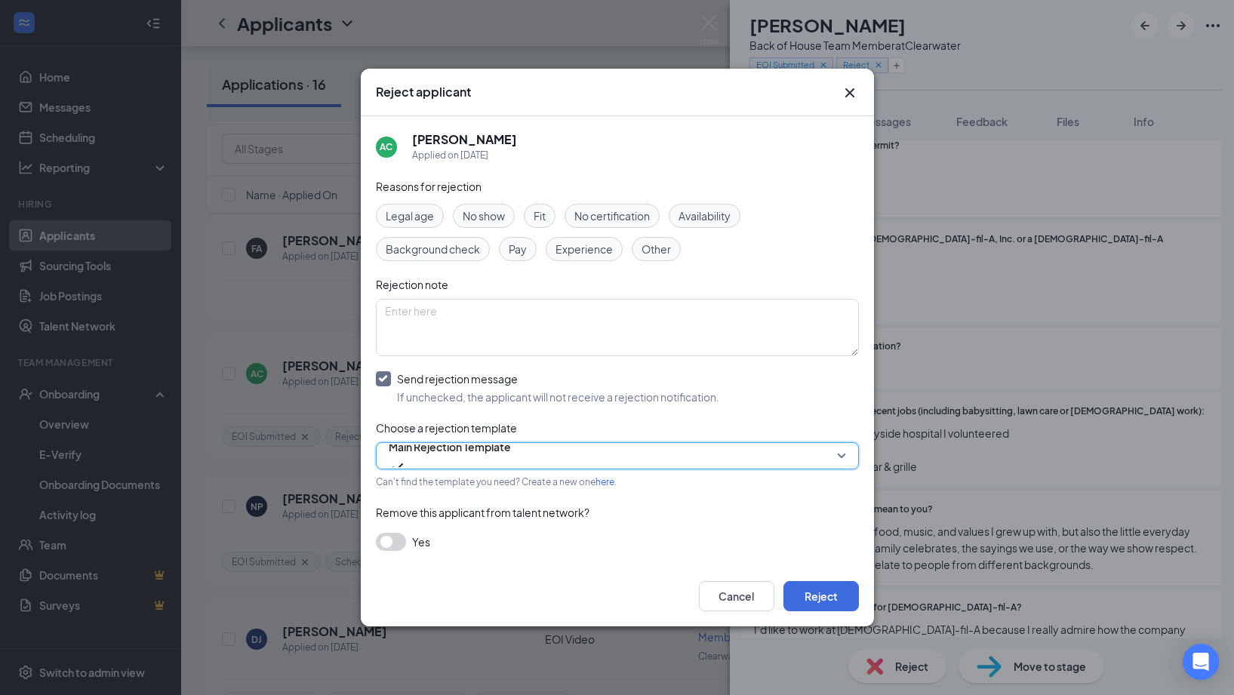
click at [508, 452] on span "Main Rejection Template" at bounding box center [450, 446] width 122 height 23
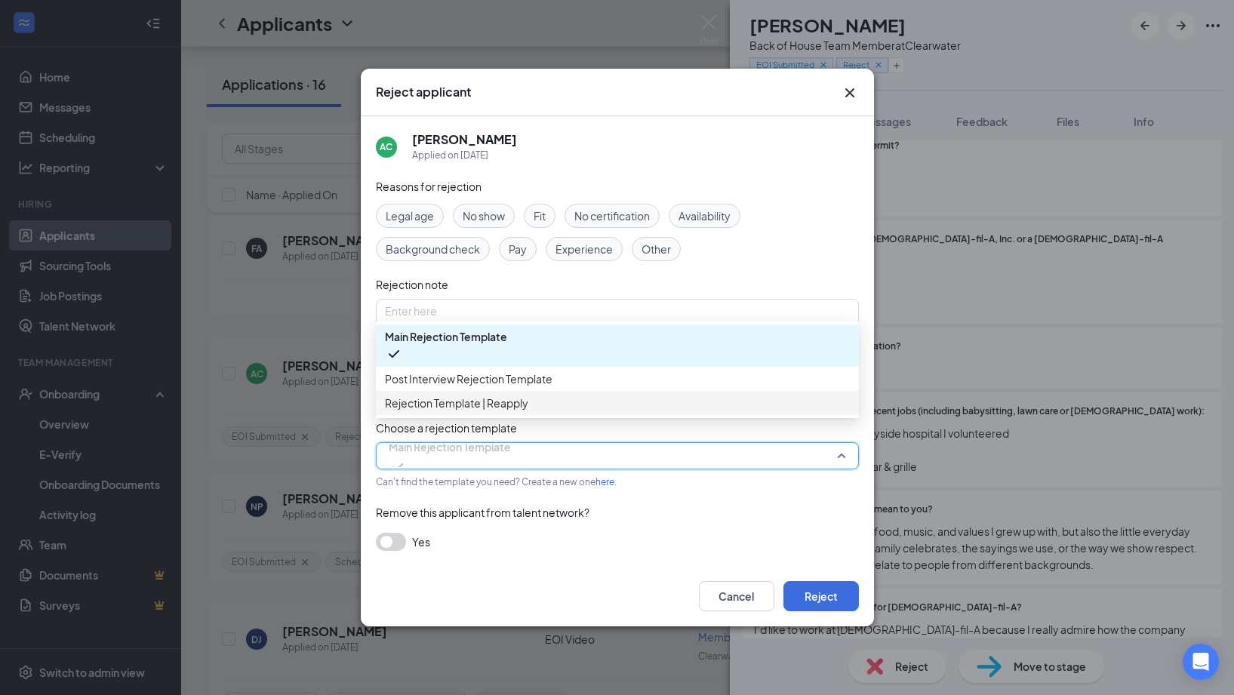
click at [507, 411] on span "Rejection Template | Reapply" at bounding box center [456, 403] width 143 height 17
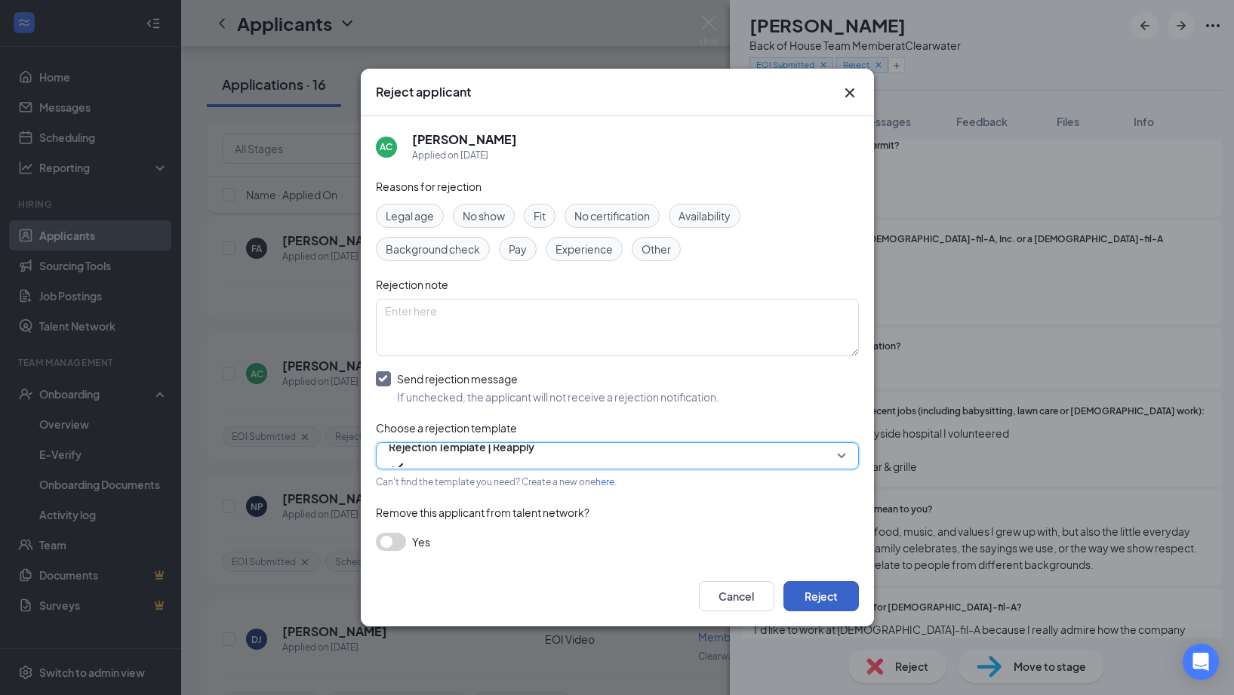
click at [834, 591] on button "Reject" at bounding box center [820, 596] width 75 height 30
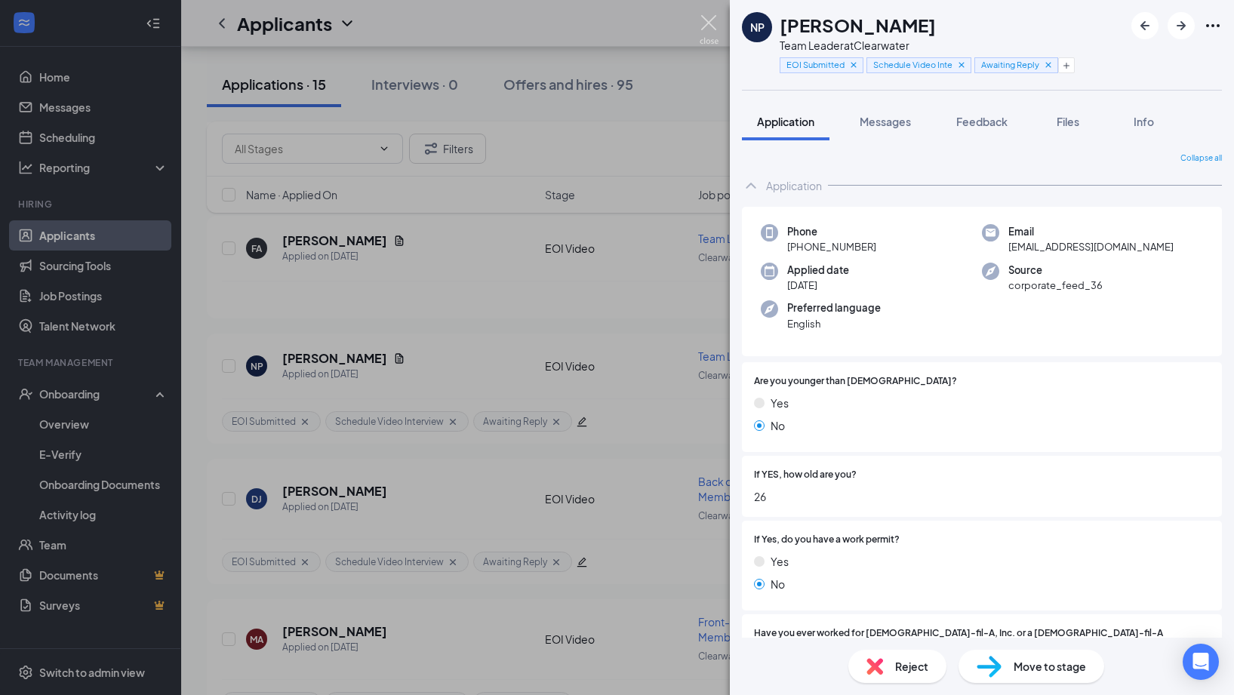
click at [705, 26] on img at bounding box center [708, 29] width 19 height 29
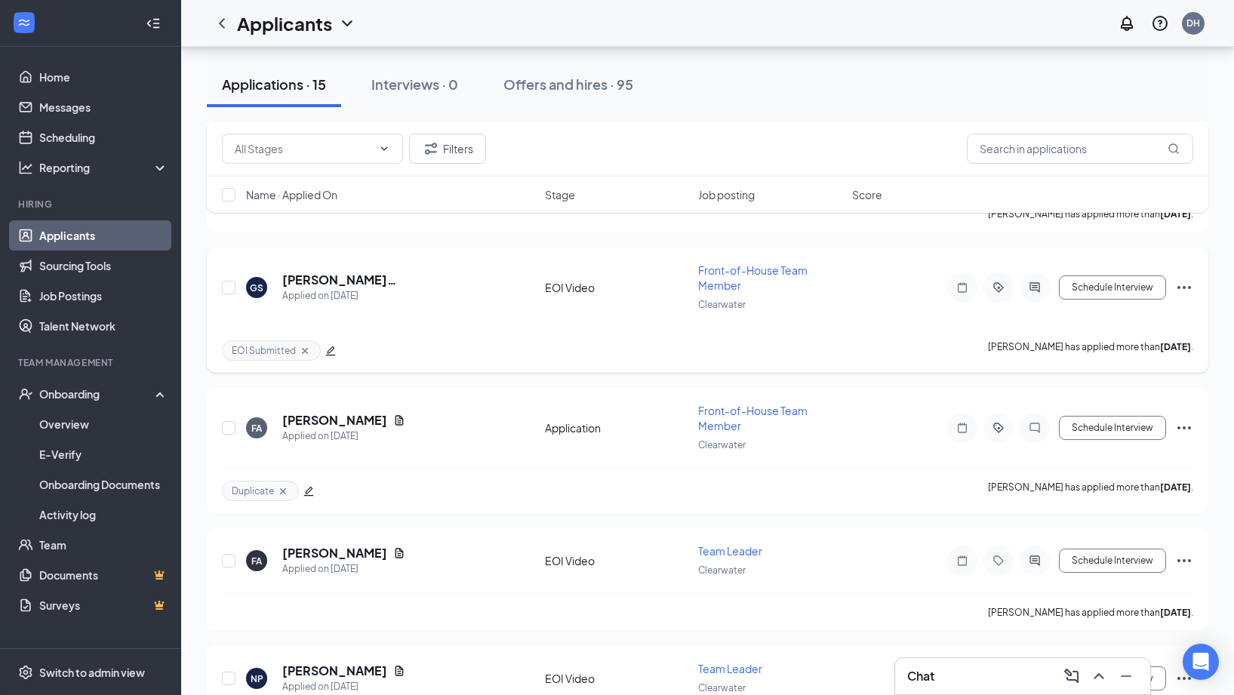
scroll to position [1280, 0]
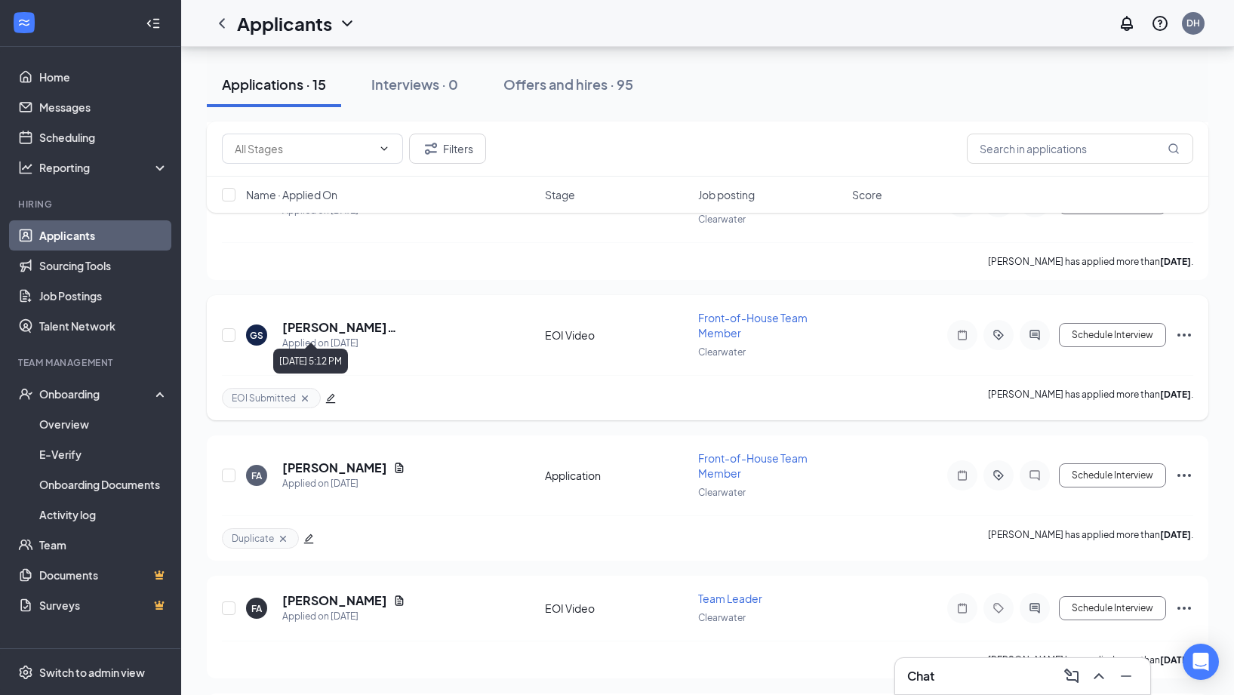
click at [329, 320] on h5 "[PERSON_NAME][GEOGRAPHIC_DATA]" at bounding box center [393, 327] width 222 height 17
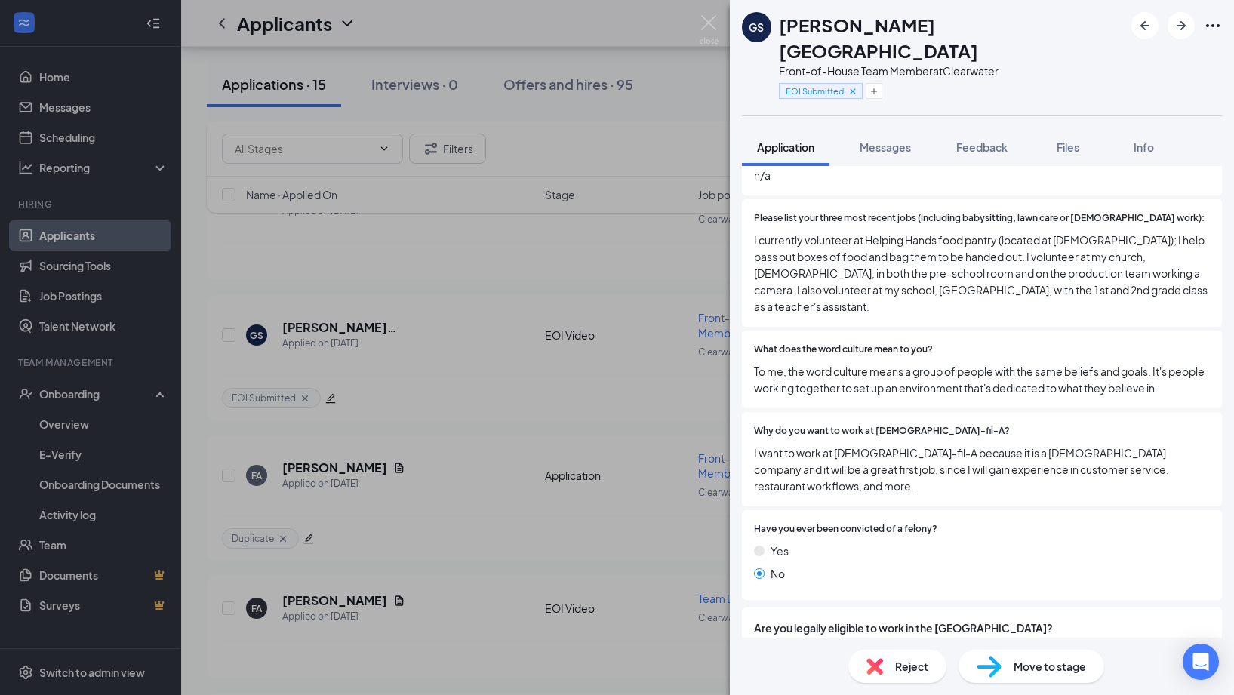
scroll to position [520, 0]
click at [878, 83] on button "button" at bounding box center [873, 91] width 17 height 16
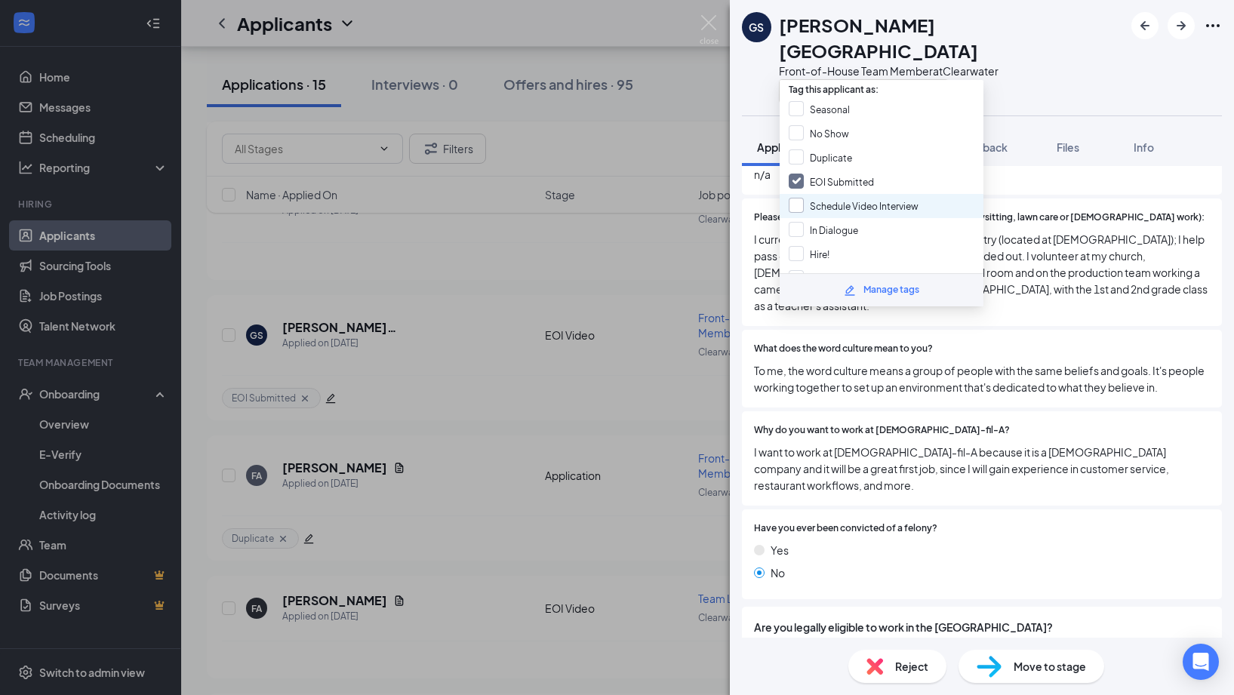
click at [890, 200] on input "Schedule Video Interview" at bounding box center [853, 206] width 130 height 17
checkbox input "true"
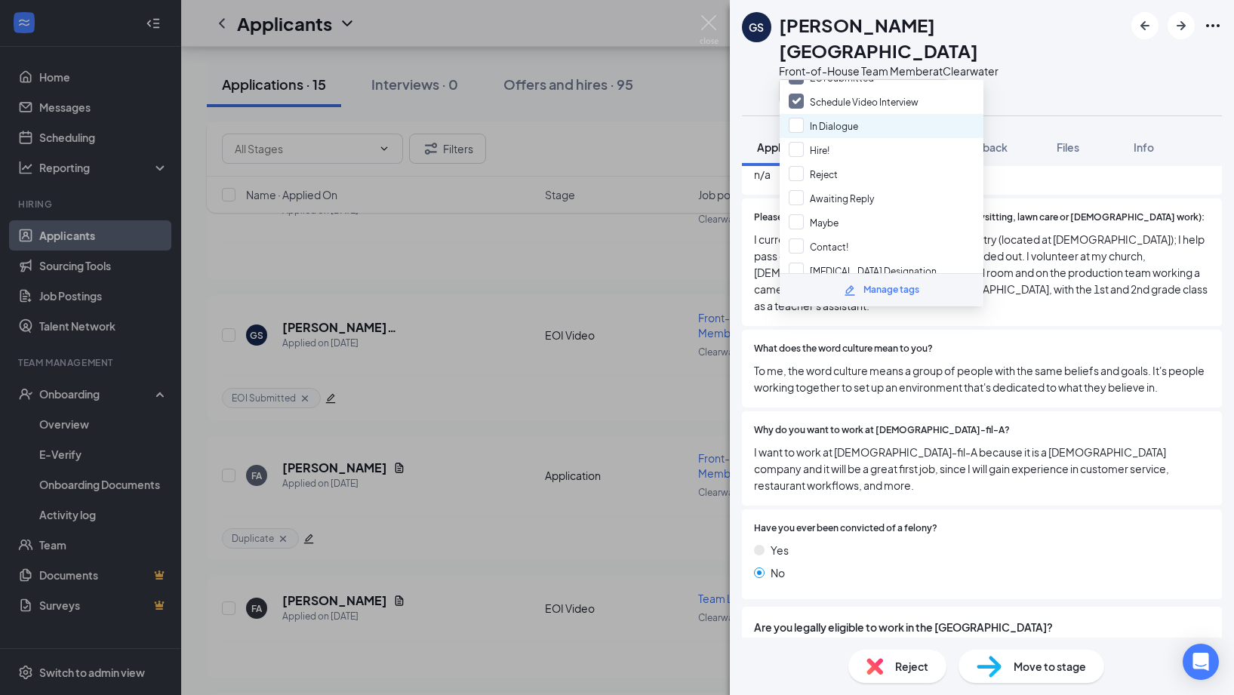
scroll to position [105, 0]
click at [880, 189] on div "Awaiting Reply" at bounding box center [881, 198] width 204 height 24
checkbox input "true"
click at [1019, 77] on div "[PERSON_NAME] Sheffield Front-of-House Team Member at [GEOGRAPHIC_DATA]" at bounding box center [982, 57] width 504 height 115
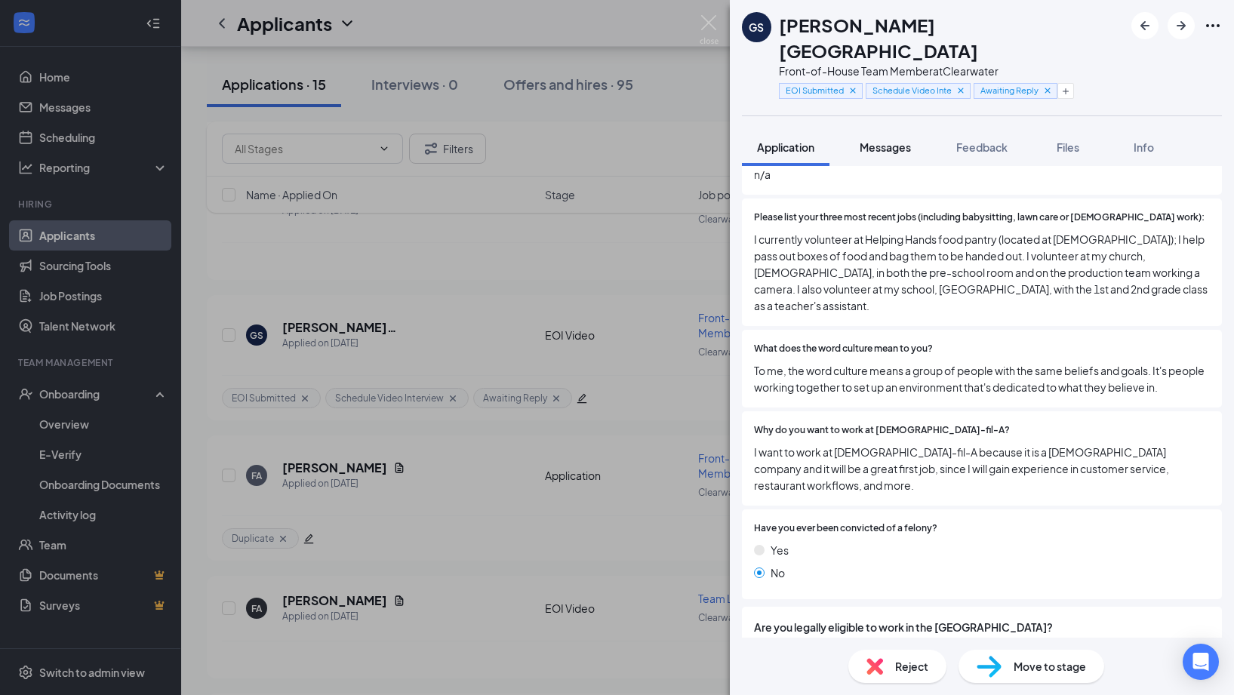
click at [896, 140] on div "Messages" at bounding box center [884, 147] width 51 height 15
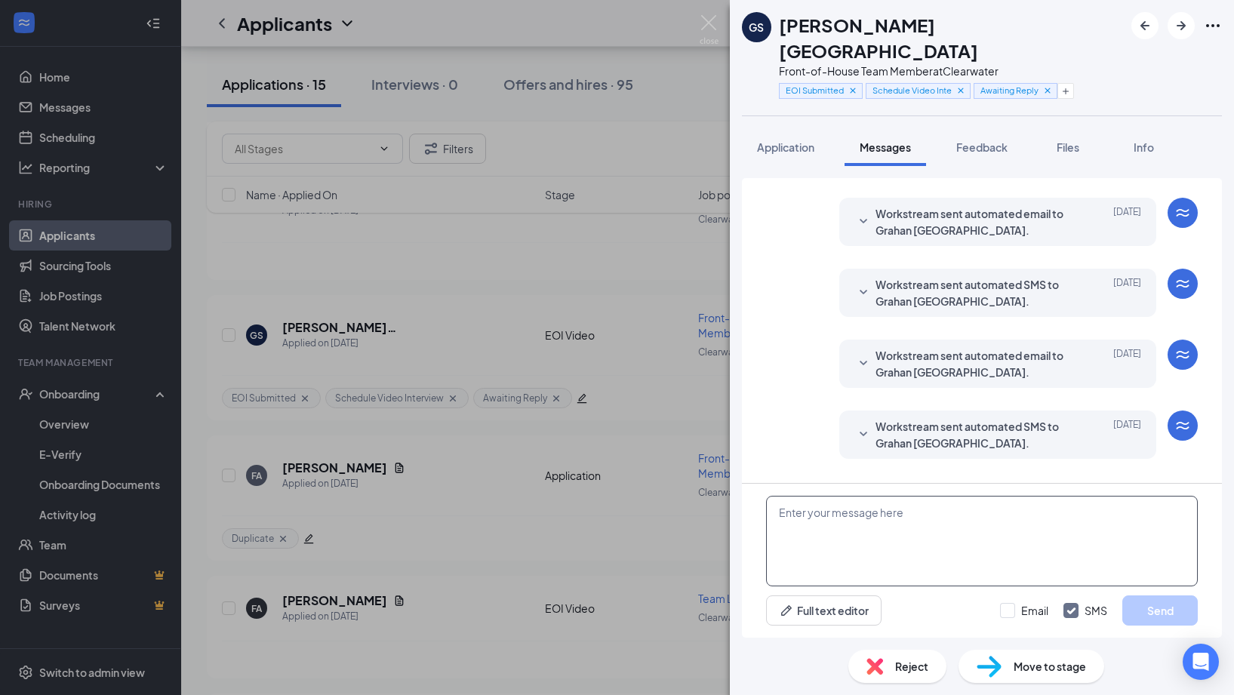
scroll to position [41, 0]
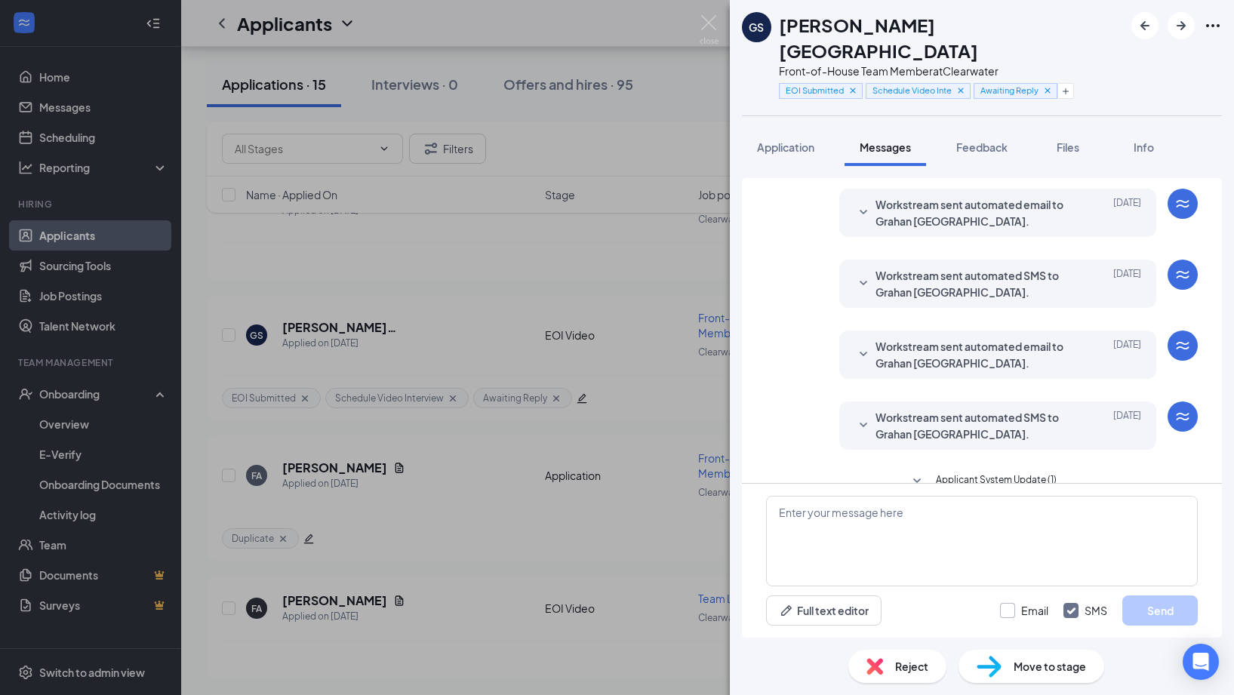
click at [1005, 616] on input "Email" at bounding box center [1024, 610] width 48 height 15
checkbox input "true"
click at [936, 521] on textarea at bounding box center [982, 541] width 432 height 91
paste textarea "Hello [PERSON_NAME]! My name is [PERSON_NAME] and I am the Operating Director a…"
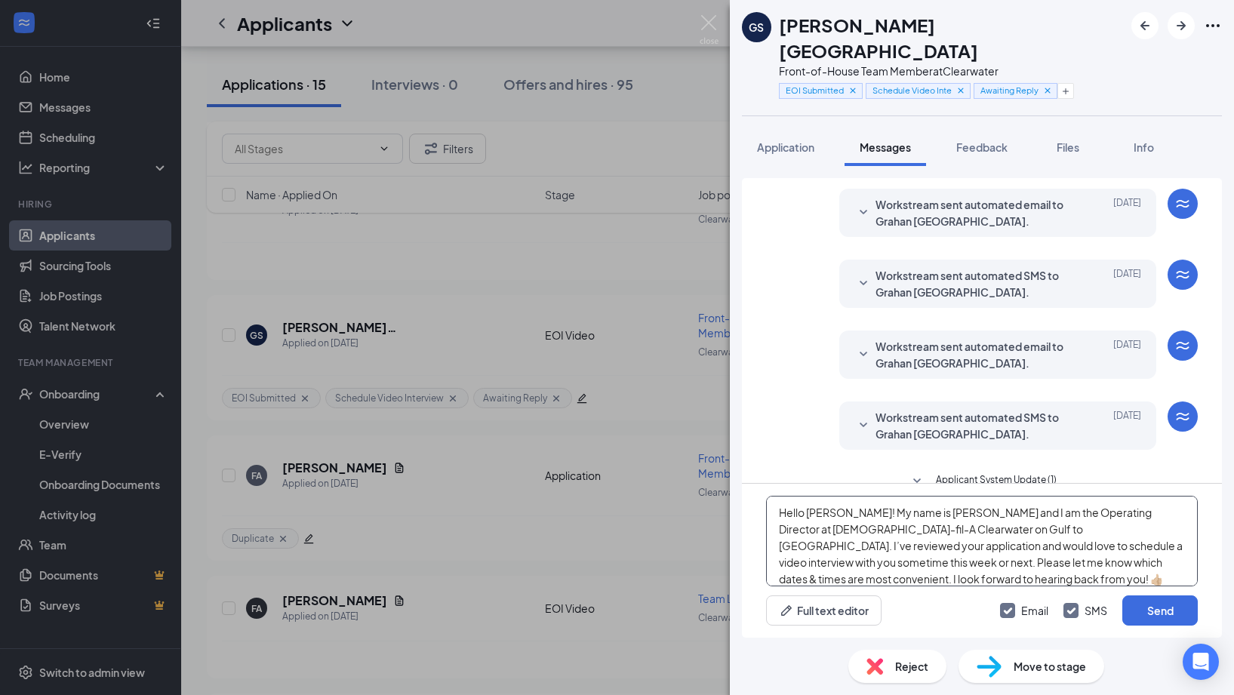
click at [847, 509] on textarea "Hello [PERSON_NAME]! My name is [PERSON_NAME] and I am the Operating Director a…" at bounding box center [982, 541] width 432 height 91
type textarea "Hello [PERSON_NAME]! My name is [PERSON_NAME] and I am the Operating Director a…"
click at [1166, 606] on button "Send" at bounding box center [1159, 610] width 75 height 30
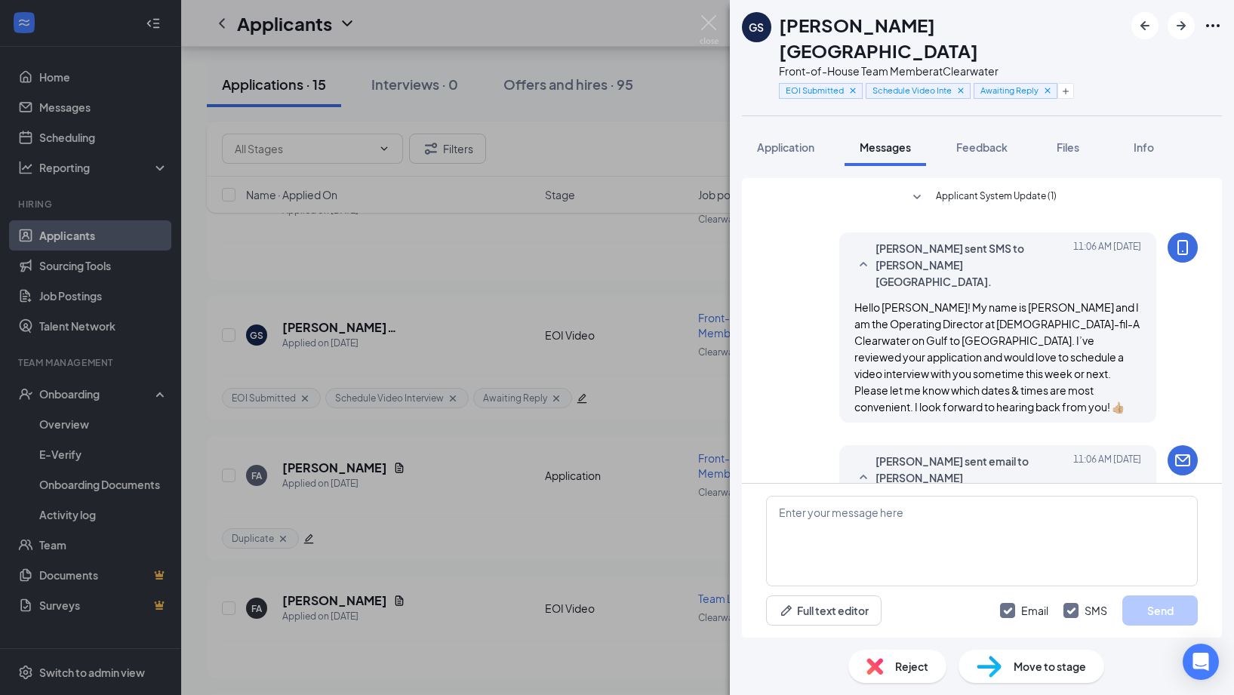
scroll to position [400, 0]
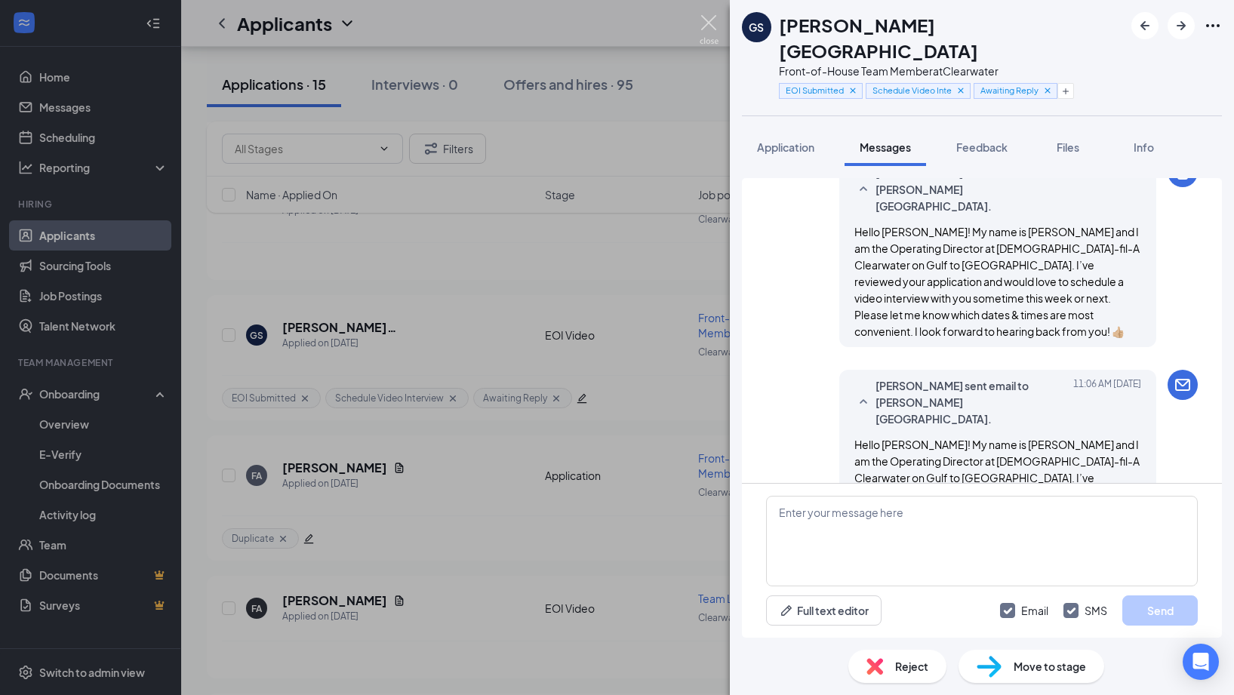
click at [710, 21] on img at bounding box center [708, 29] width 19 height 29
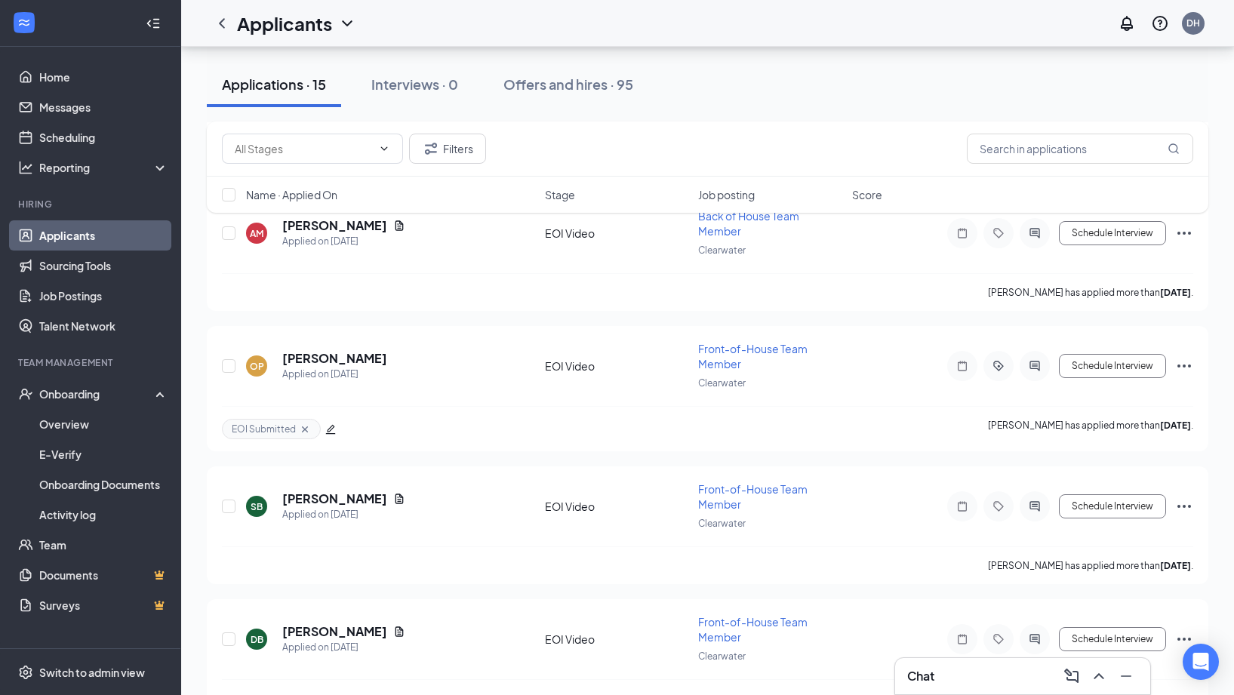
scroll to position [573, 0]
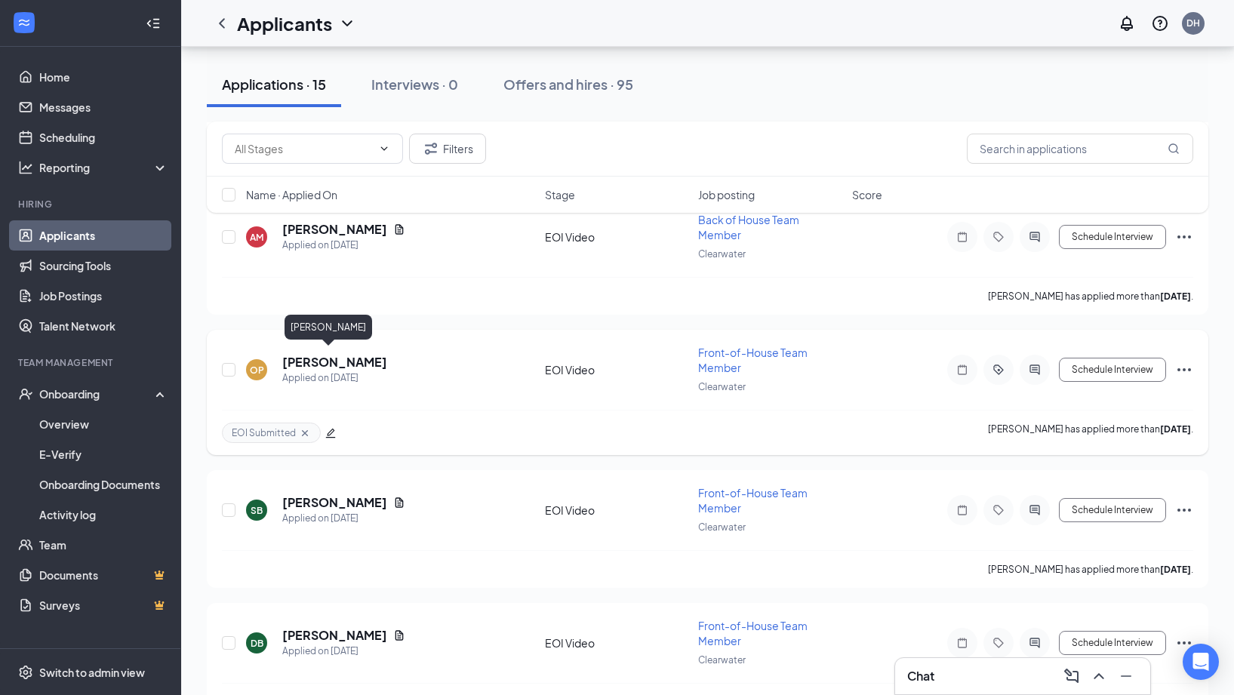
click at [324, 363] on h5 "[PERSON_NAME]" at bounding box center [334, 362] width 105 height 17
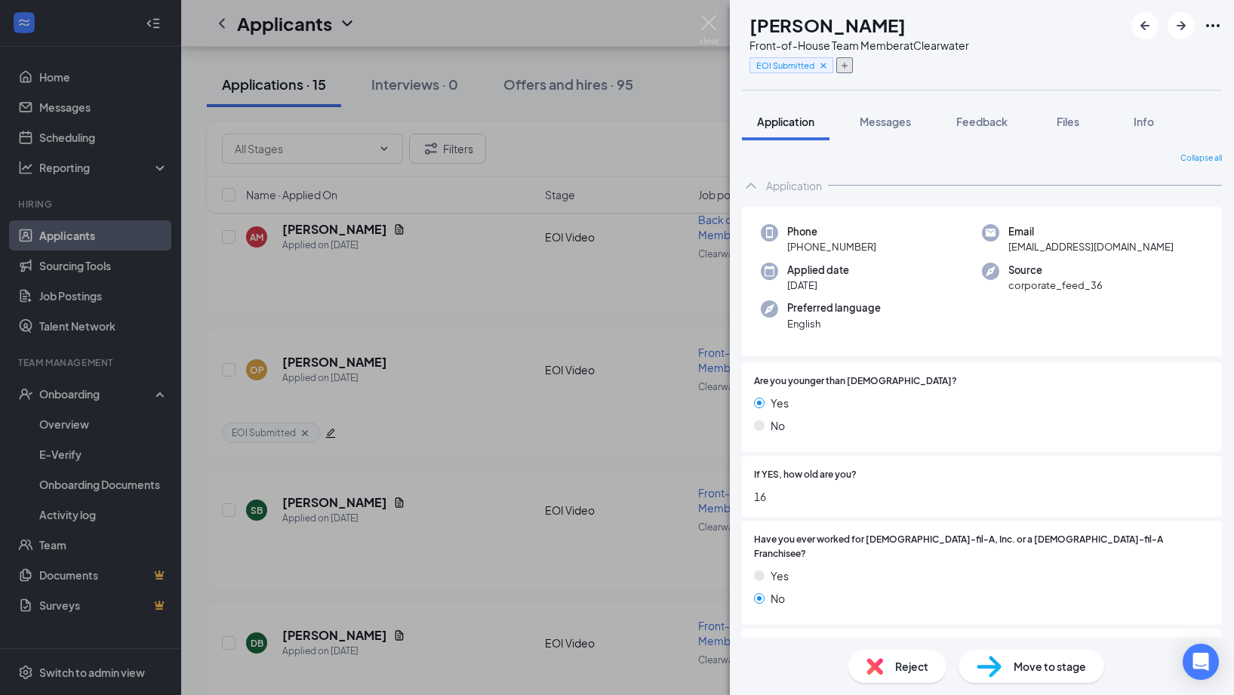
click at [853, 71] on button "button" at bounding box center [844, 65] width 17 height 16
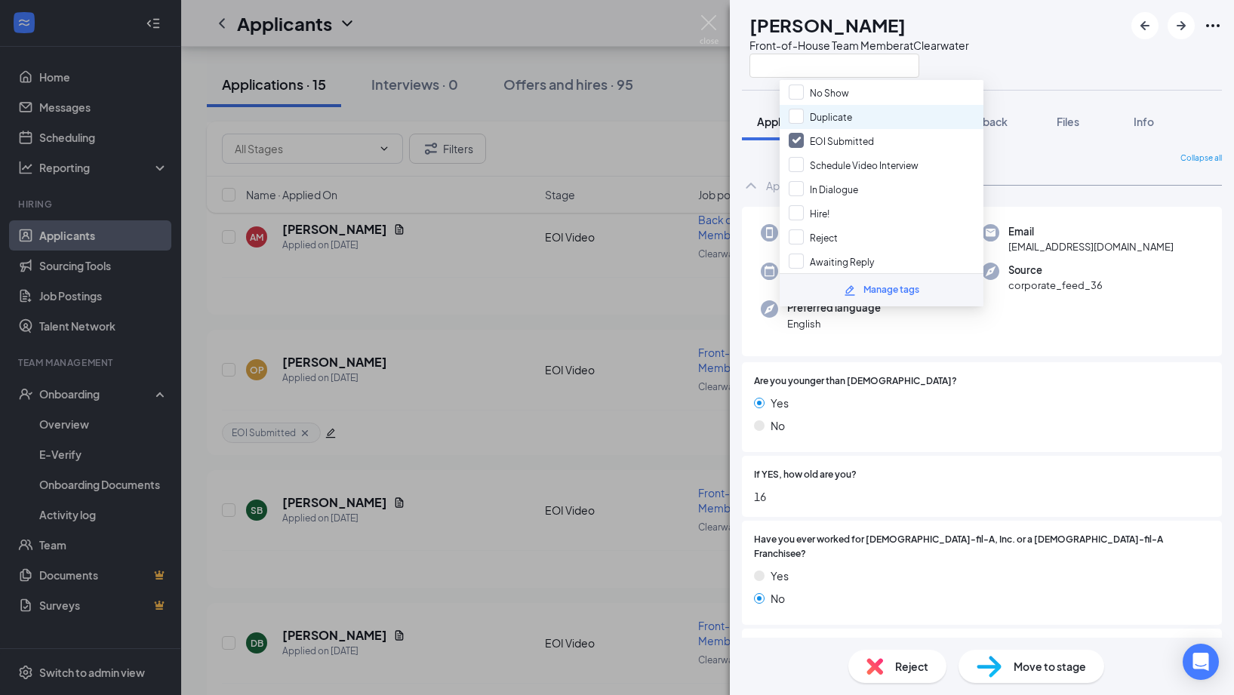
scroll to position [44, 0]
click at [841, 223] on div "Reject" at bounding box center [881, 235] width 204 height 24
checkbox input "true"
click at [1055, 44] on div "OP [PERSON_NAME] Front-of-House Team Member at [GEOGRAPHIC_DATA]" at bounding box center [982, 45] width 504 height 90
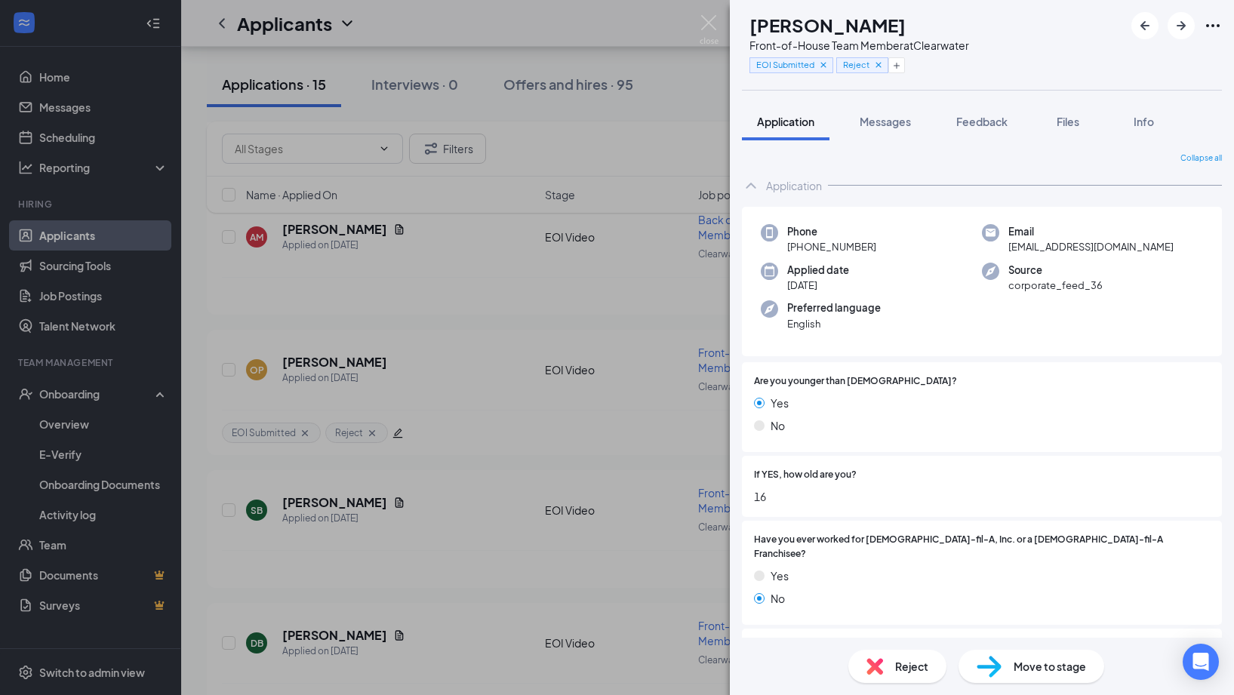
click at [875, 662] on img at bounding box center [874, 666] width 17 height 17
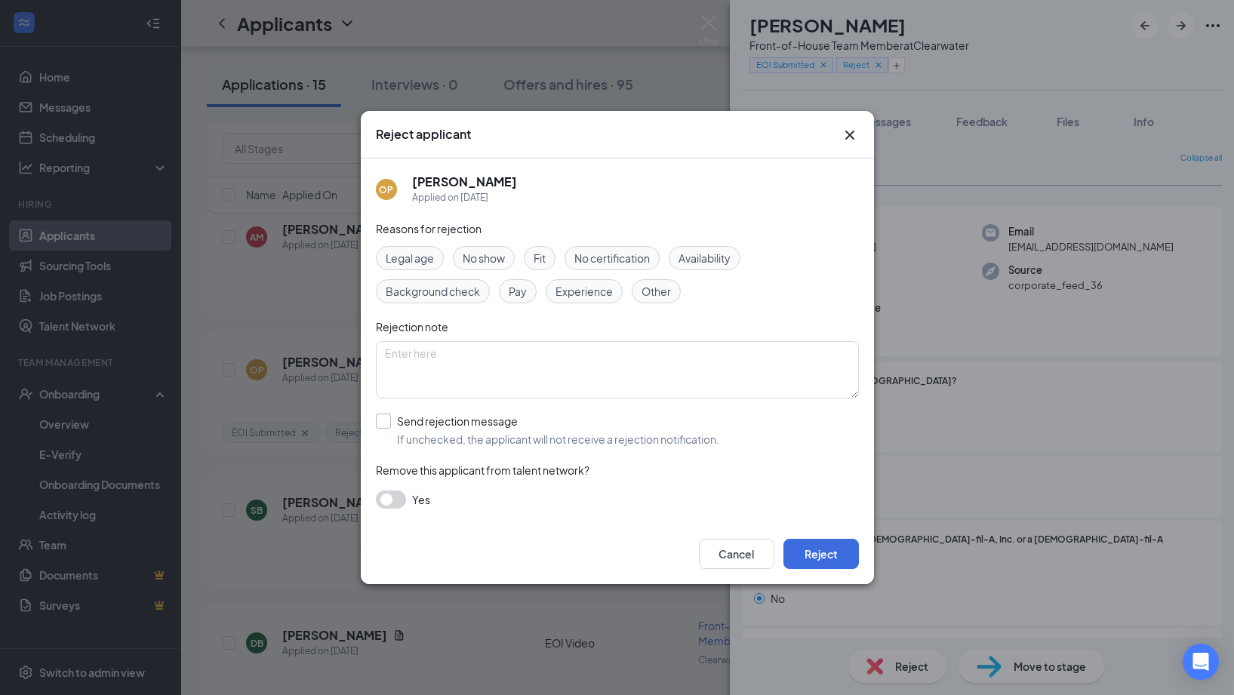
click at [466, 429] on input "Send rejection message If unchecked, the applicant will not receive a rejection…" at bounding box center [547, 429] width 343 height 33
checkbox input "true"
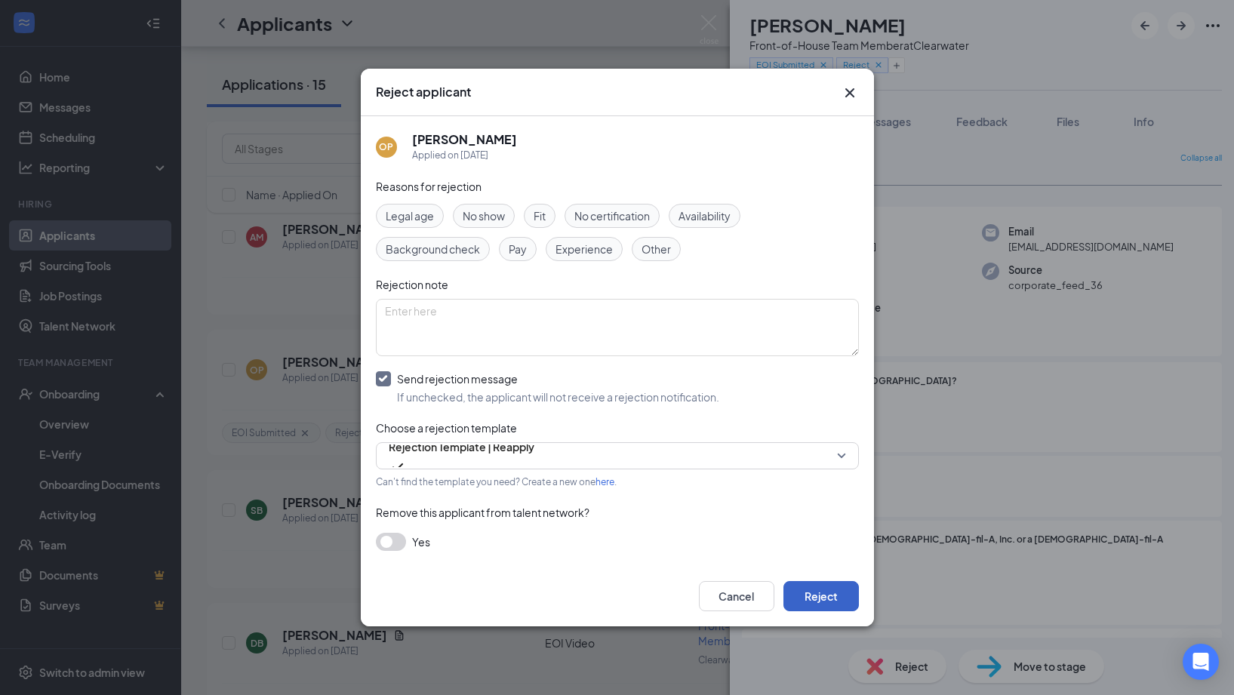
click at [822, 584] on button "Reject" at bounding box center [820, 596] width 75 height 30
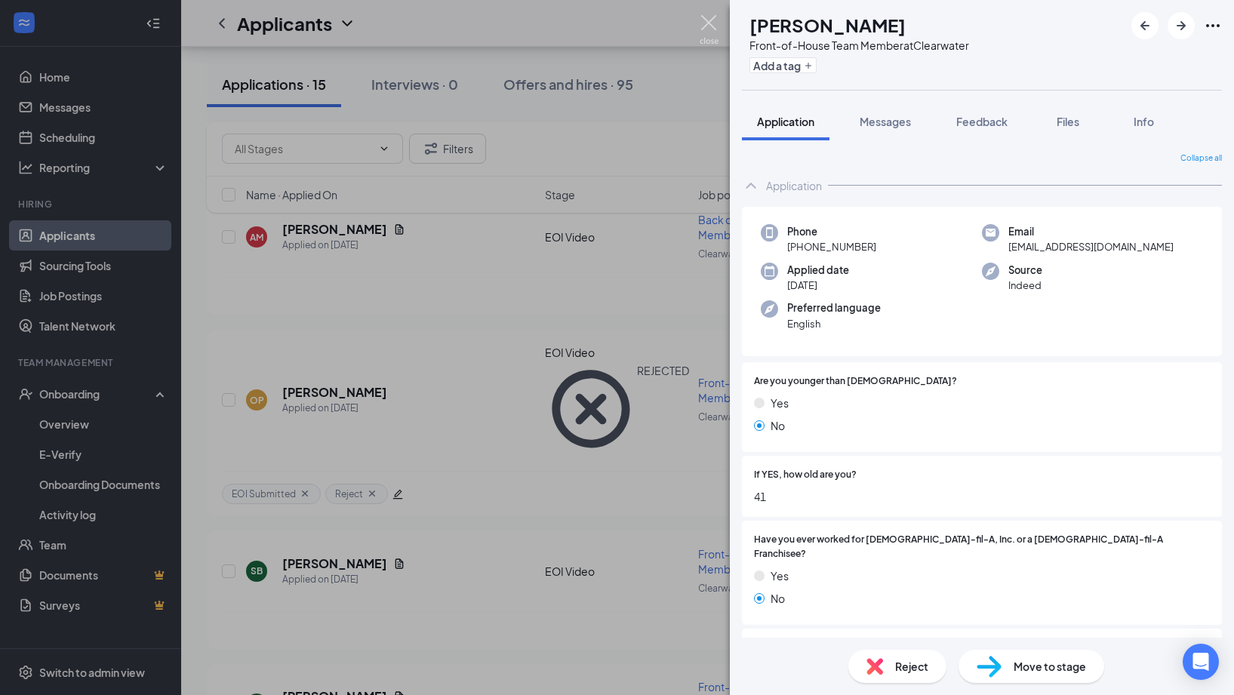
click at [711, 27] on img at bounding box center [708, 29] width 19 height 29
